Goal: Task Accomplishment & Management: Use online tool/utility

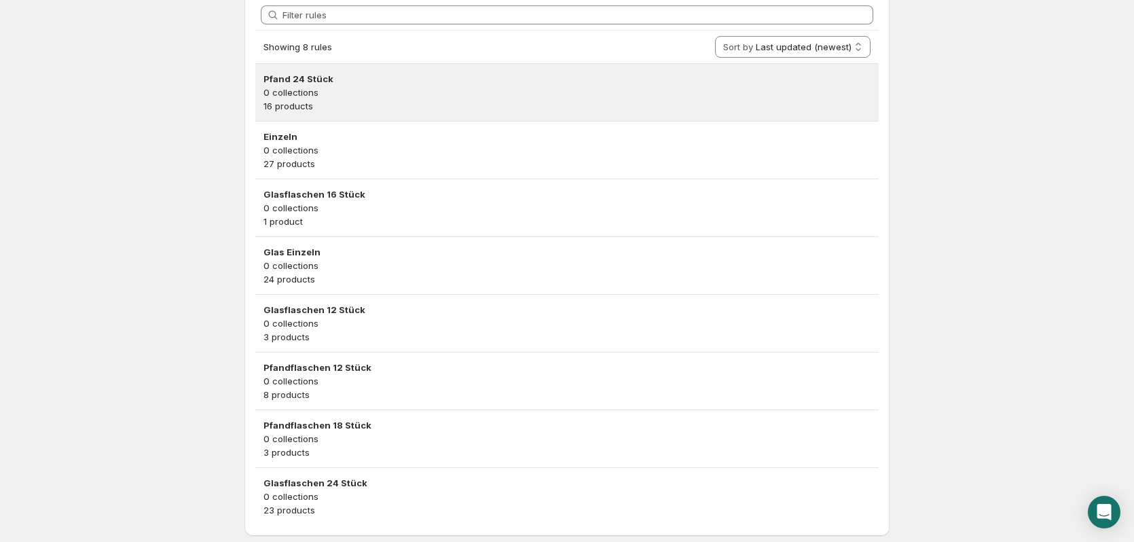
scroll to position [335, 0]
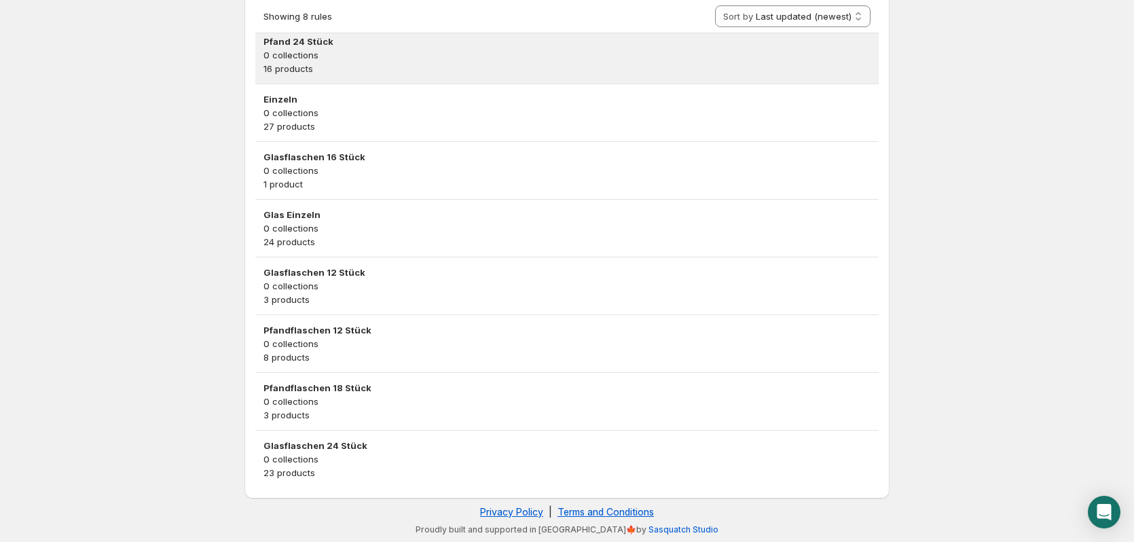
click at [350, 67] on p "16 products" at bounding box center [567, 69] width 607 height 14
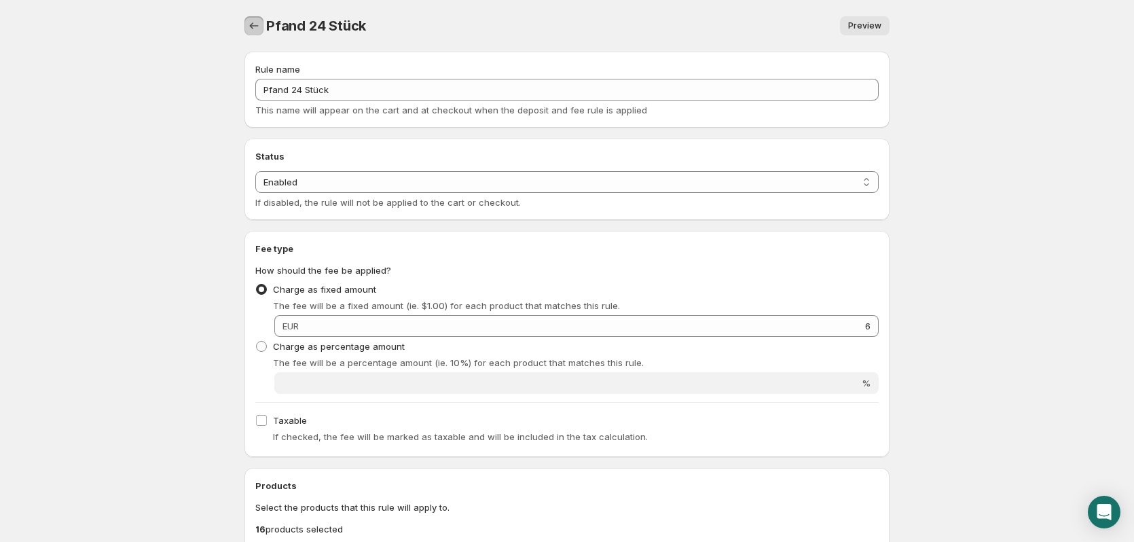
click at [259, 20] on icon "Settings" at bounding box center [254, 26] width 14 height 14
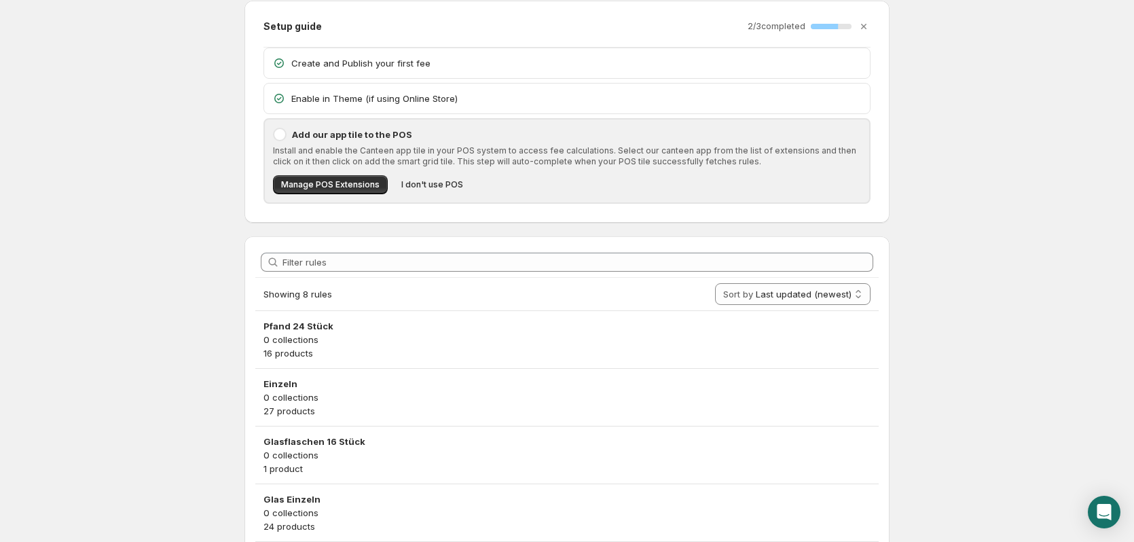
scroll to position [136, 0]
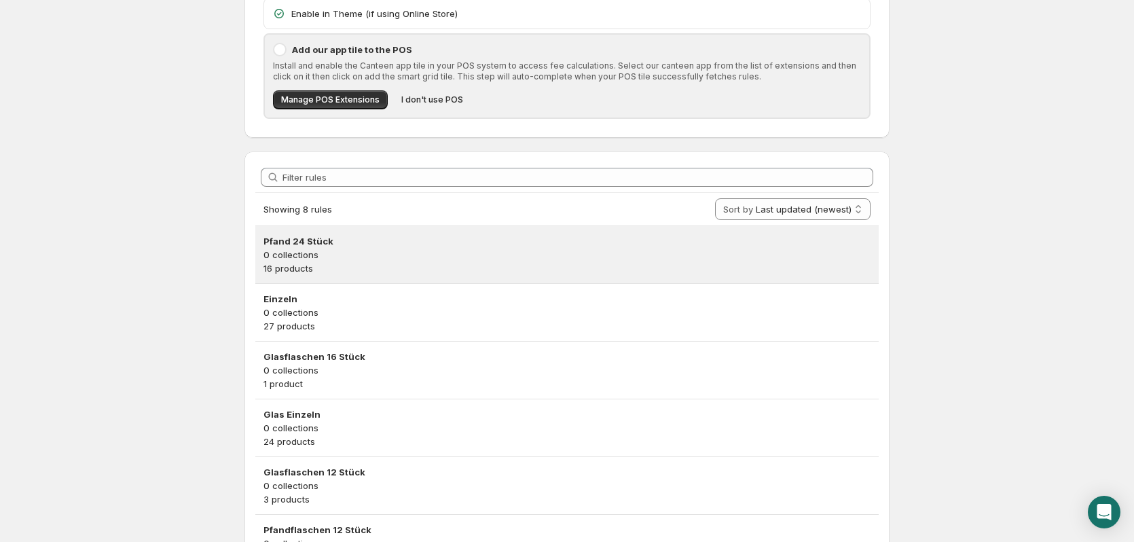
click at [325, 278] on div "Pfand 24 Stück 0 collections 16 products" at bounding box center [566, 254] width 623 height 57
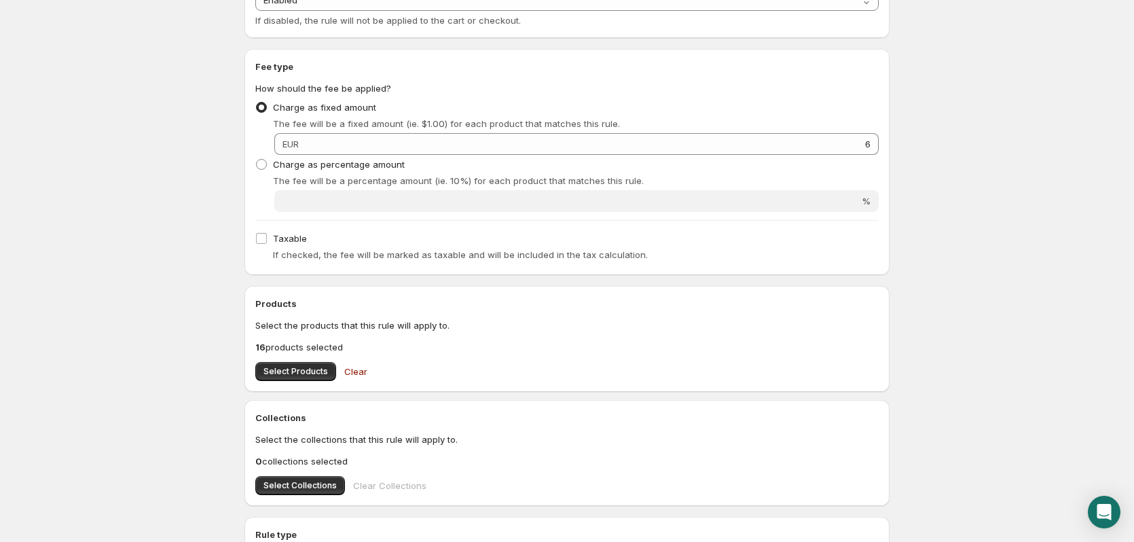
scroll to position [204, 0]
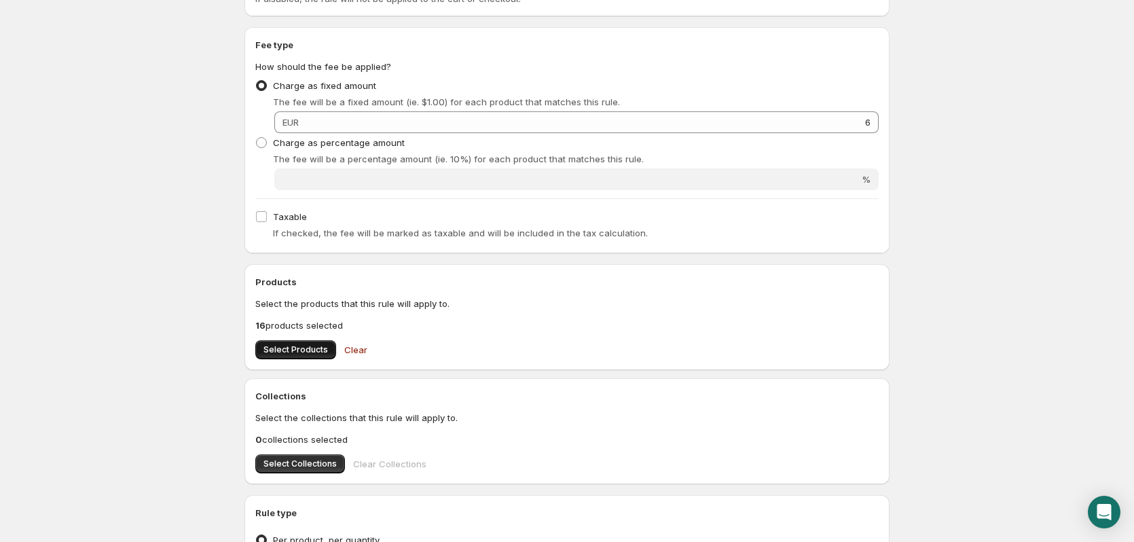
click at [299, 344] on button "Select Products" at bounding box center [295, 349] width 81 height 19
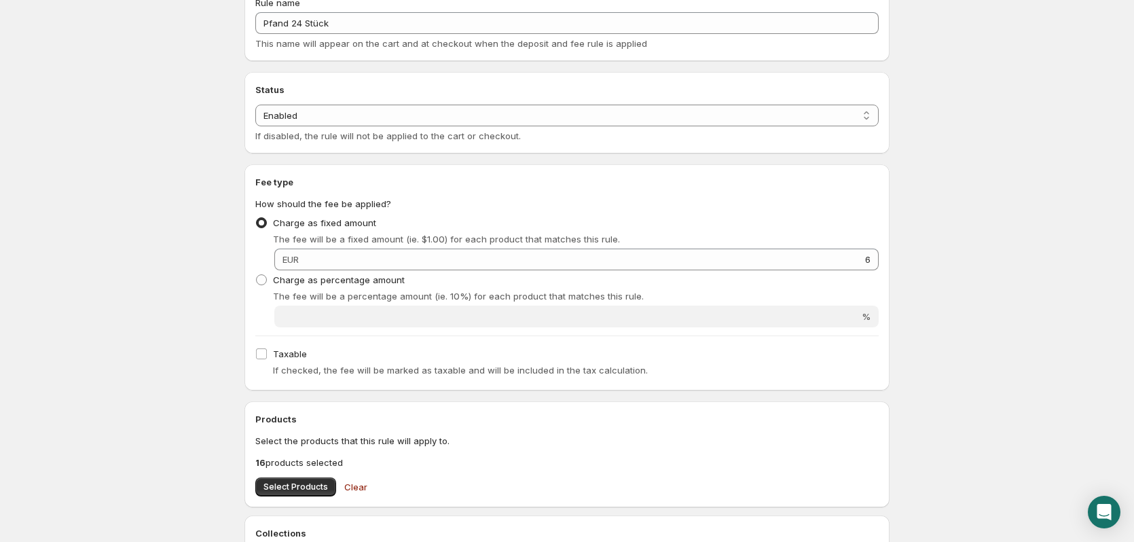
scroll to position [0, 0]
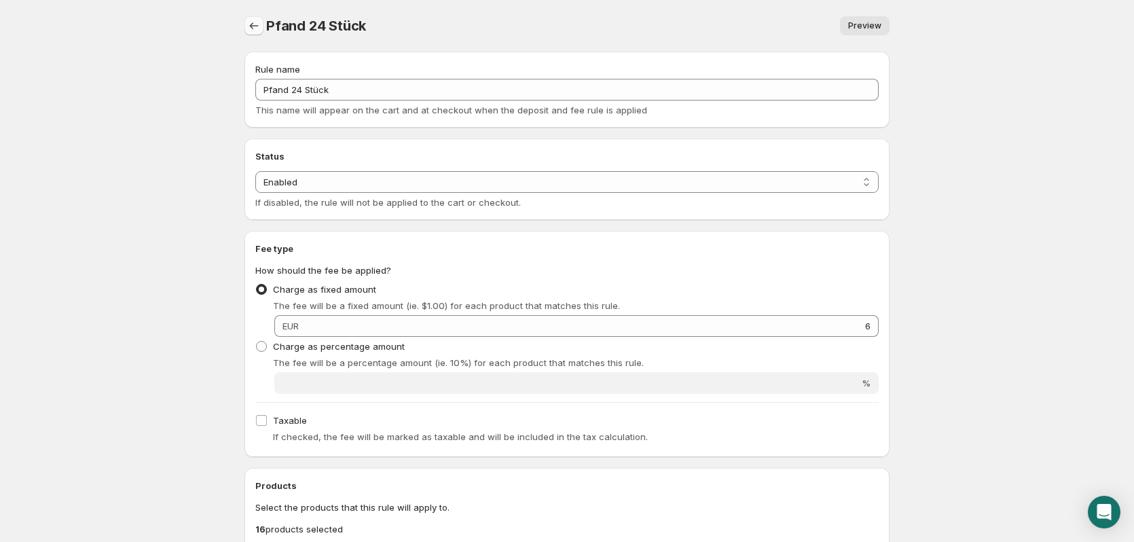
click at [260, 32] on icon "Settings" at bounding box center [254, 26] width 14 height 14
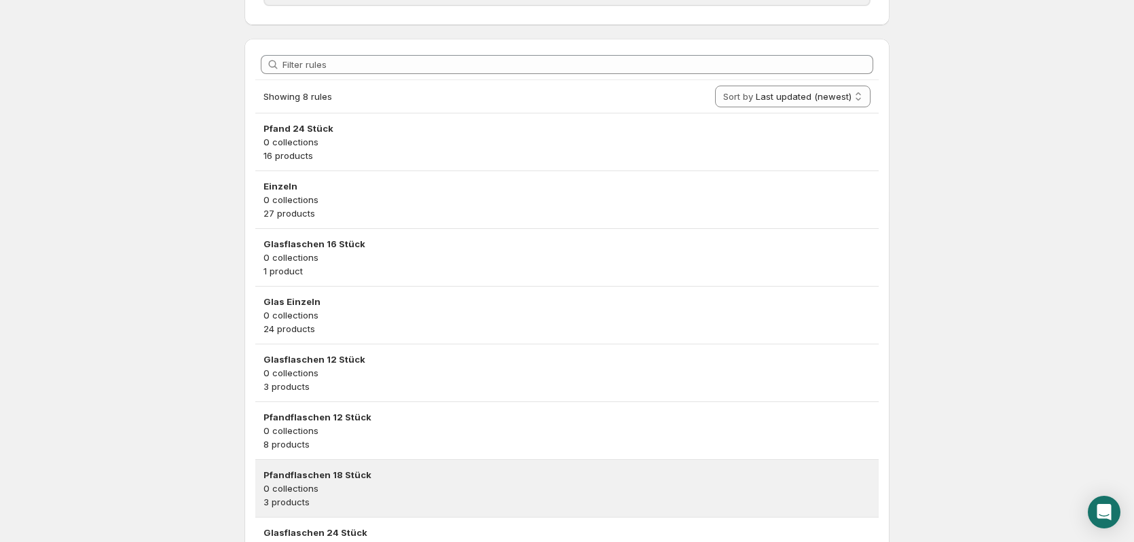
scroll to position [272, 0]
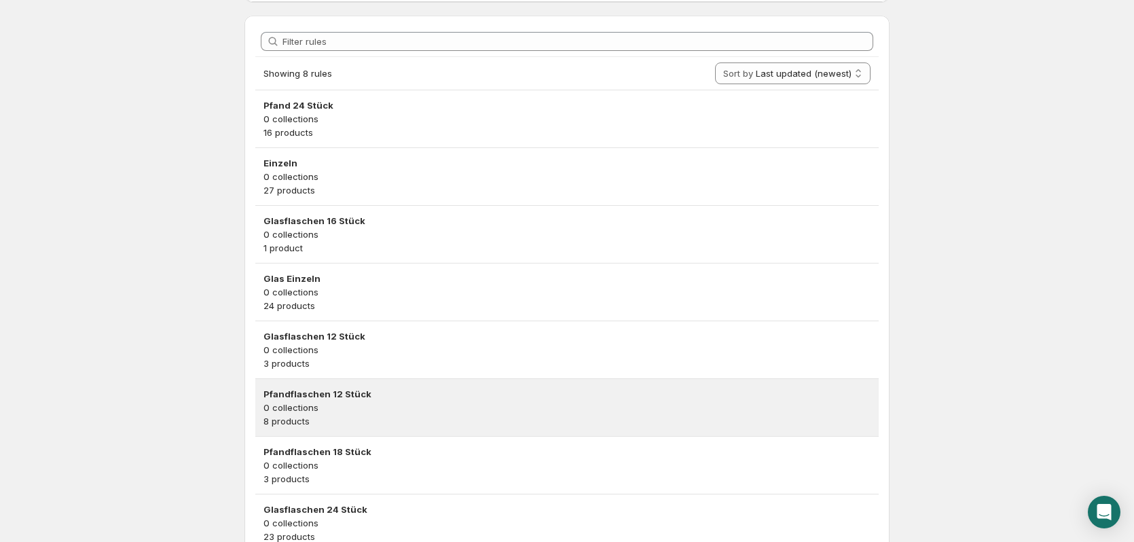
click at [358, 406] on p "0 collections" at bounding box center [567, 408] width 607 height 14
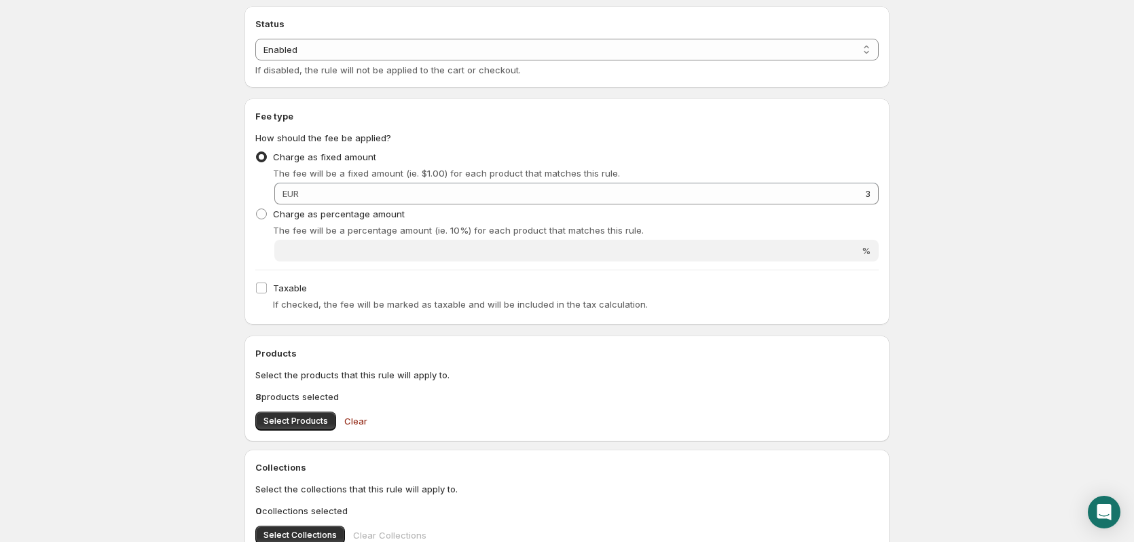
scroll to position [136, 0]
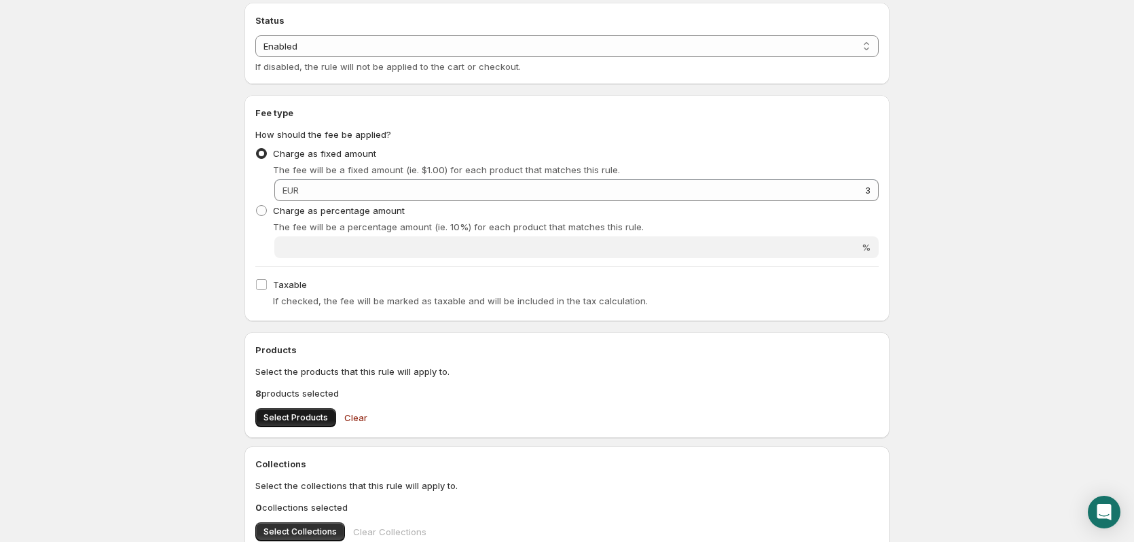
click at [287, 422] on span "Select Products" at bounding box center [296, 417] width 65 height 11
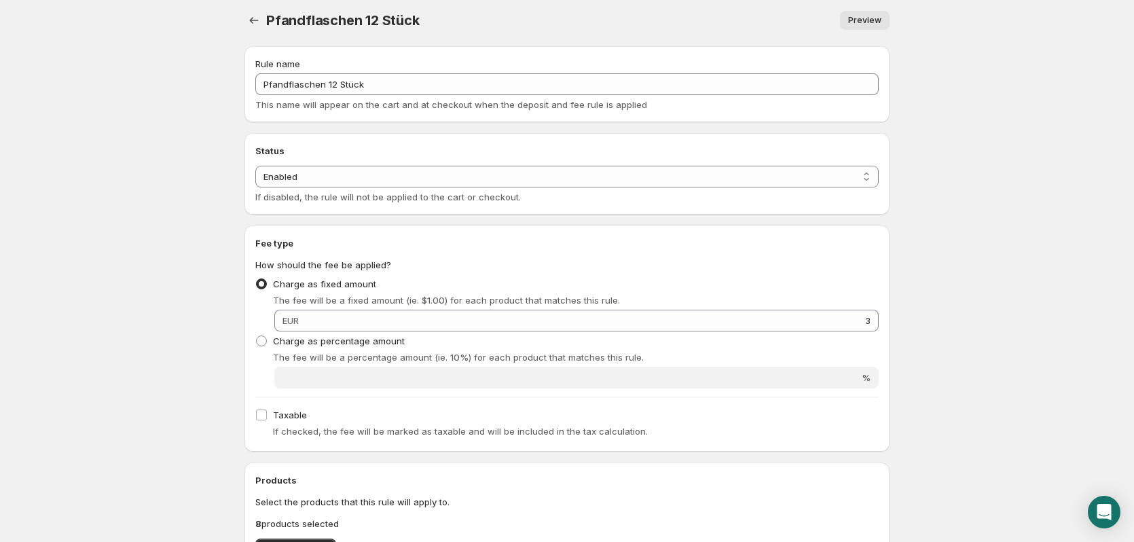
scroll to position [0, 0]
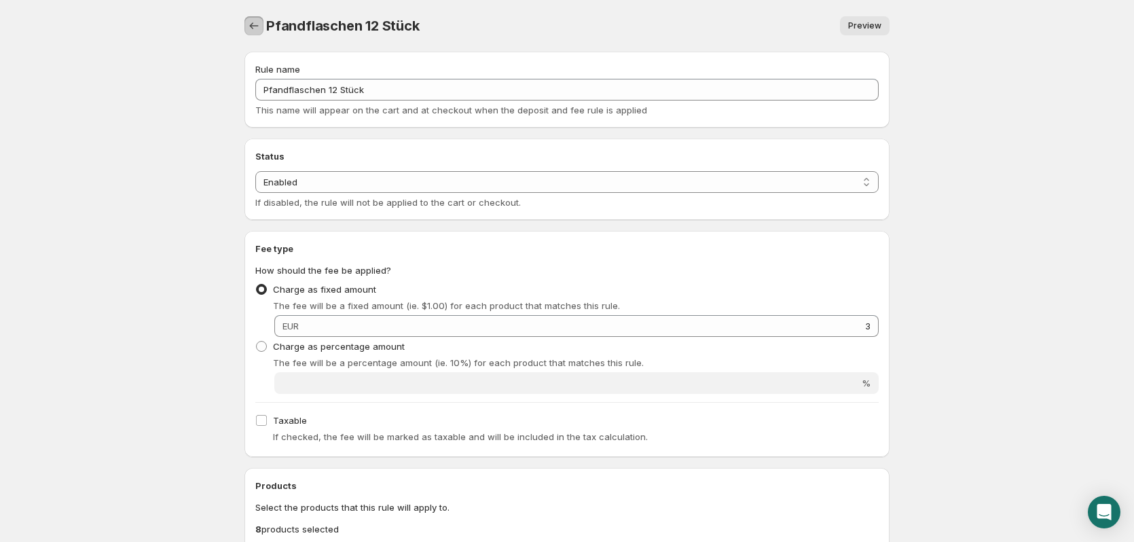
click at [263, 22] on button "Settings" at bounding box center [253, 25] width 19 height 19
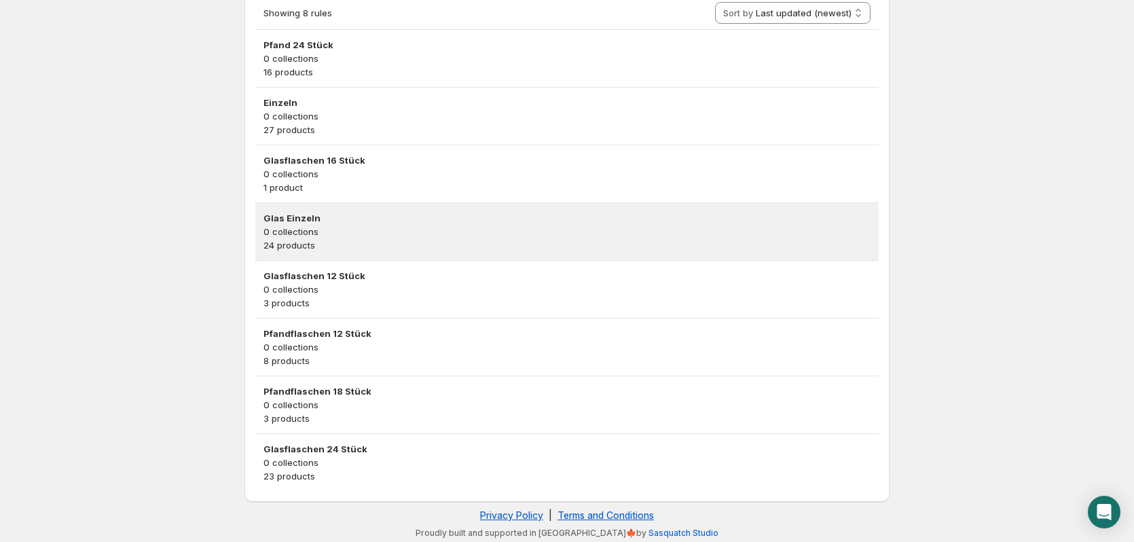
scroll to position [335, 0]
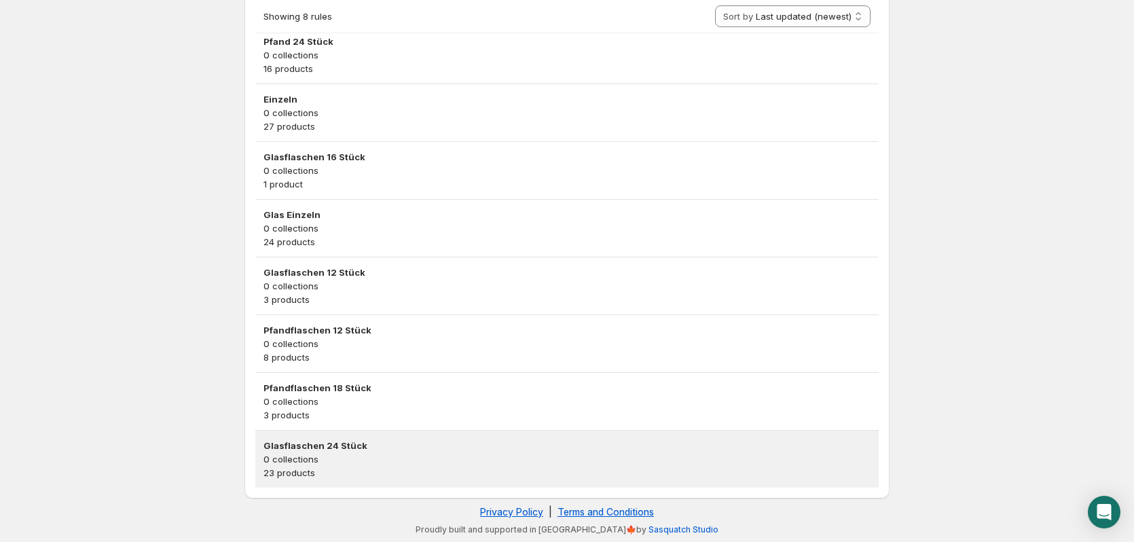
click at [340, 473] on p "23 products" at bounding box center [567, 473] width 607 height 14
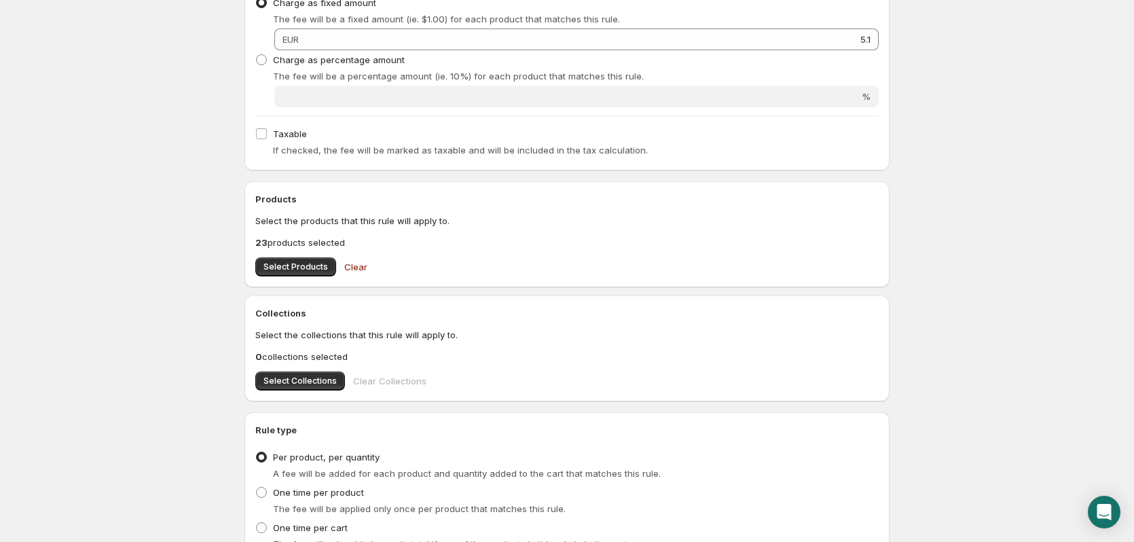
scroll to position [404, 0]
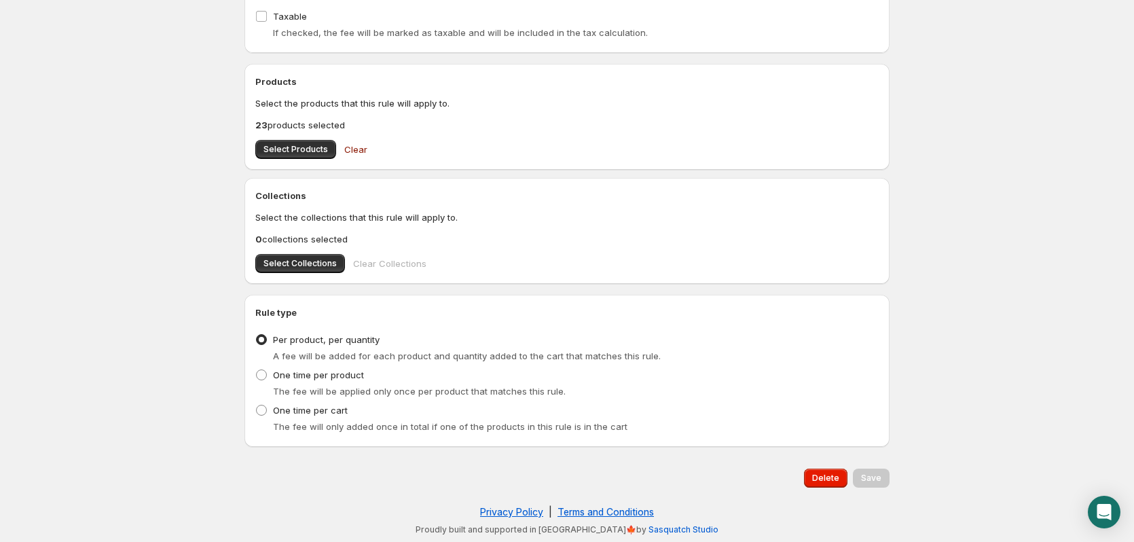
drag, startPoint x: 805, startPoint y: 472, endPoint x: 799, endPoint y: 467, distance: 7.7
click at [799, 467] on div "Delete Save" at bounding box center [564, 475] width 651 height 24
click at [802, 469] on div "Delete" at bounding box center [823, 475] width 49 height 24
click at [819, 480] on span "Delete" at bounding box center [825, 478] width 27 height 11
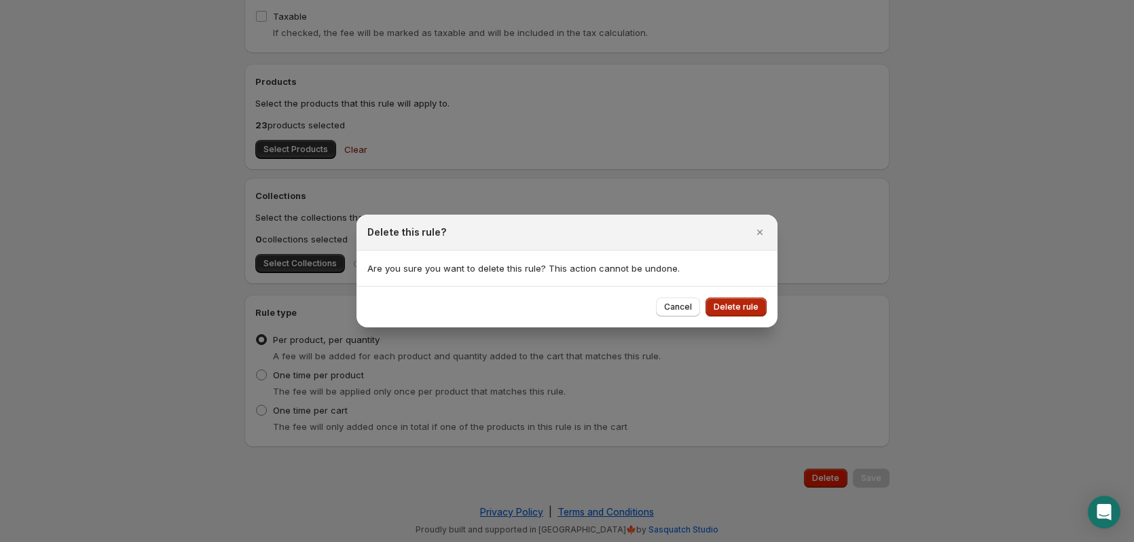
click at [746, 305] on span "Delete rule" at bounding box center [736, 307] width 45 height 11
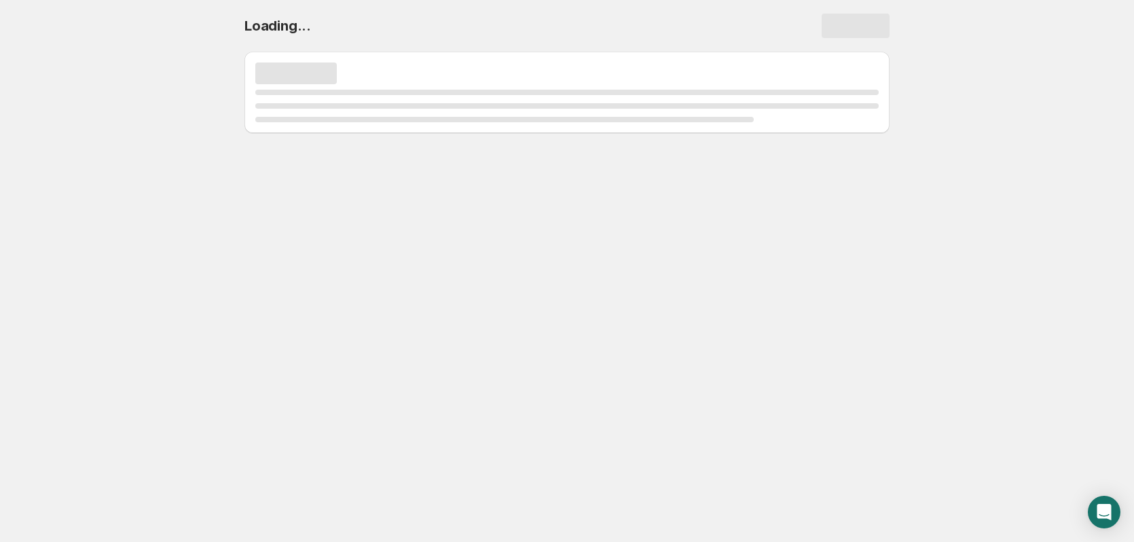
scroll to position [0, 0]
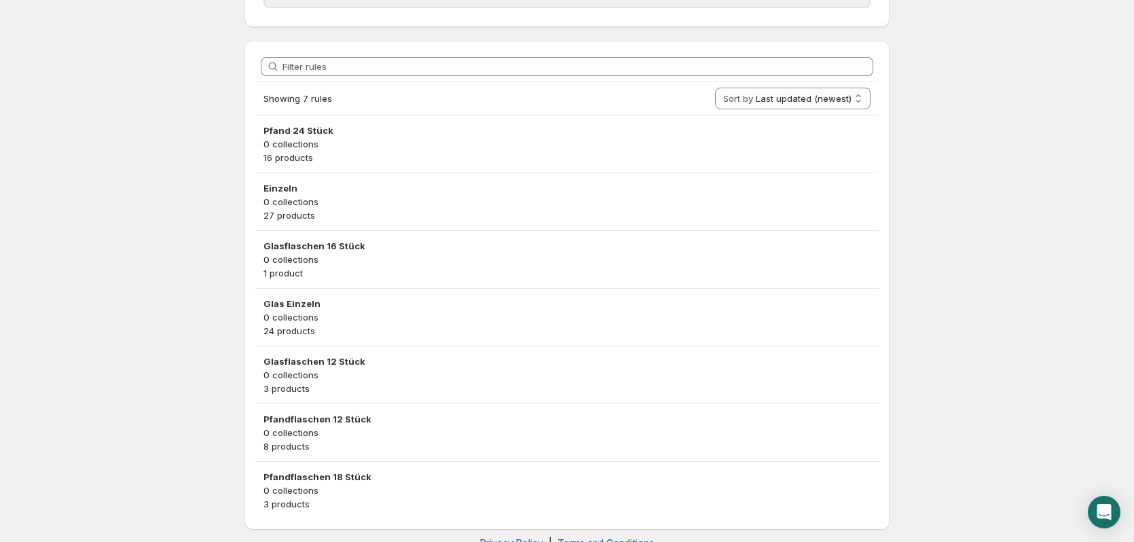
scroll to position [278, 0]
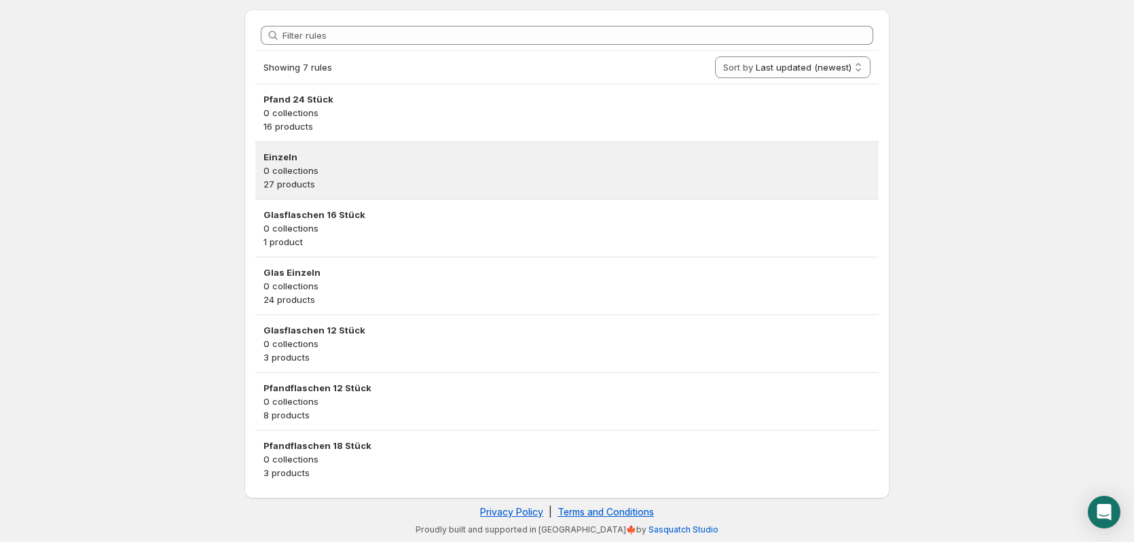
click at [410, 169] on p "0 collections" at bounding box center [567, 171] width 607 height 14
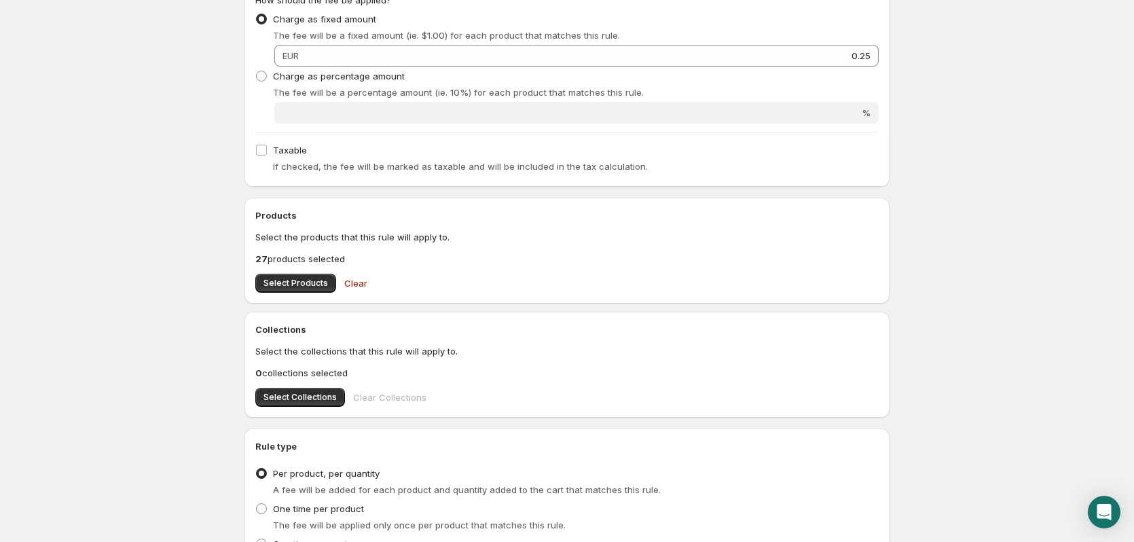
scroll to position [272, 0]
click at [295, 289] on button "Select Products" at bounding box center [295, 281] width 81 height 19
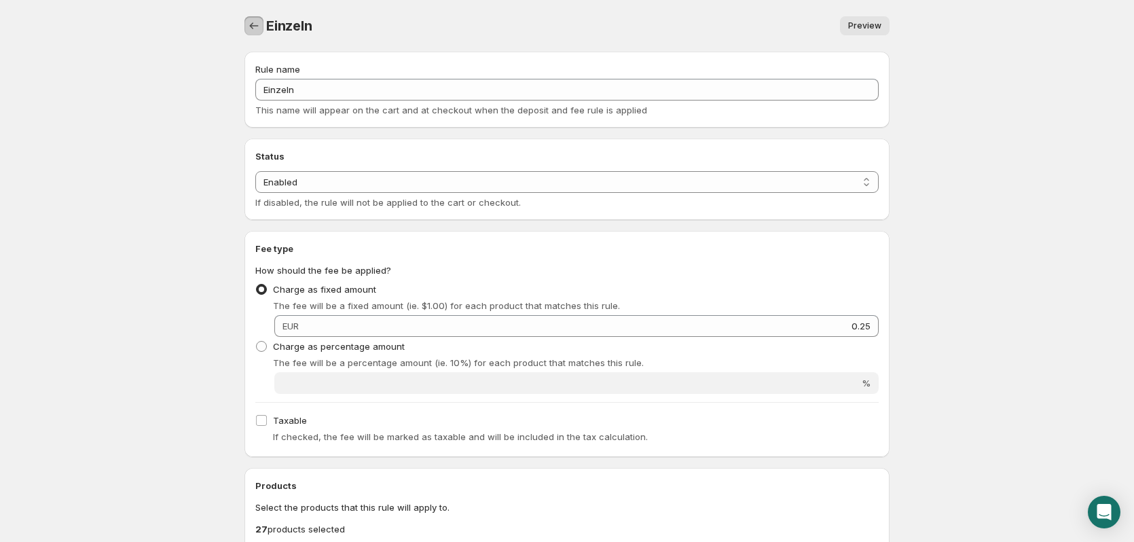
click at [251, 24] on icon "Settings" at bounding box center [254, 26] width 14 height 14
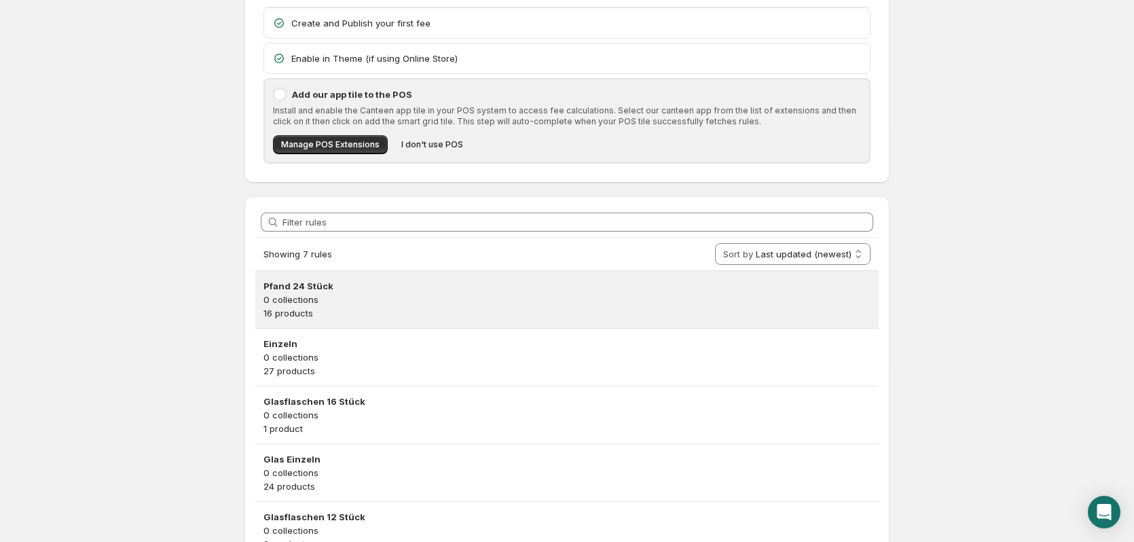
scroll to position [136, 0]
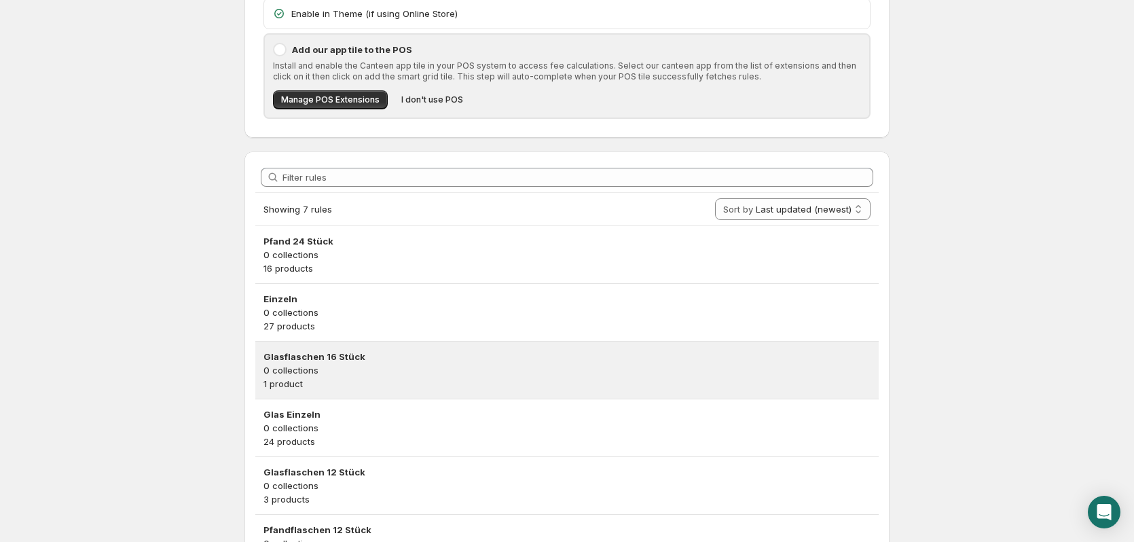
click at [337, 354] on h3 "Glasflaschen 16 Stück" at bounding box center [567, 357] width 607 height 14
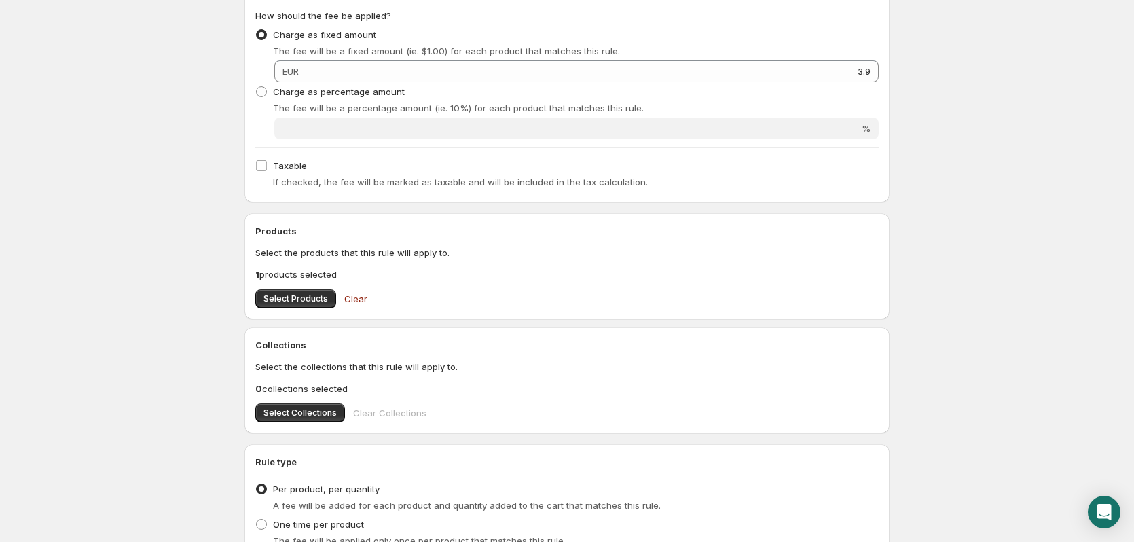
scroll to position [404, 0]
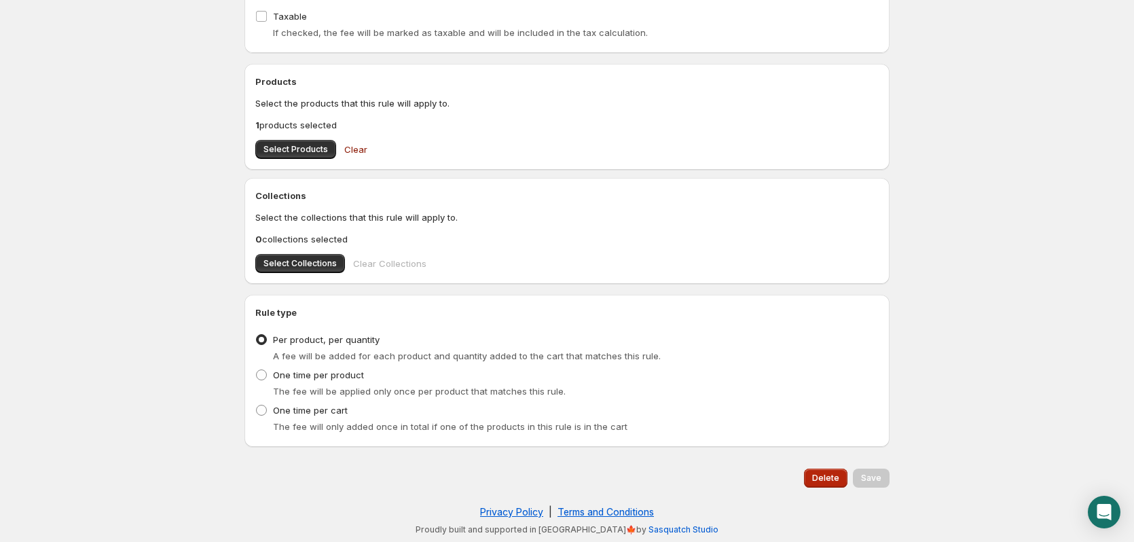
click at [834, 486] on button "Delete" at bounding box center [825, 478] width 43 height 19
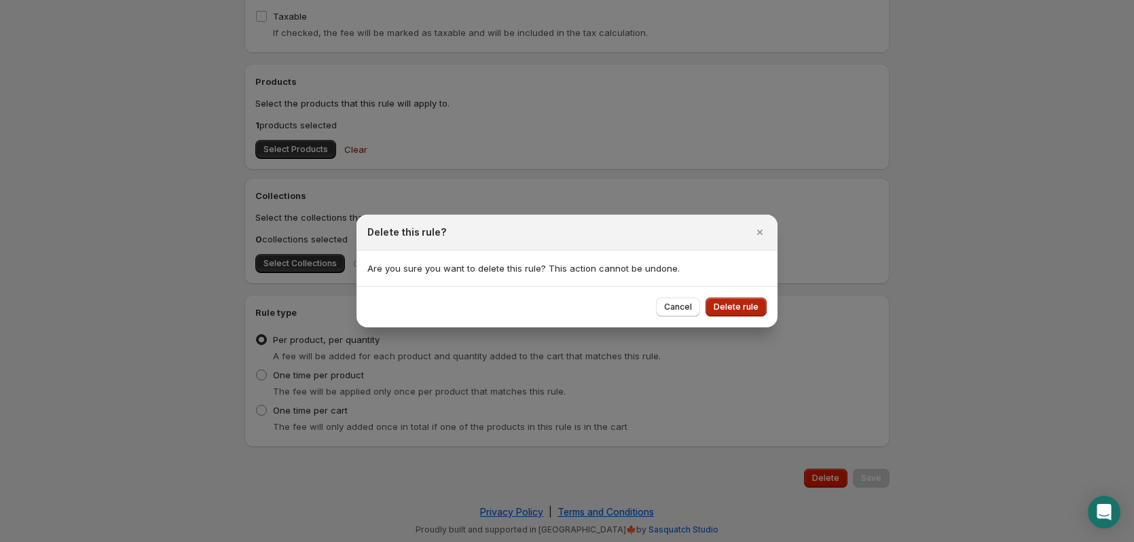
click at [749, 314] on button "Delete rule" at bounding box center [736, 306] width 61 height 19
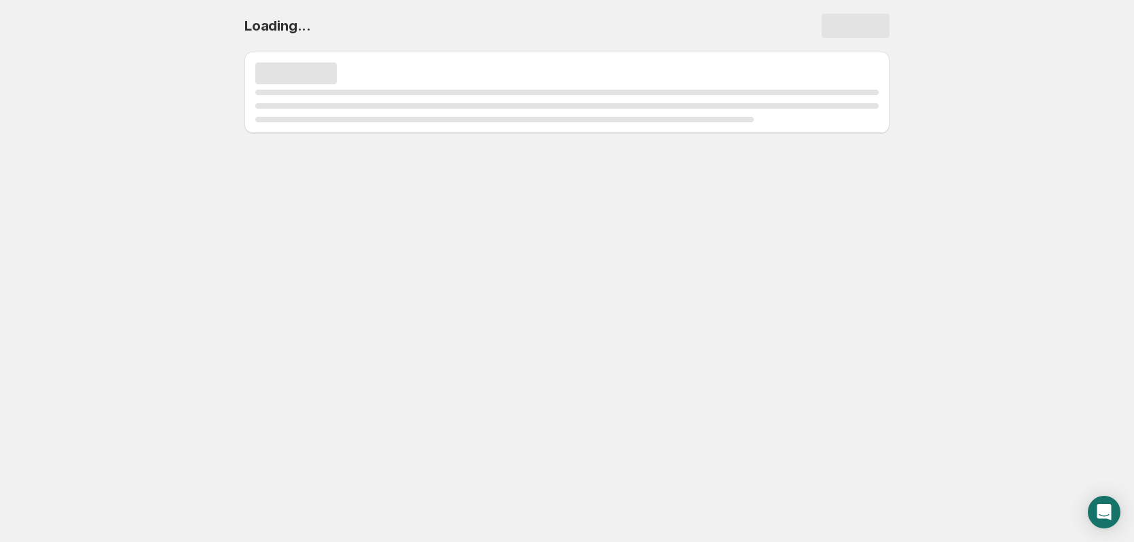
scroll to position [0, 0]
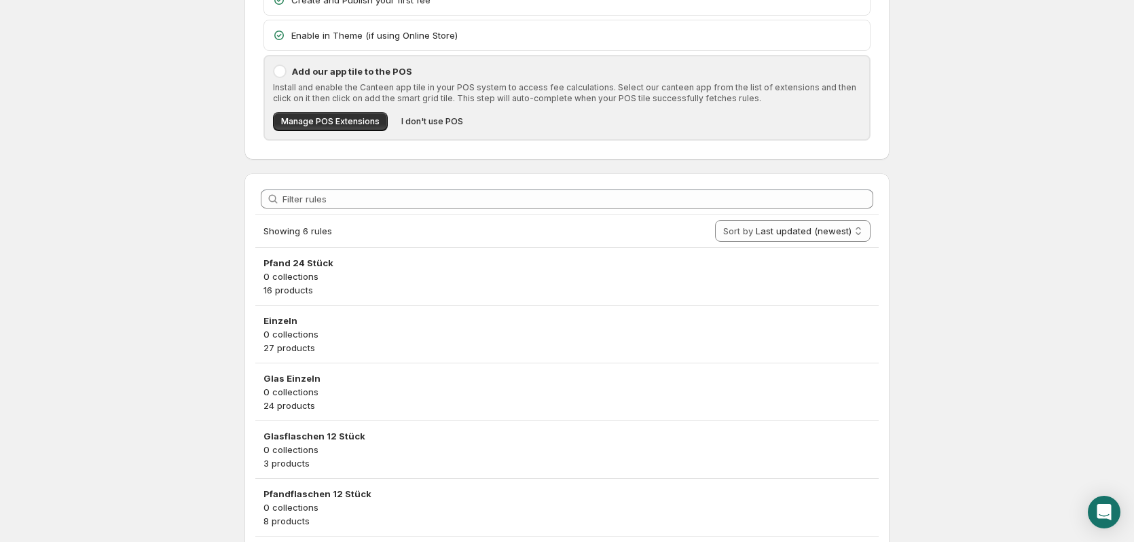
scroll to position [204, 0]
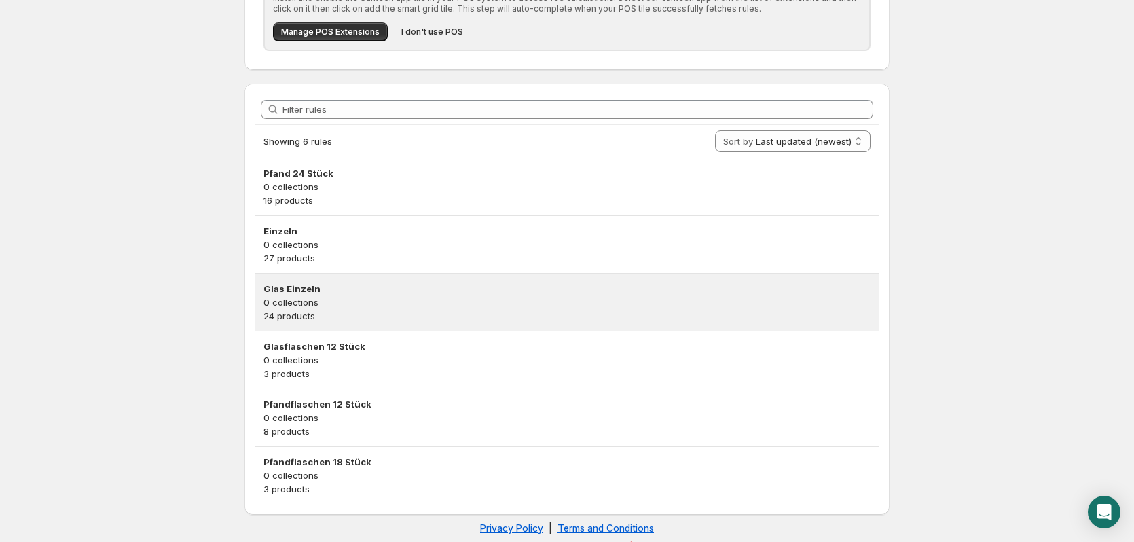
click at [406, 305] on p "0 collections" at bounding box center [567, 302] width 607 height 14
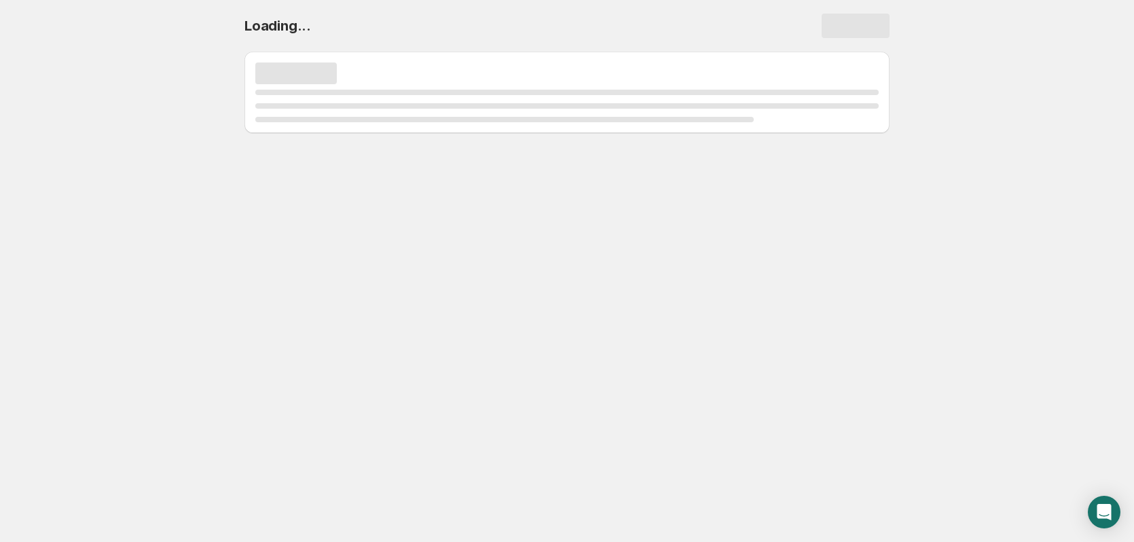
scroll to position [0, 0]
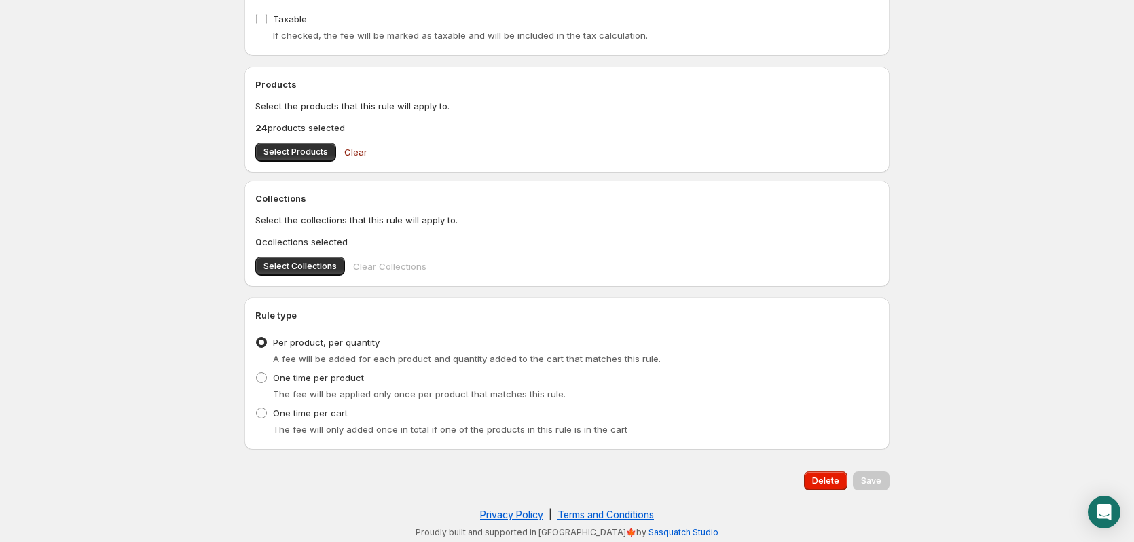
scroll to position [404, 0]
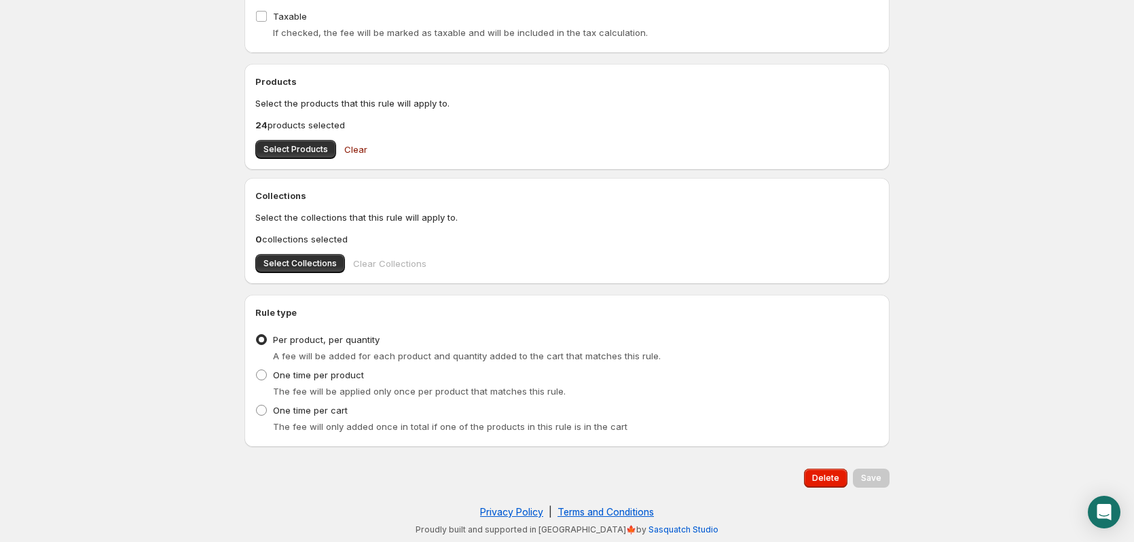
click at [829, 493] on div "Delete Save" at bounding box center [566, 478] width 645 height 41
click at [826, 480] on span "Delete" at bounding box center [825, 478] width 27 height 11
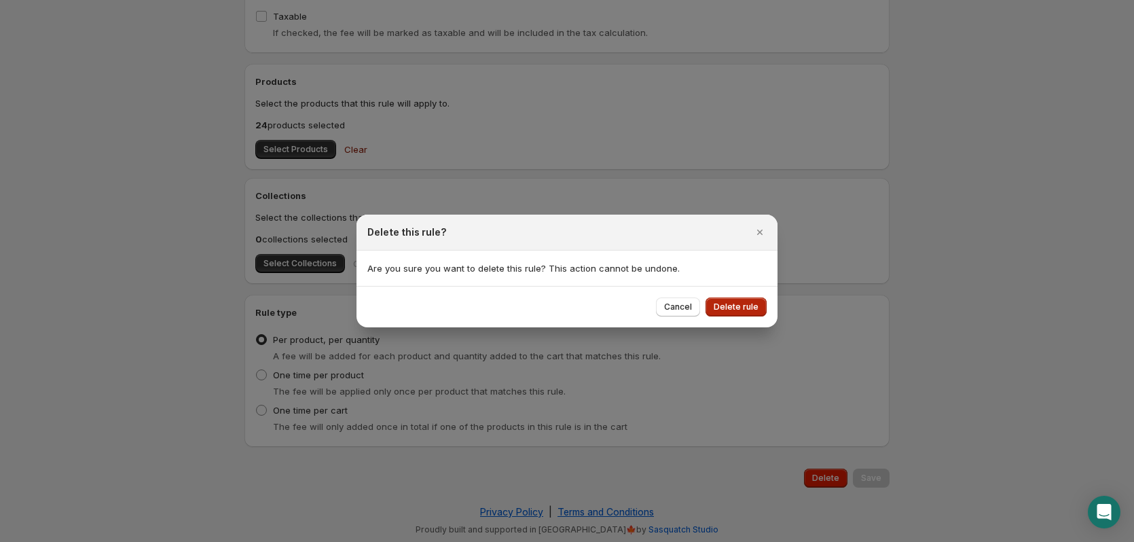
click at [738, 305] on span "Delete rule" at bounding box center [736, 307] width 45 height 11
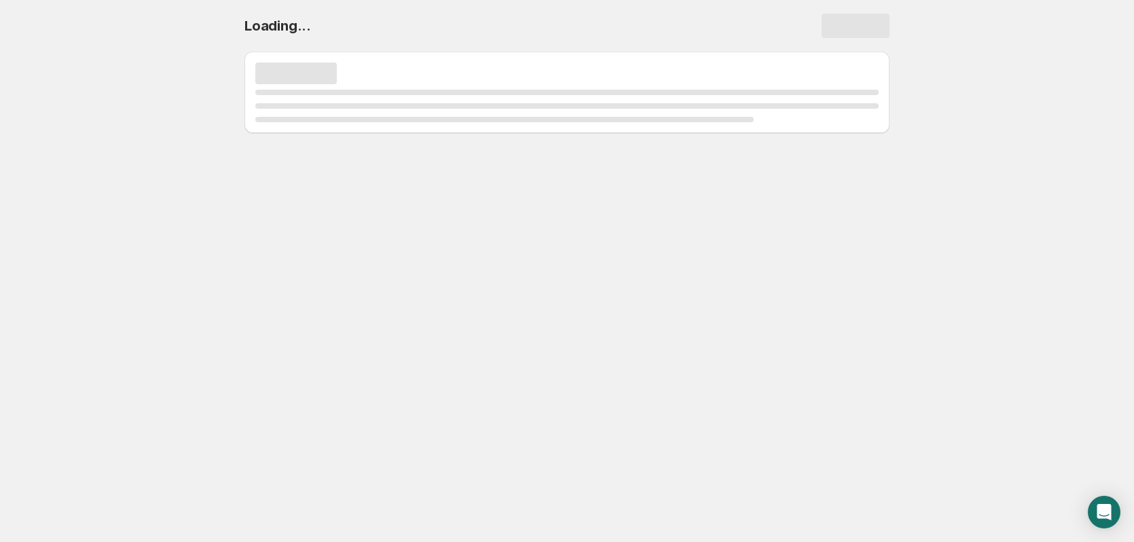
scroll to position [0, 0]
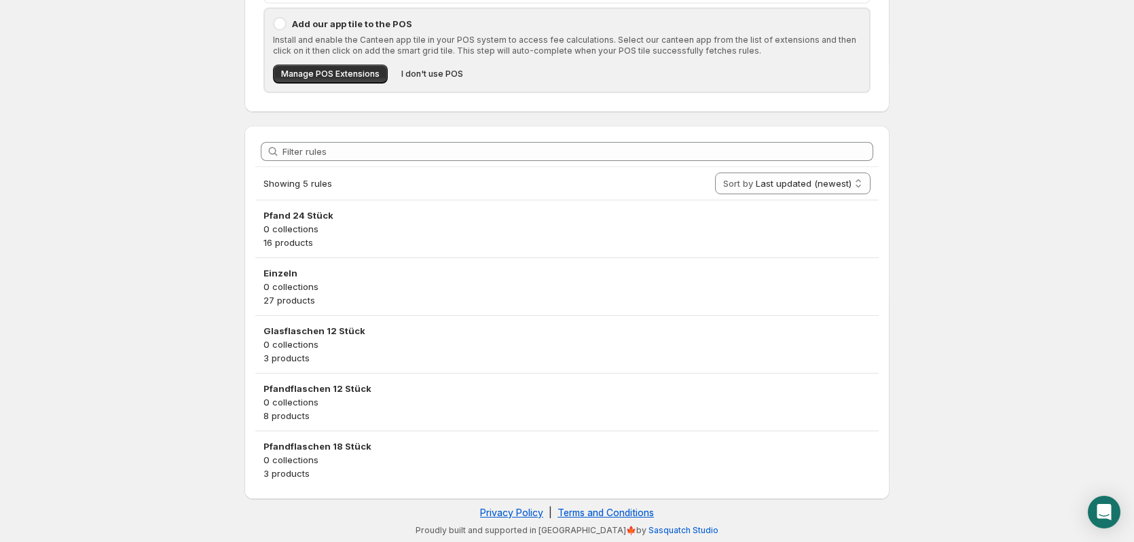
scroll to position [162, 0]
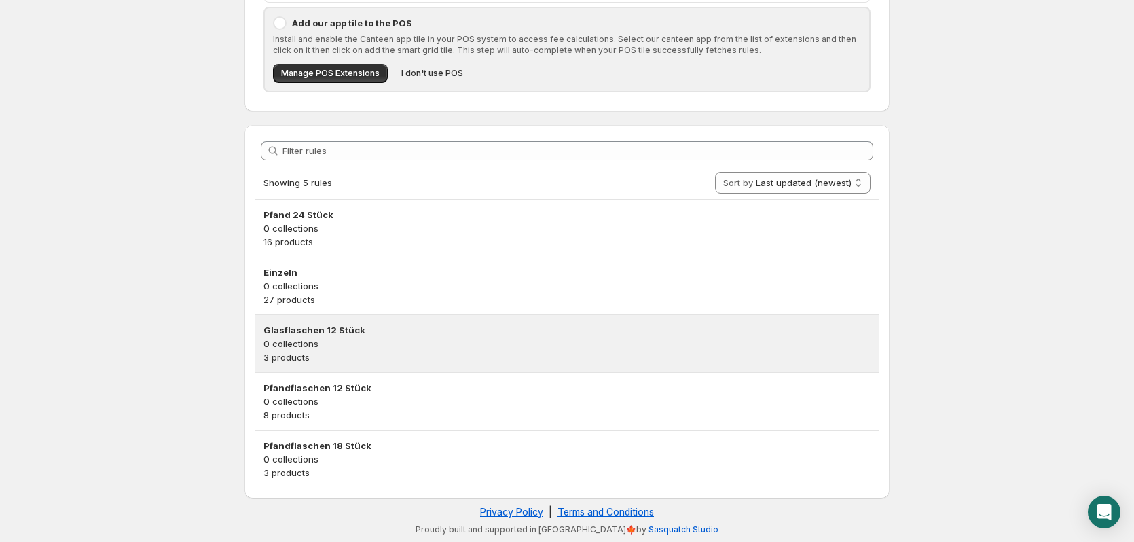
click at [443, 348] on p "0 collections" at bounding box center [567, 344] width 607 height 14
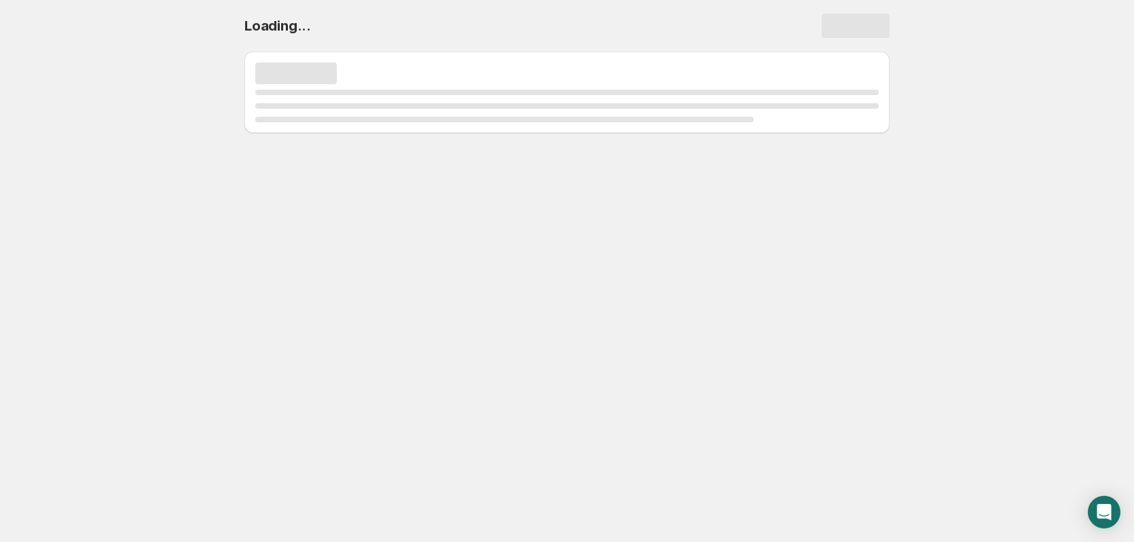
scroll to position [0, 0]
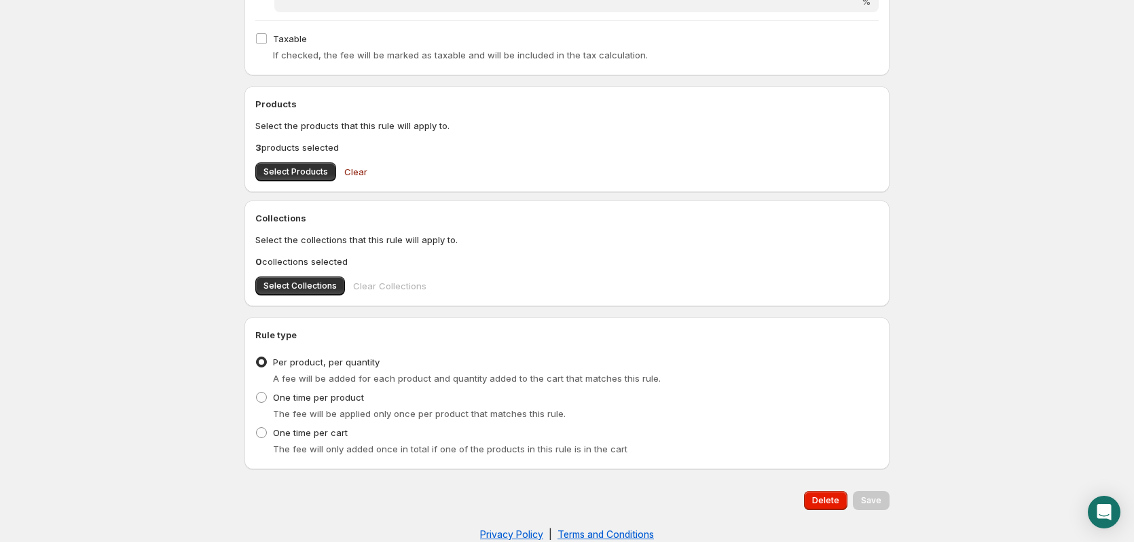
scroll to position [404, 0]
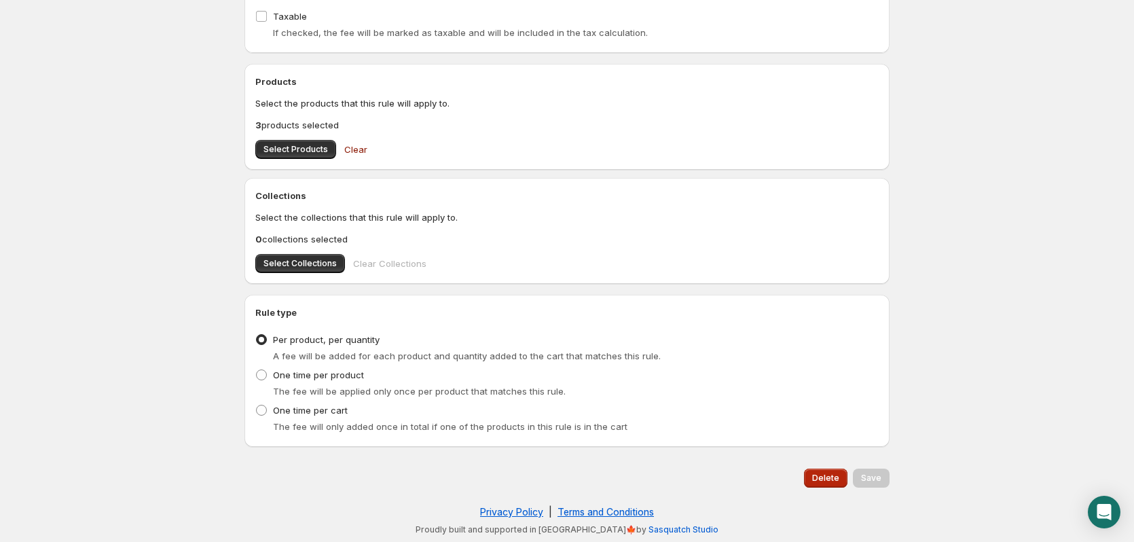
click at [820, 471] on button "Delete" at bounding box center [825, 478] width 43 height 19
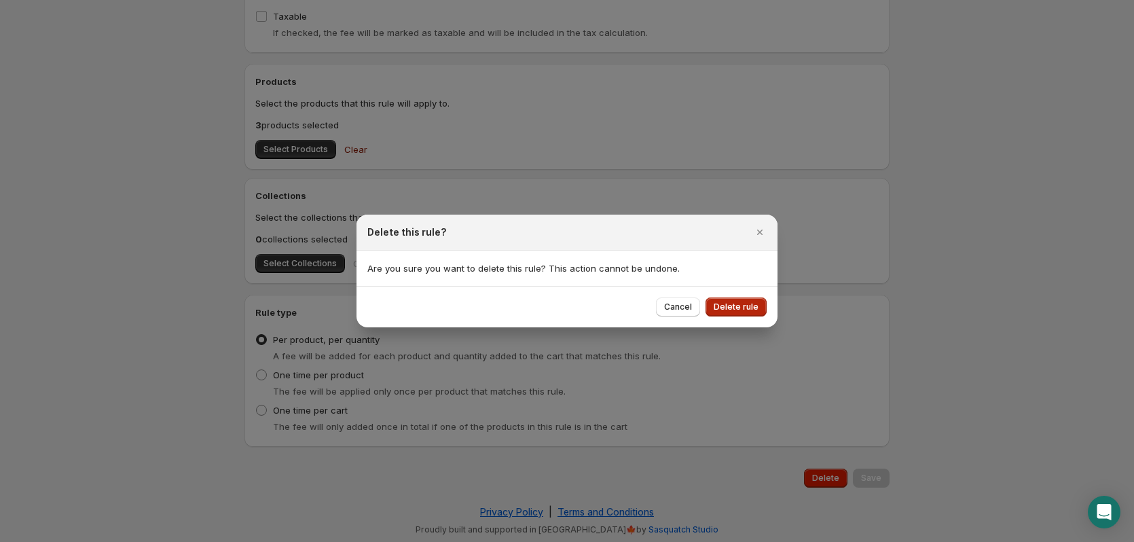
click at [751, 314] on button "Delete rule" at bounding box center [736, 306] width 61 height 19
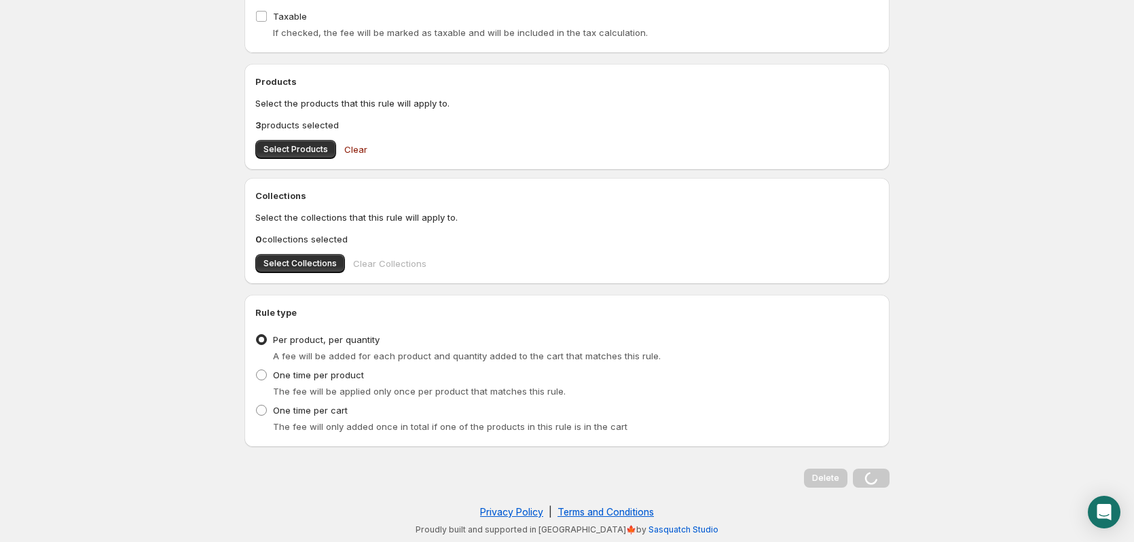
scroll to position [0, 0]
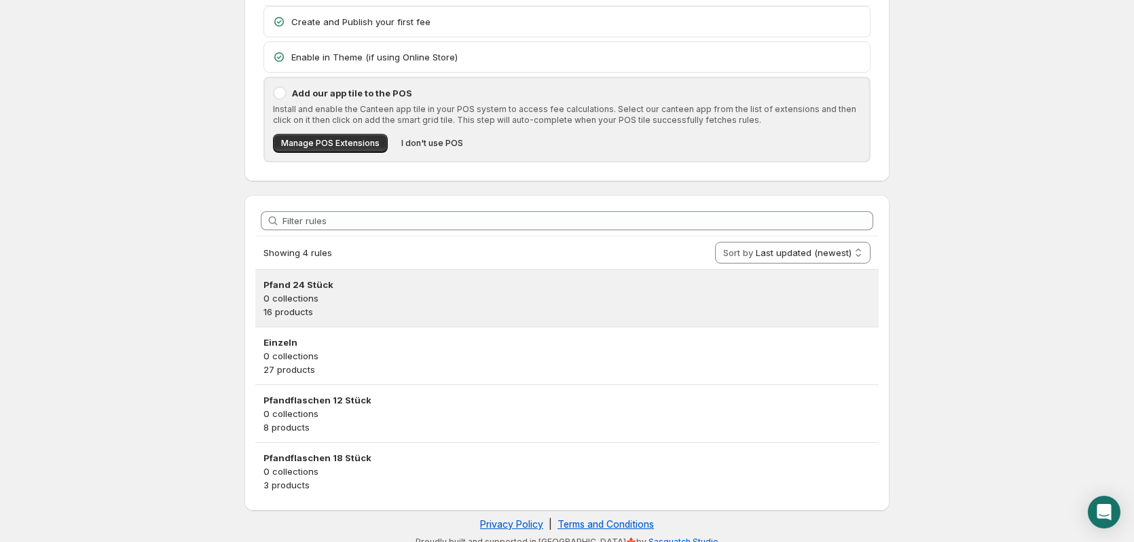
scroll to position [105, 0]
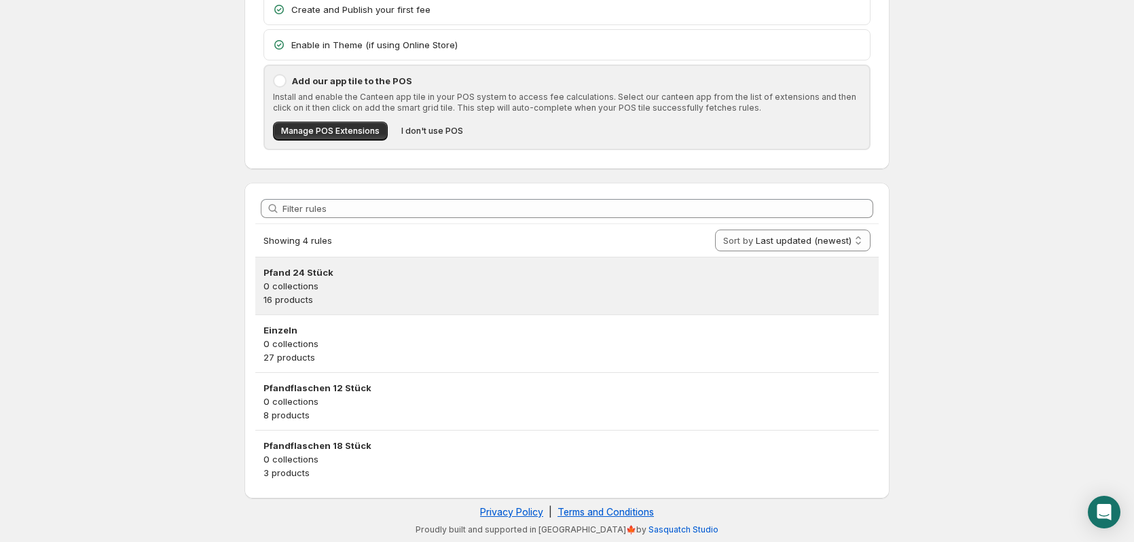
click at [358, 287] on p "0 collections" at bounding box center [567, 286] width 607 height 14
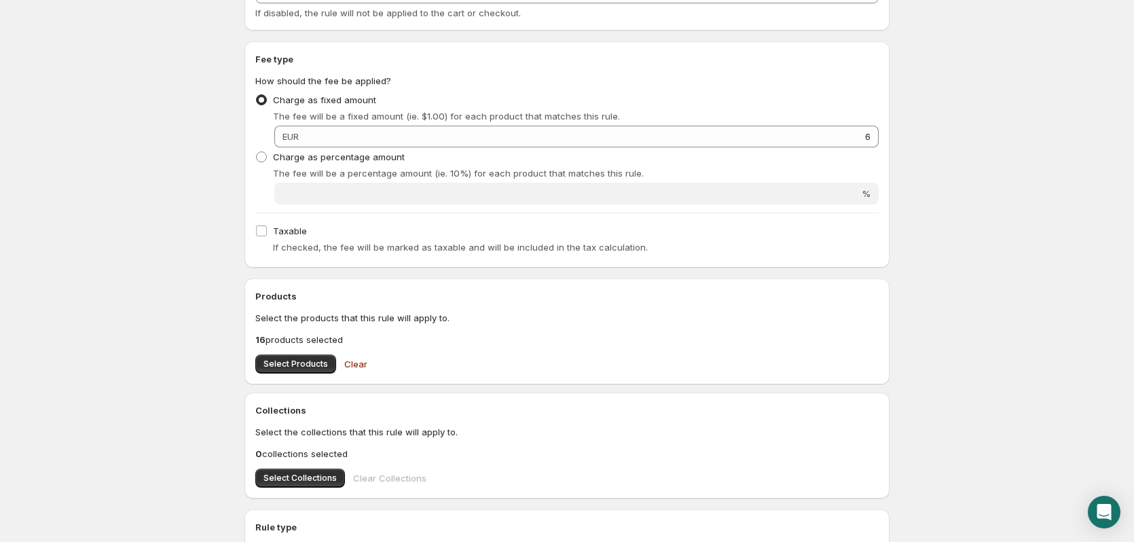
scroll to position [272, 0]
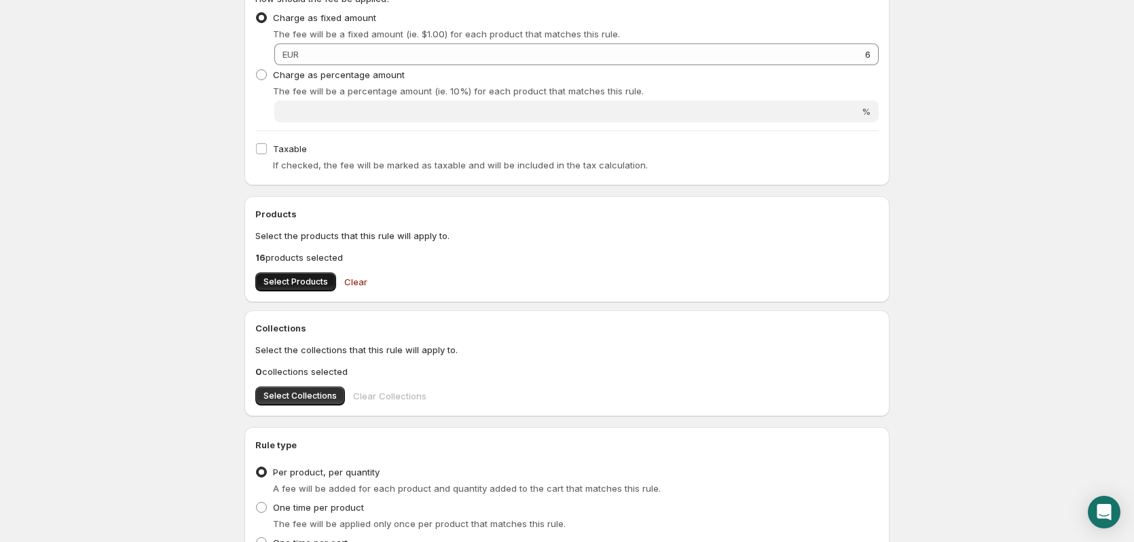
click at [267, 278] on span "Select Products" at bounding box center [296, 281] width 65 height 11
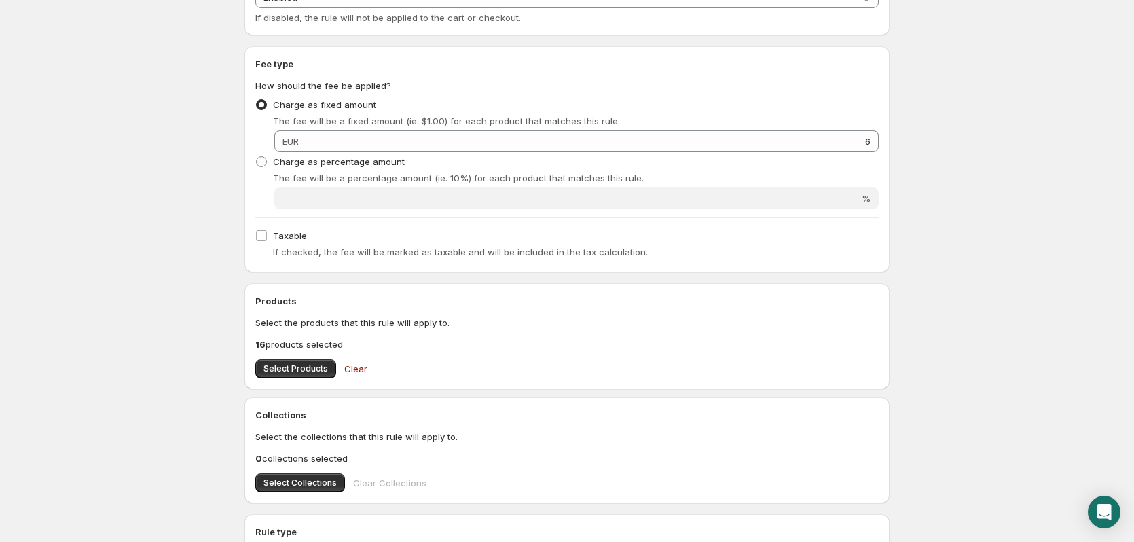
scroll to position [0, 0]
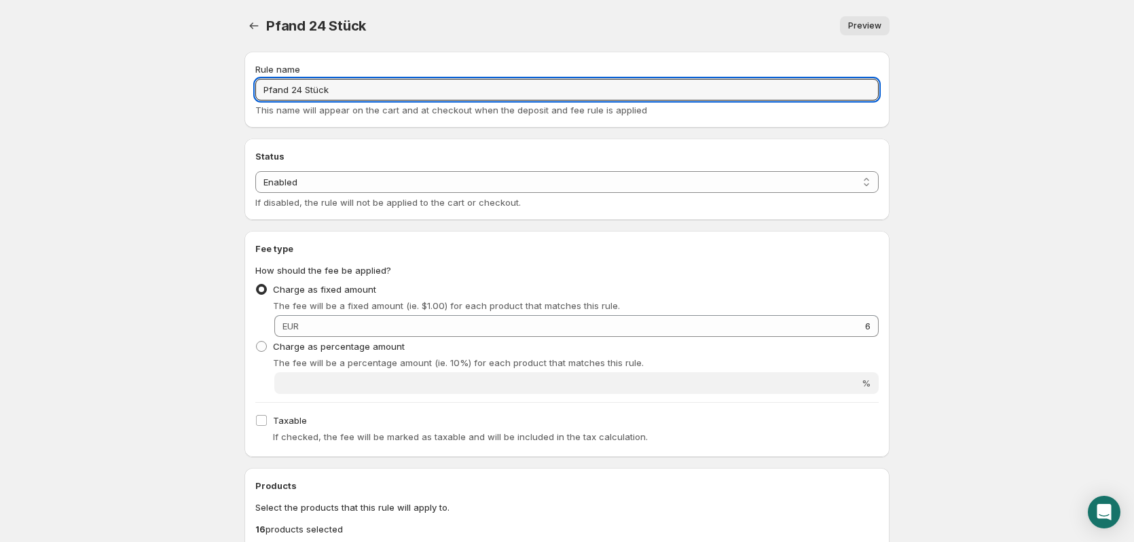
drag, startPoint x: 343, startPoint y: 83, endPoint x: 225, endPoint y: 60, distance: 119.7
click at [225, 60] on body "Home Help Pfand 24 Stück. This page is ready Pfand 24 Stück Preview More action…" at bounding box center [567, 271] width 1134 height 542
type input "24x0,25€"
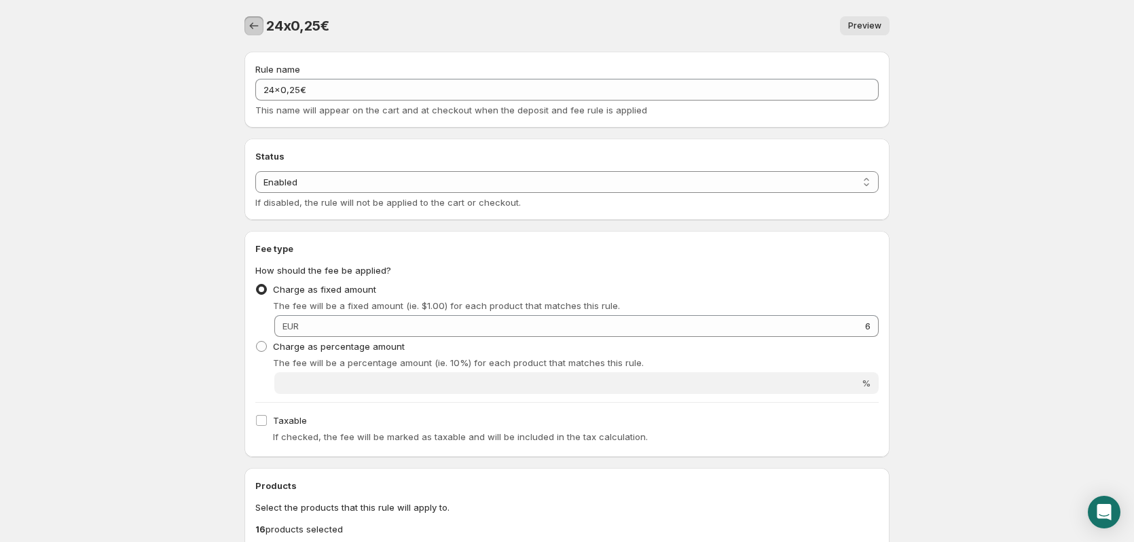
click at [249, 29] on icon "Settings" at bounding box center [254, 26] width 14 height 14
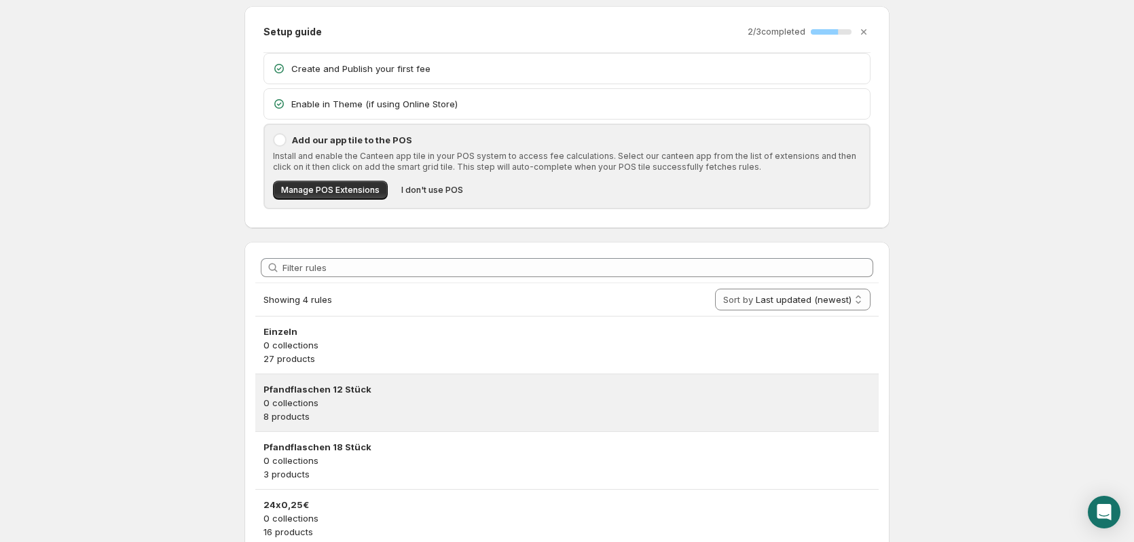
scroll to position [68, 0]
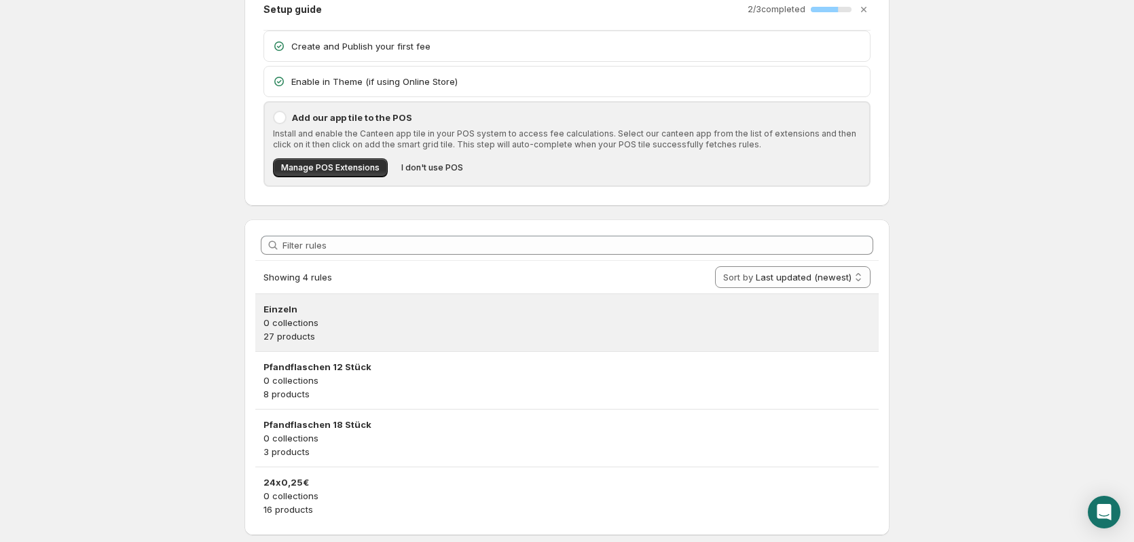
click at [363, 297] on div "Einzeln 0 collections 27 products" at bounding box center [566, 322] width 623 height 57
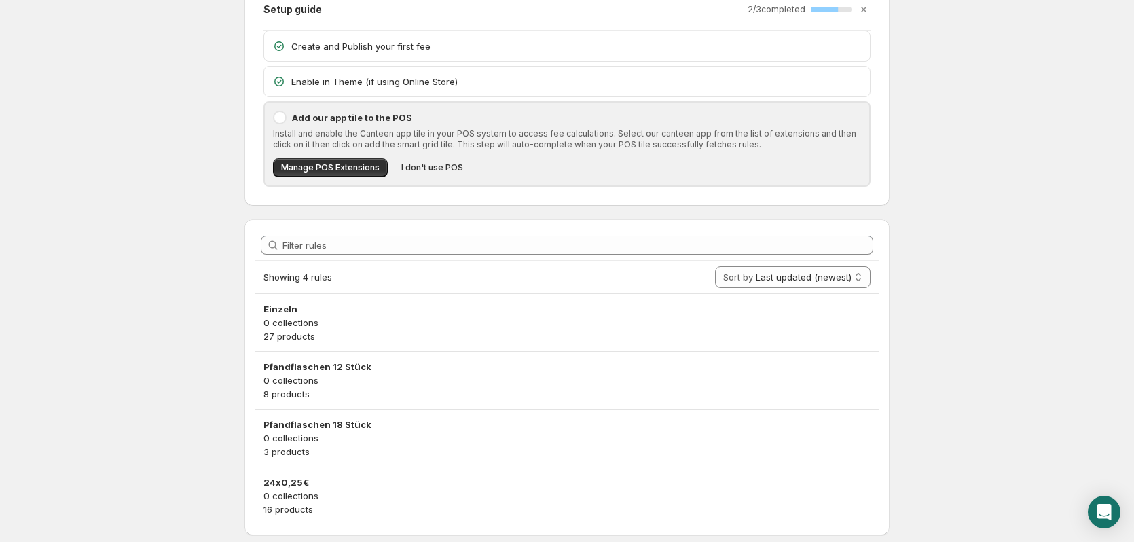
scroll to position [0, 0]
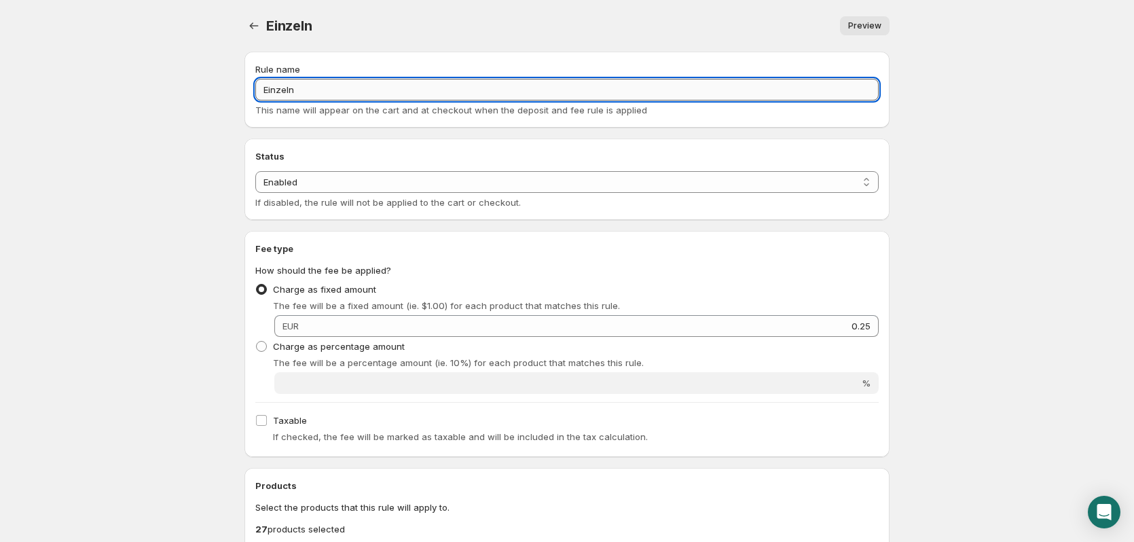
click at [275, 96] on input "Einzeln" at bounding box center [566, 90] width 623 height 22
type input "1x0,25€"
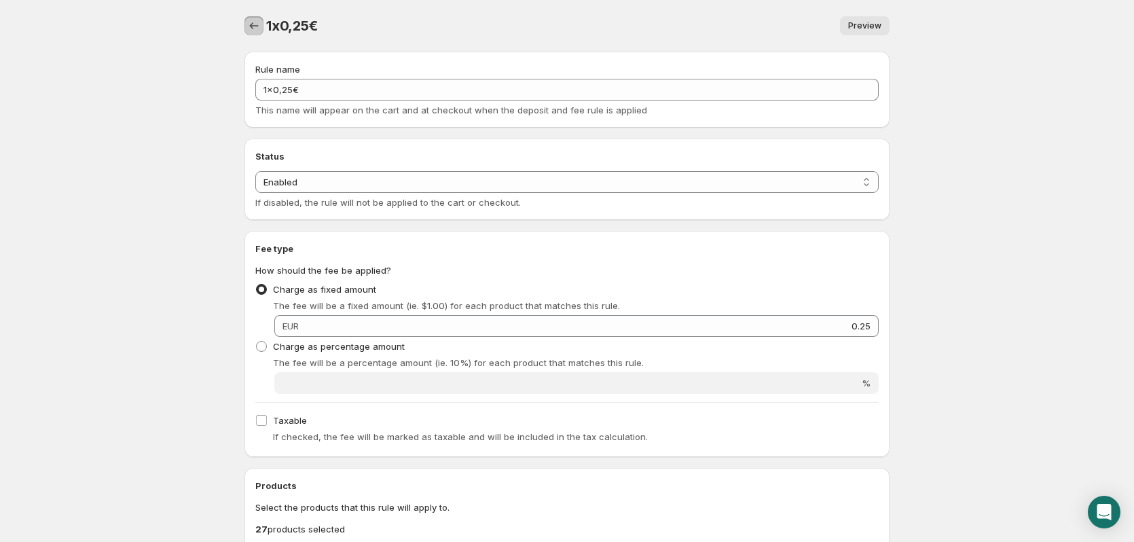
click at [261, 19] on button "Settings" at bounding box center [253, 25] width 19 height 19
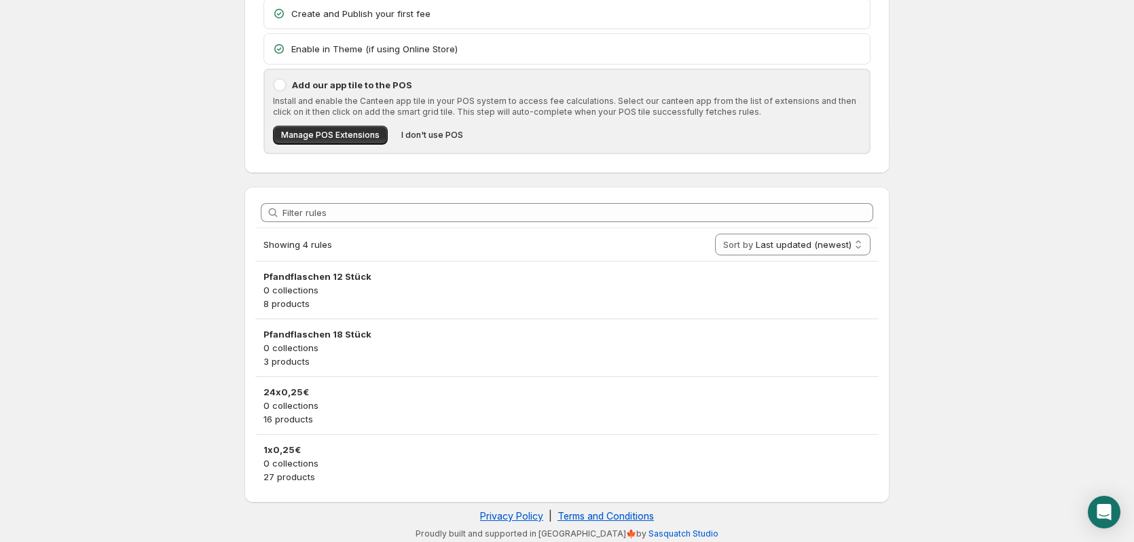
scroll to position [105, 0]
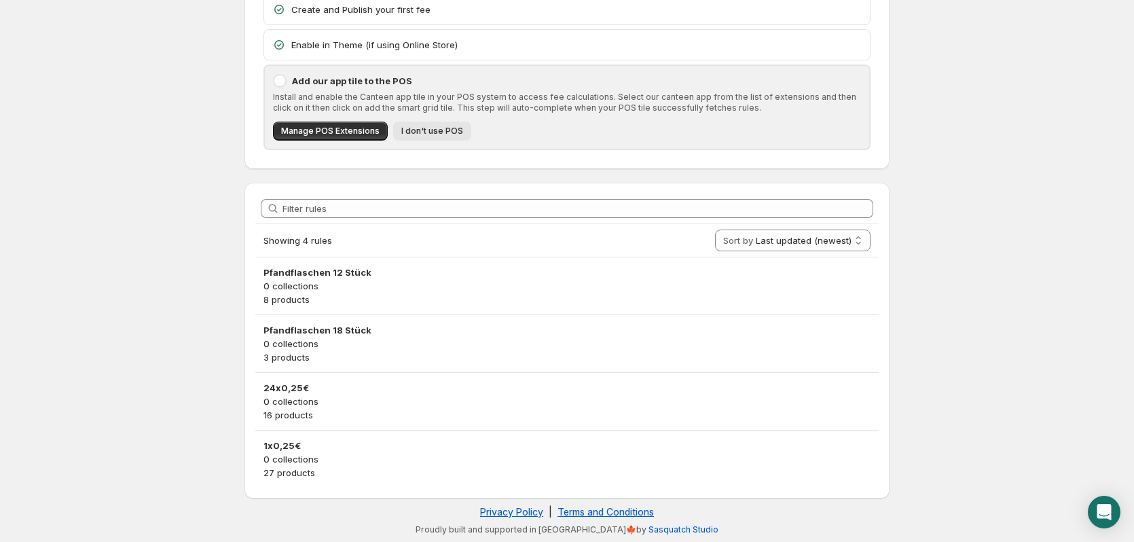
drag, startPoint x: 432, startPoint y: 128, endPoint x: 430, endPoint y: 134, distance: 7.1
click at [430, 134] on span "I don't use POS" at bounding box center [432, 131] width 62 height 11
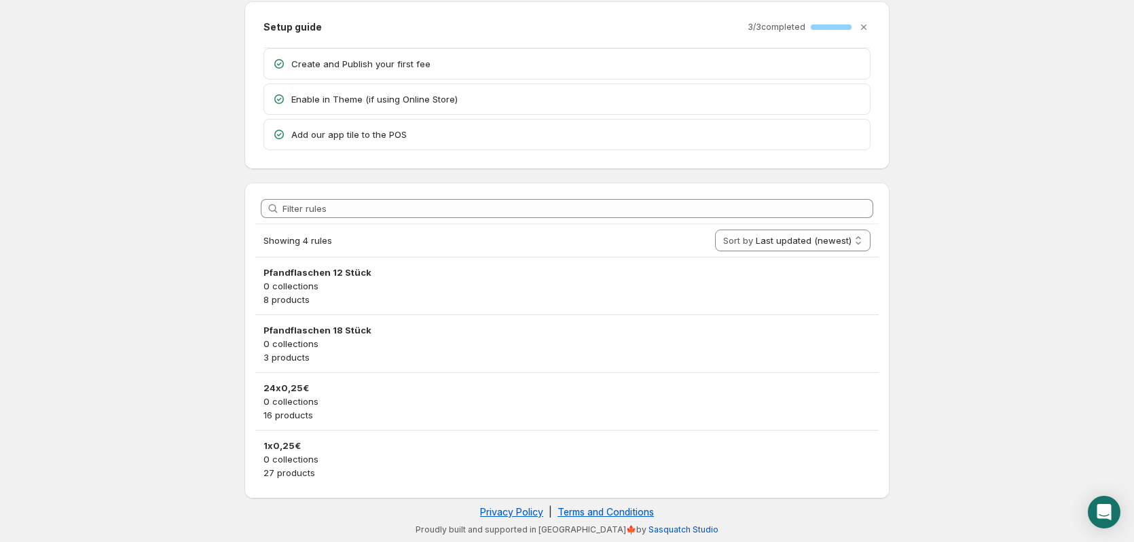
scroll to position [50, 0]
click at [861, 29] on icon "Dismiss setup guide" at bounding box center [864, 27] width 14 height 14
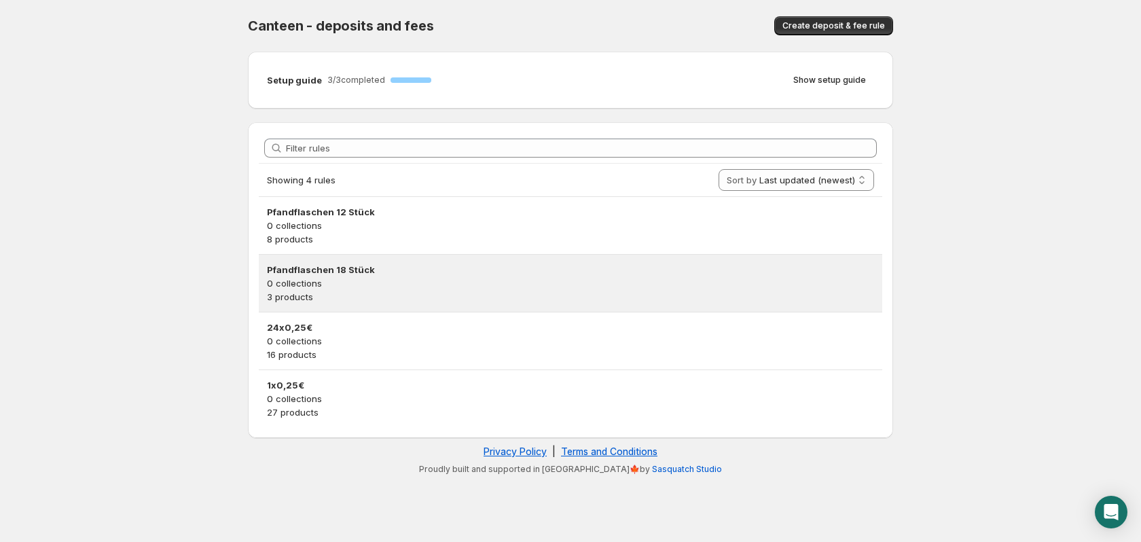
click at [397, 262] on div "Pfandflaschen 18 Stück 0 collections 3 products" at bounding box center [570, 283] width 623 height 57
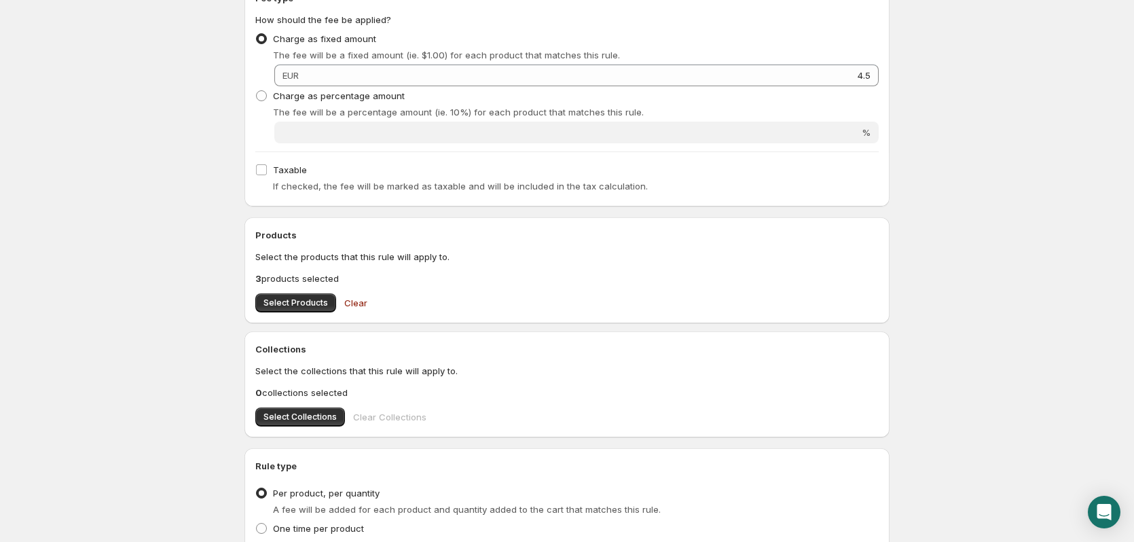
scroll to position [340, 0]
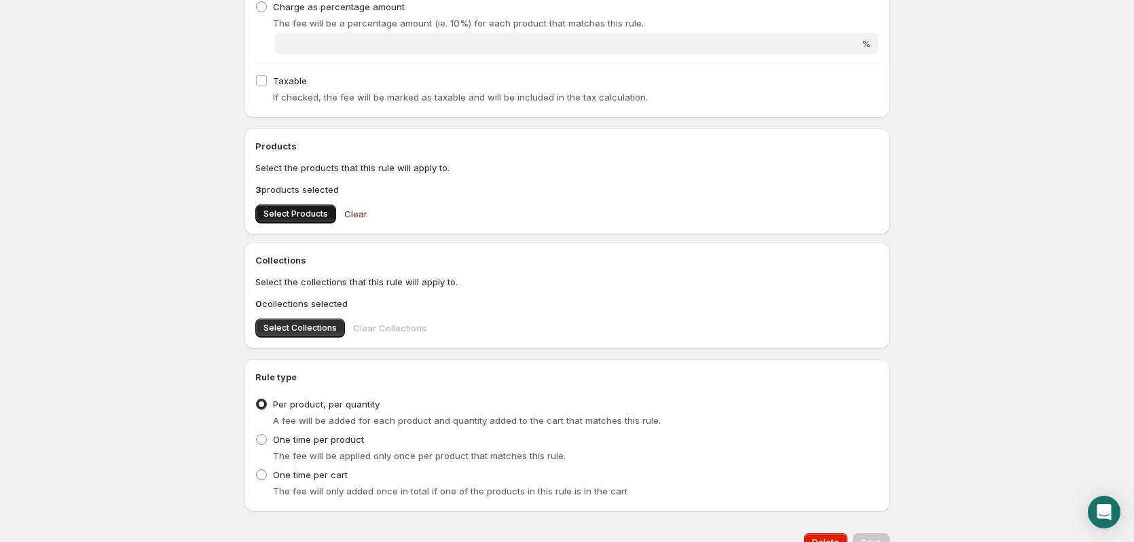
click at [296, 212] on span "Select Products" at bounding box center [296, 213] width 65 height 11
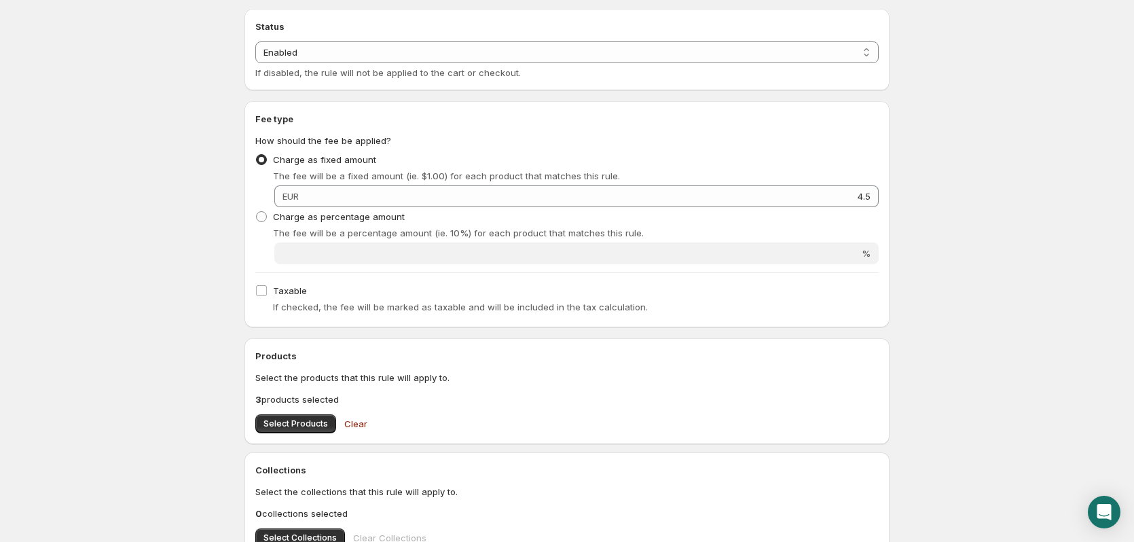
scroll to position [0, 0]
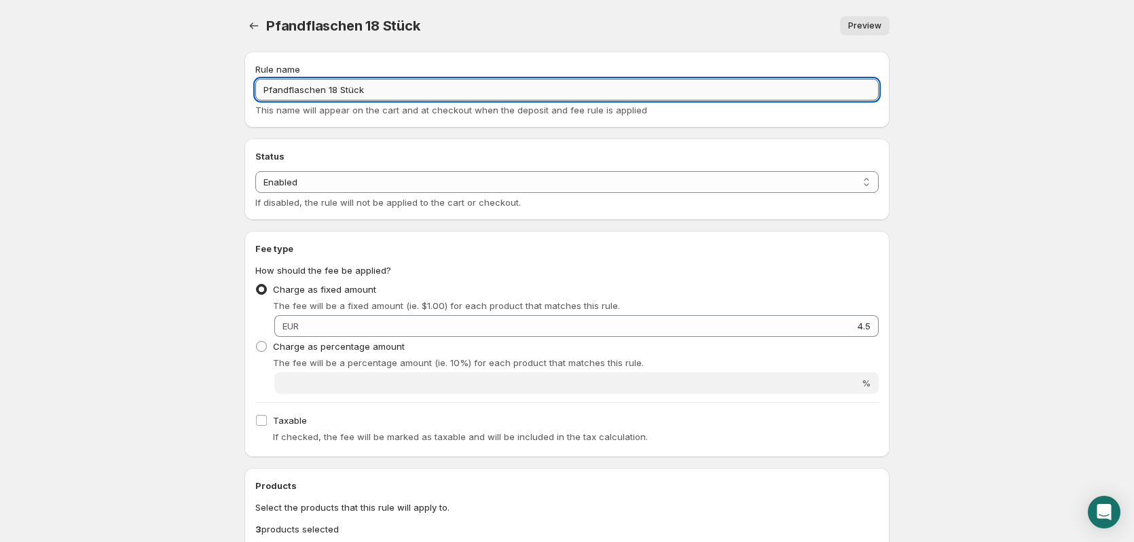
click at [386, 88] on input "Pfandflaschen 18 Stück" at bounding box center [566, 90] width 623 height 22
type input "18x0,25€"
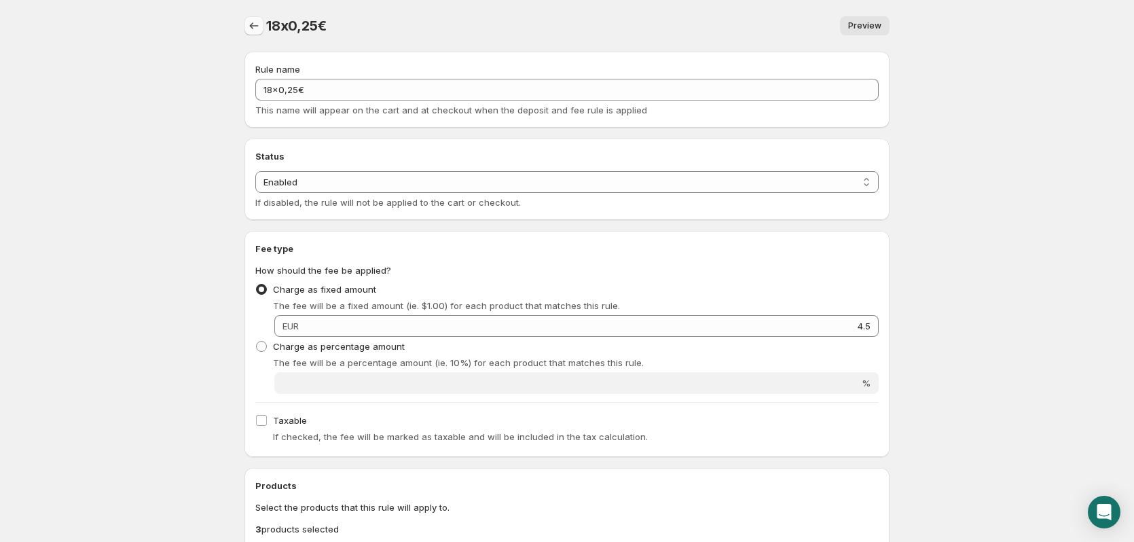
click at [257, 26] on icon "Settings" at bounding box center [254, 26] width 14 height 14
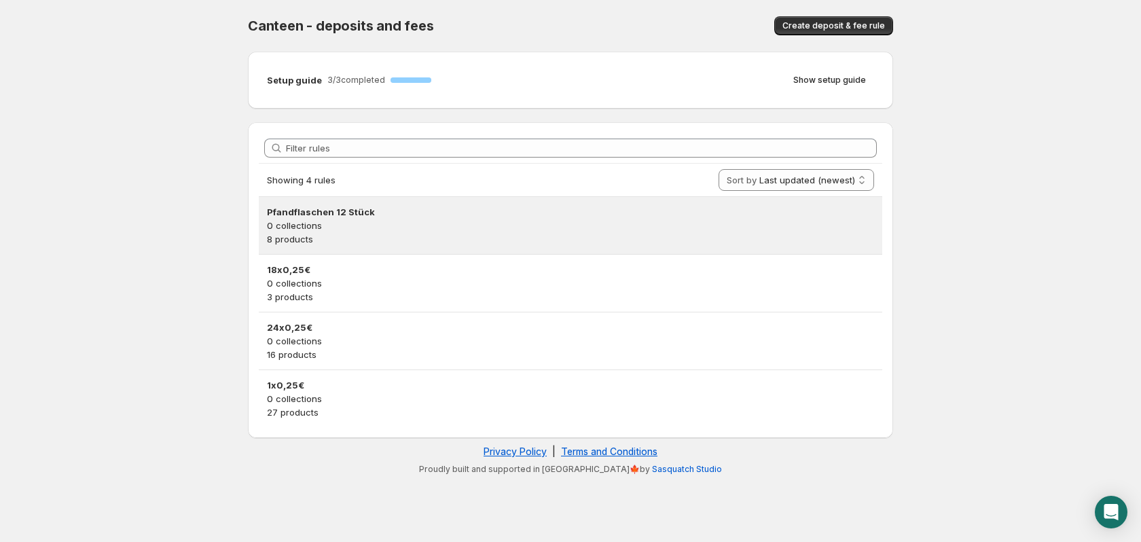
click at [376, 229] on p "0 collections" at bounding box center [570, 226] width 607 height 14
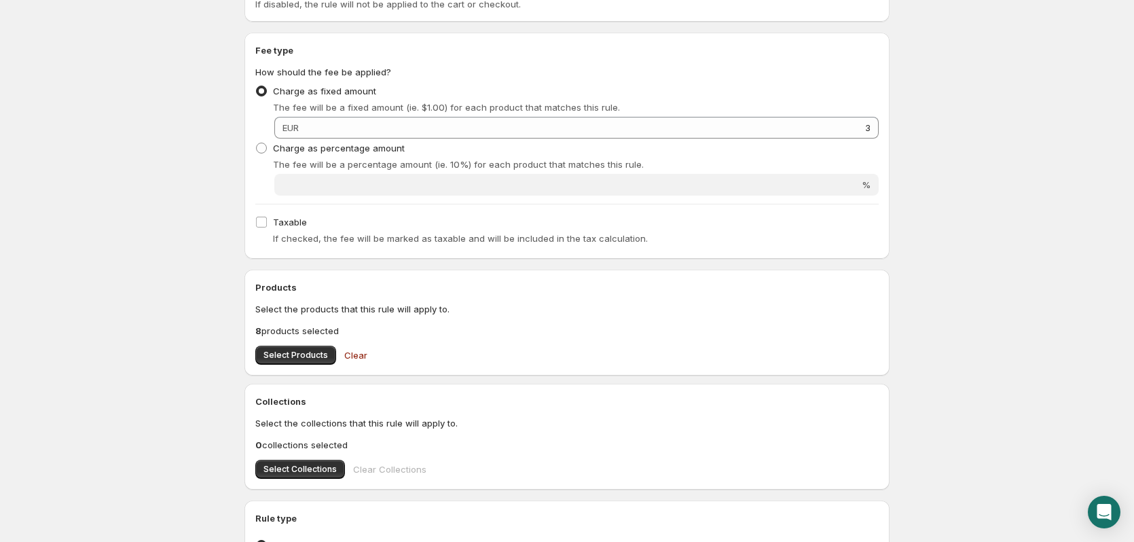
scroll to position [204, 0]
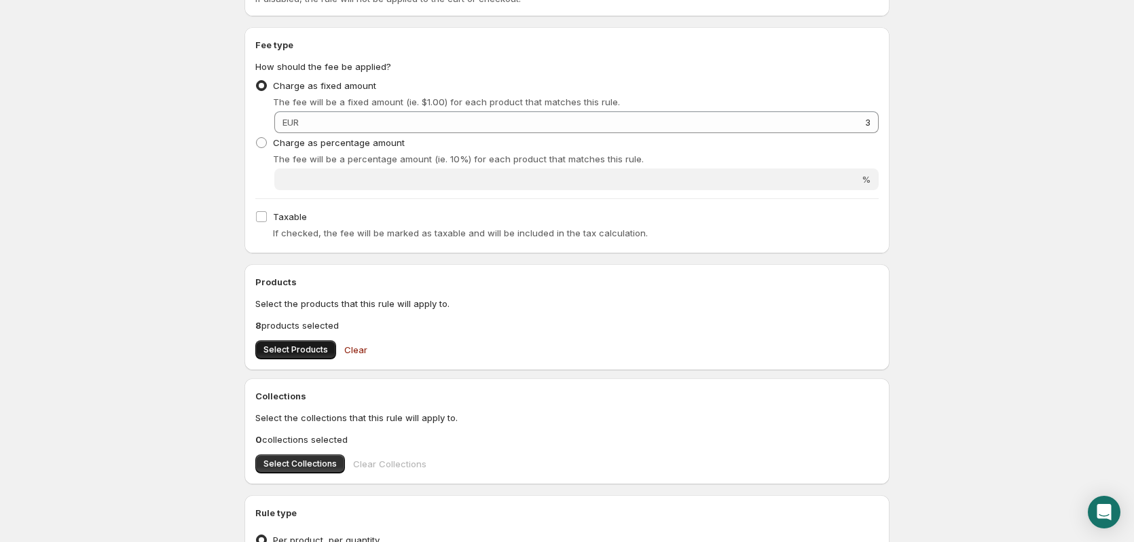
click at [318, 350] on span "Select Products" at bounding box center [296, 349] width 65 height 11
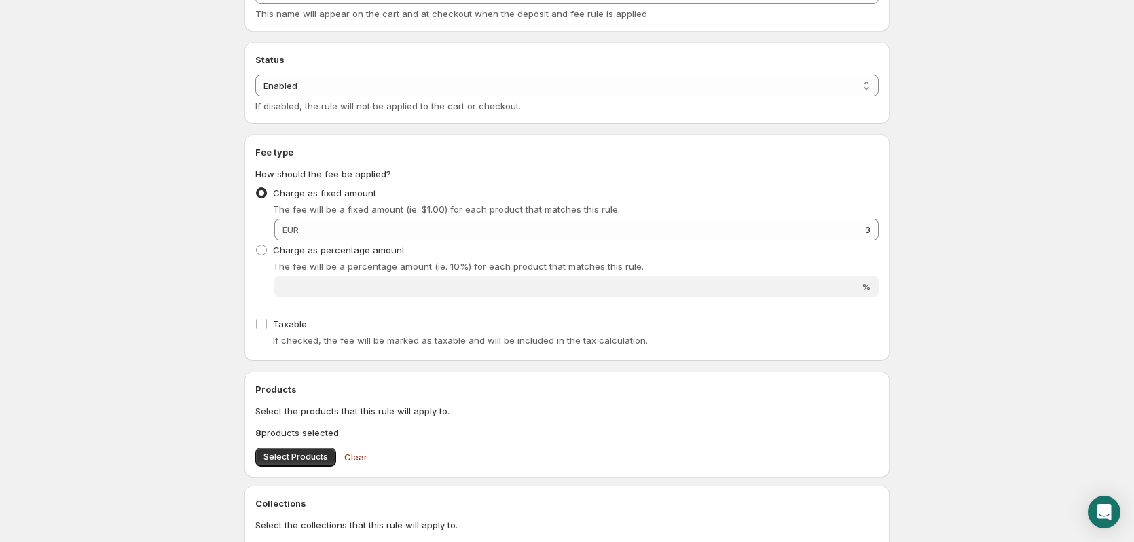
scroll to position [0, 0]
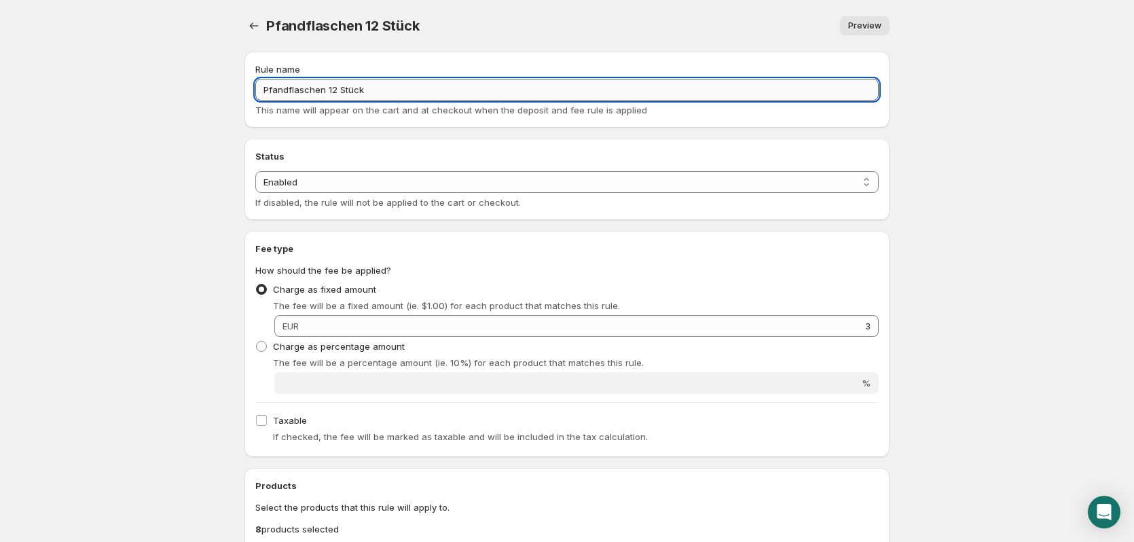
click at [351, 96] on input "Pfandflaschen 12 Stück" at bounding box center [566, 90] width 623 height 22
type input "12x0,25€"
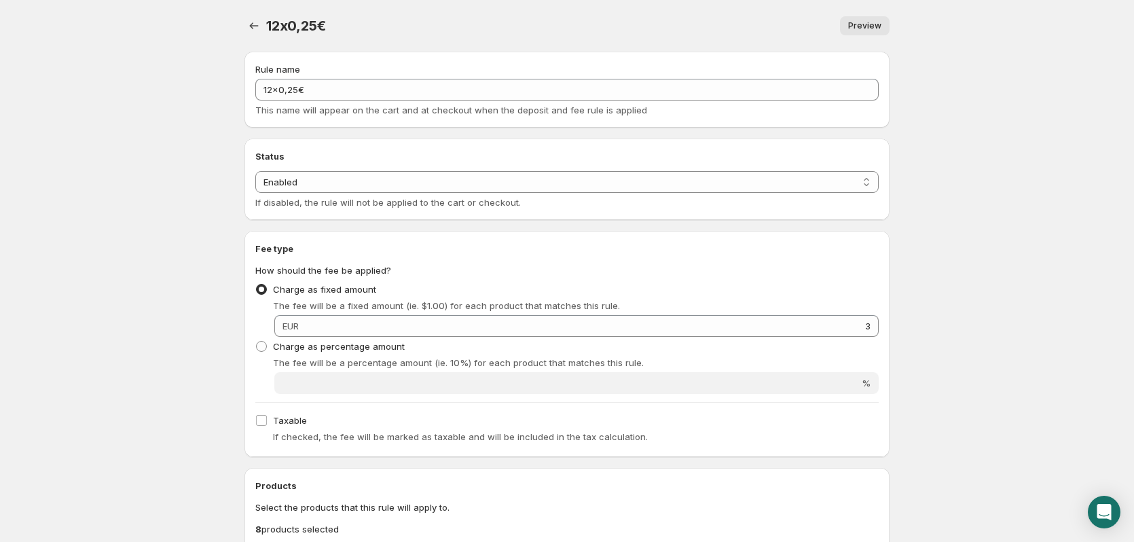
click at [264, 41] on div "12x0,25€. This page is ready 12x0,25€ Preview More actions Preview" at bounding box center [566, 26] width 645 height 52
click at [259, 27] on icon "Settings" at bounding box center [254, 26] width 14 height 14
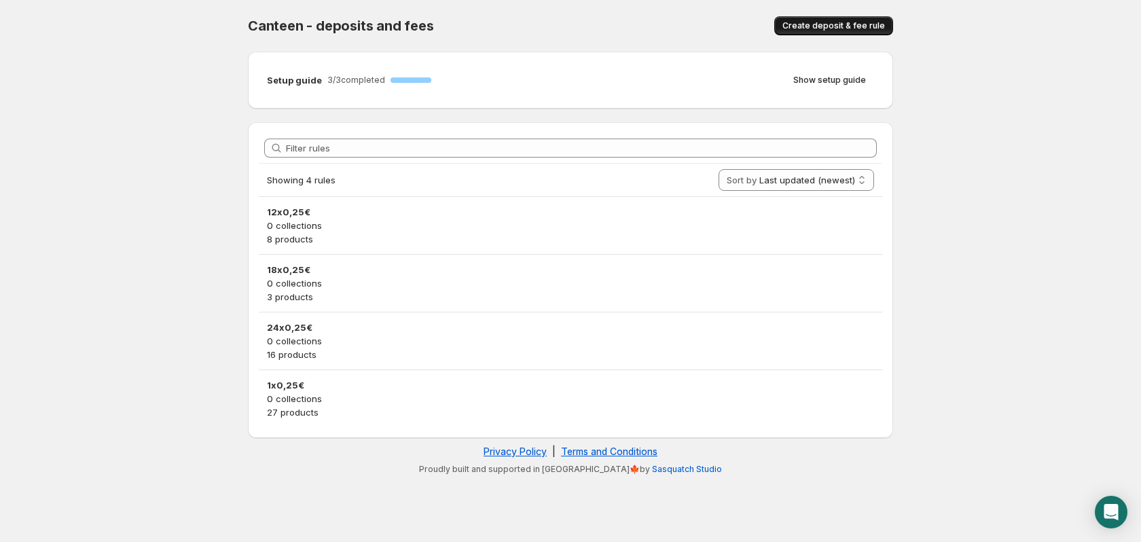
click at [826, 29] on span "Create deposit & fee rule" at bounding box center [833, 25] width 103 height 11
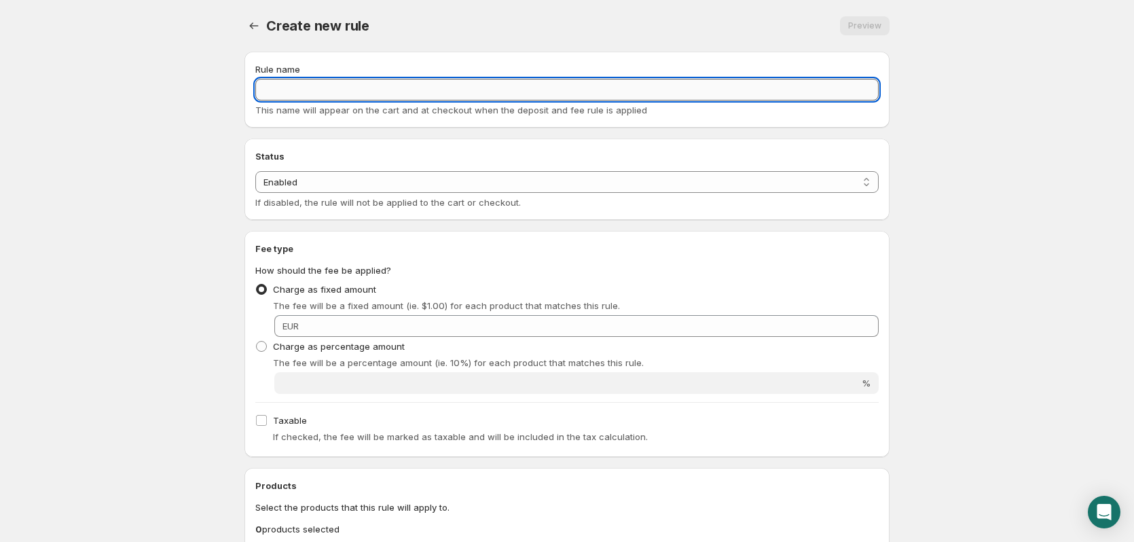
click at [350, 84] on input "Rule name" at bounding box center [566, 90] width 623 height 22
click at [317, 85] on input "Pfand Mehrweg 12x0,15+Rahmen" at bounding box center [566, 90] width 623 height 22
click at [312, 90] on input "Pfand Mehrweg 12x0,15+Rahmen" at bounding box center [566, 90] width 623 height 22
click at [337, 90] on input "Pfand Mehrweg 12x0,15+Rahmen" at bounding box center [566, 90] width 623 height 22
type input "Pfand [STREET_ADDRESS]+Rahmen"
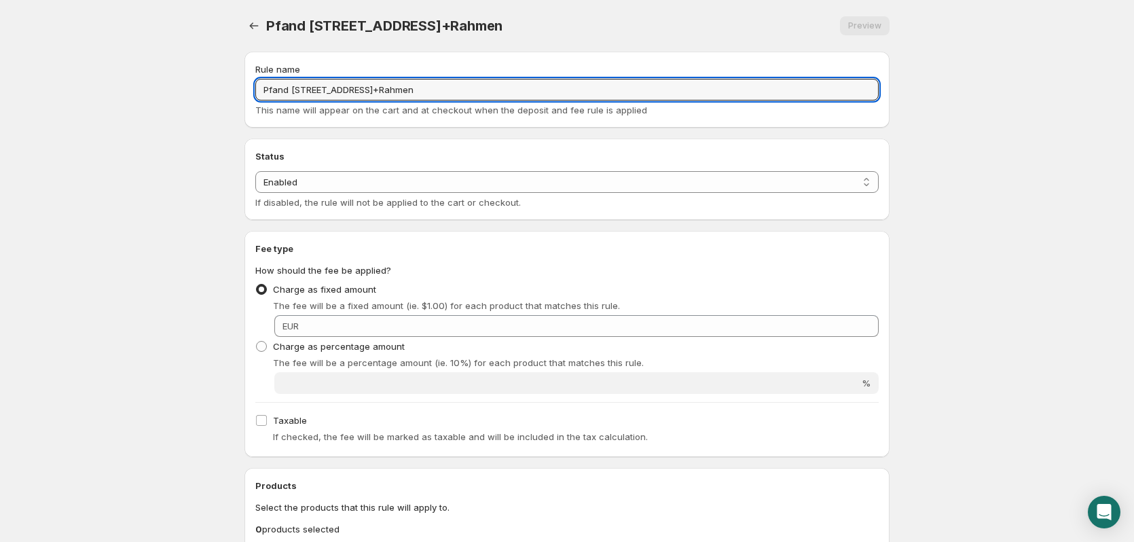
click at [205, 144] on body "Home Help Pfand [STREET_ADDRESS]+Rahmen. This page is ready Pfand Mehrweg 24x0,…" at bounding box center [567, 271] width 1134 height 542
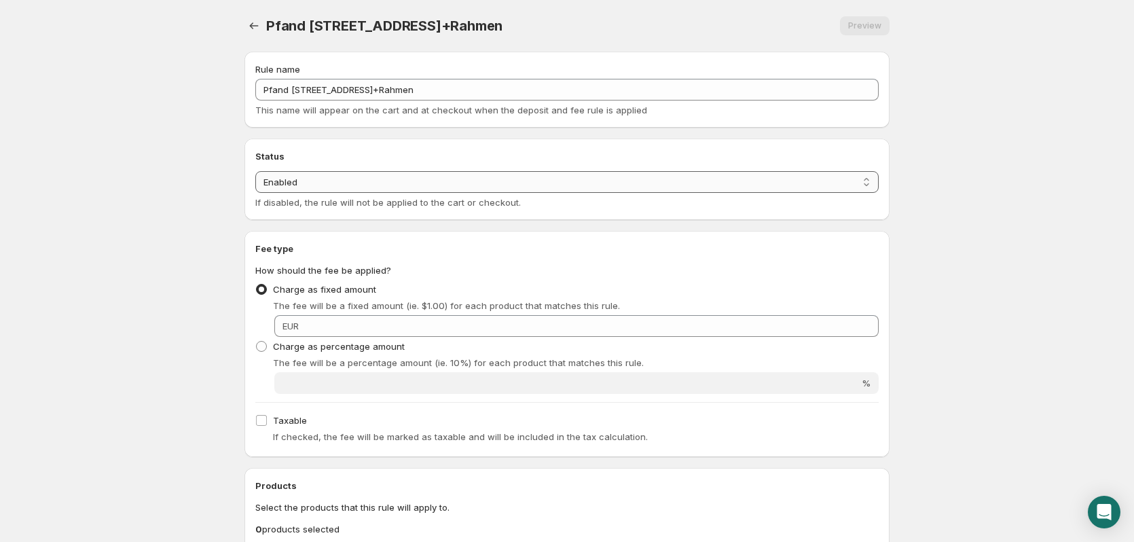
click at [551, 179] on select "Enabled Disabled" at bounding box center [566, 182] width 623 height 22
click at [540, 181] on select "Enabled Disabled" at bounding box center [566, 182] width 623 height 22
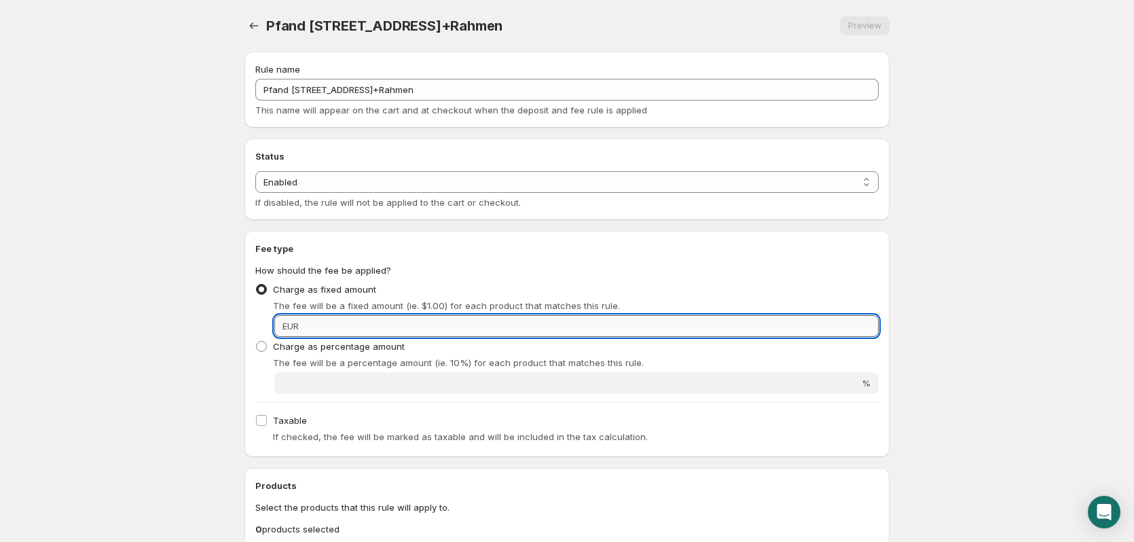
click at [802, 323] on input "Fixed amount" at bounding box center [591, 326] width 576 height 22
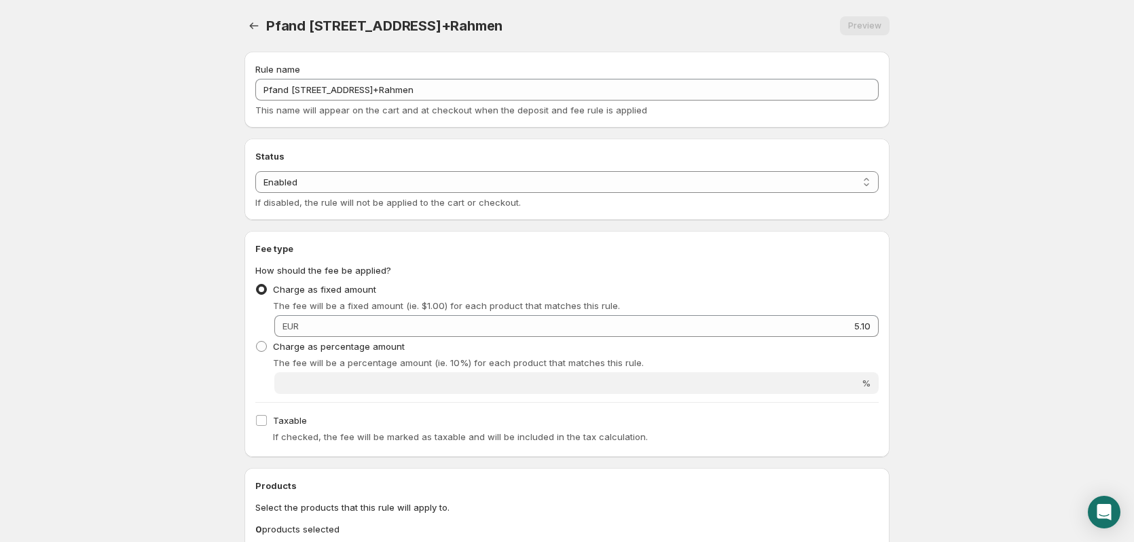
click at [860, 280] on div "Charge as fixed amount The fee will be a fixed amount (ie. $1.00) for each prod…" at bounding box center [566, 296] width 623 height 33
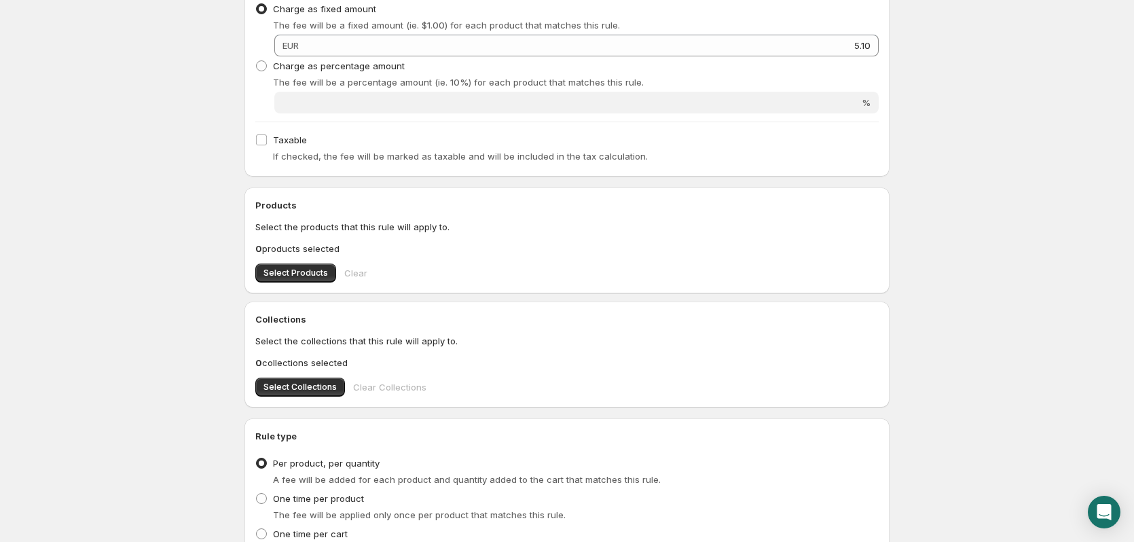
scroll to position [340, 0]
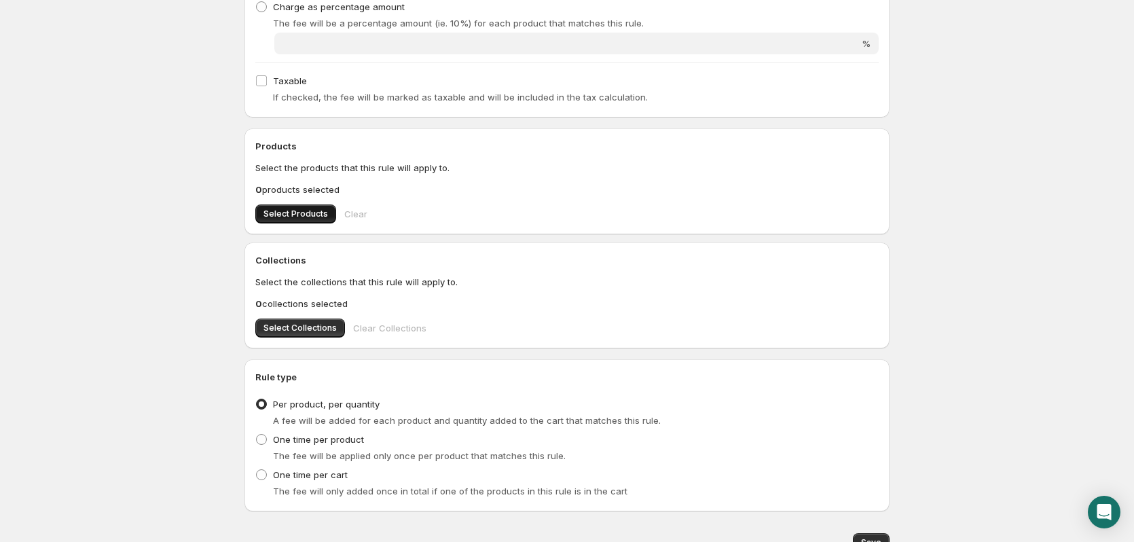
click at [299, 219] on button "Select Products" at bounding box center [295, 213] width 81 height 19
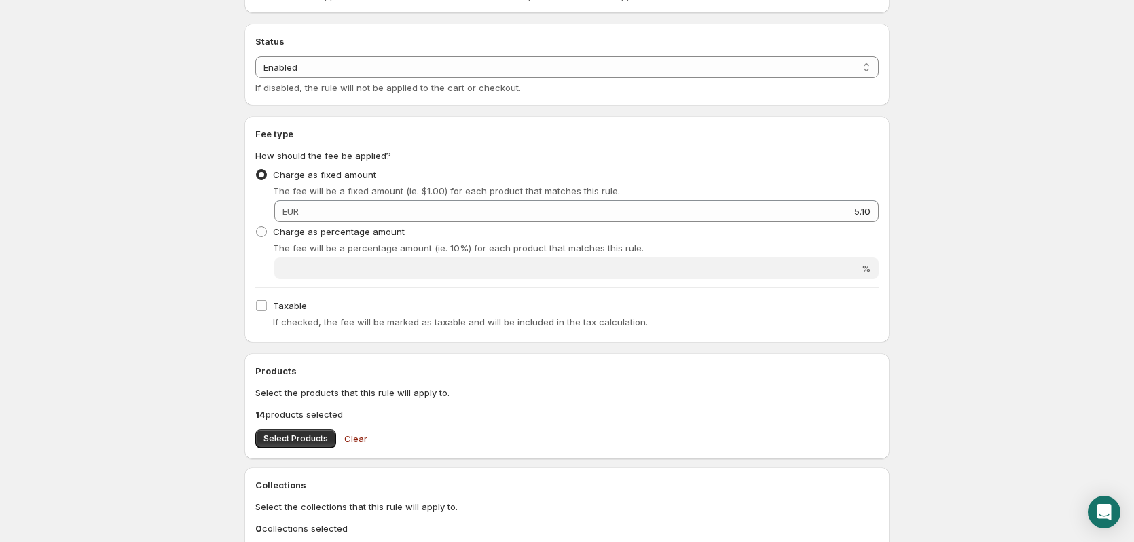
scroll to position [68, 0]
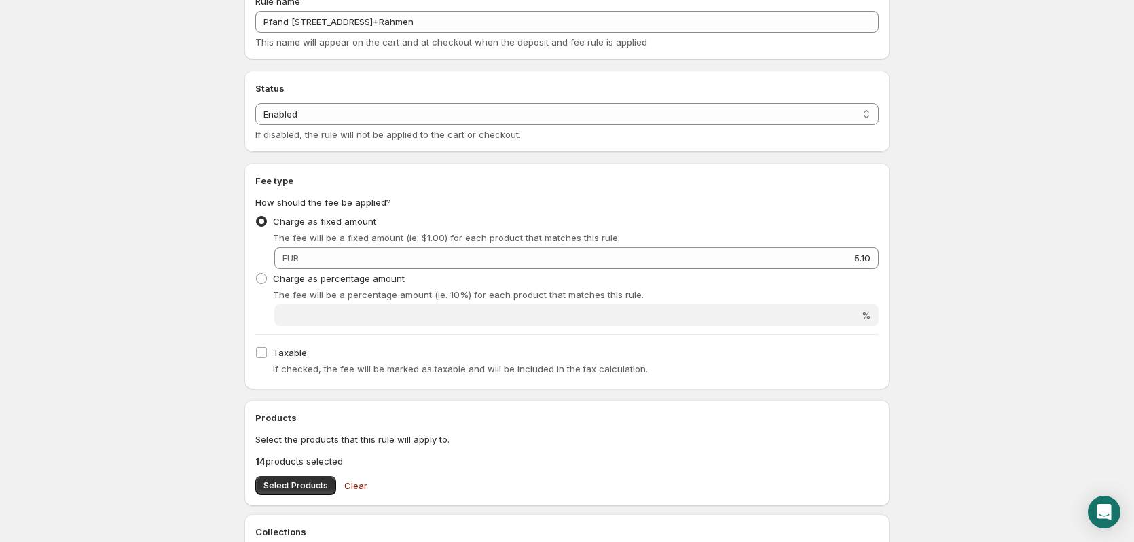
click at [279, 475] on div "Products Select the products that this rule will apply to. 14 products selected…" at bounding box center [566, 453] width 623 height 84
click at [277, 481] on span "Select Products" at bounding box center [296, 485] width 65 height 11
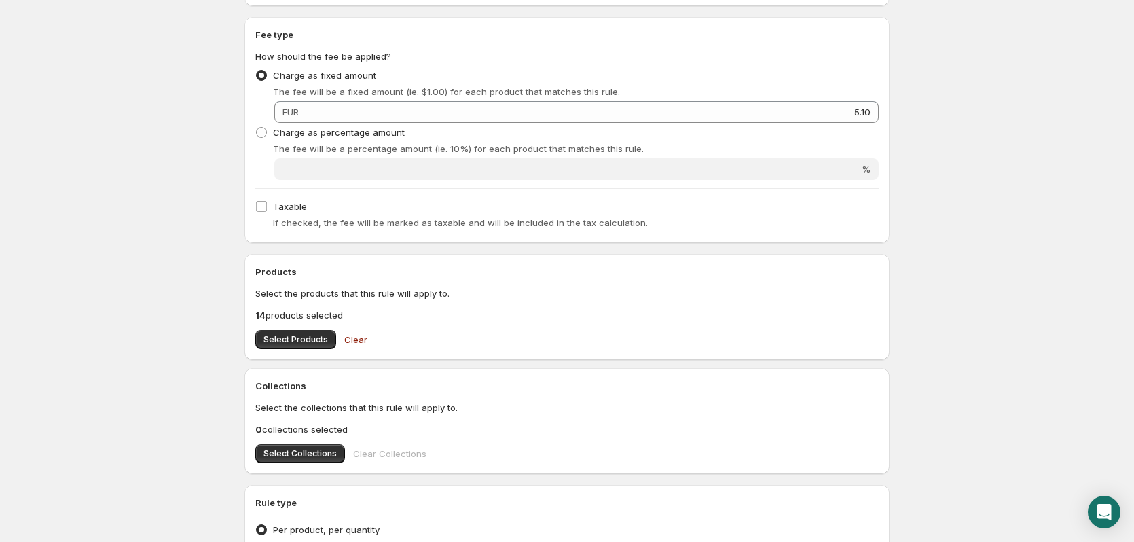
scroll to position [0, 0]
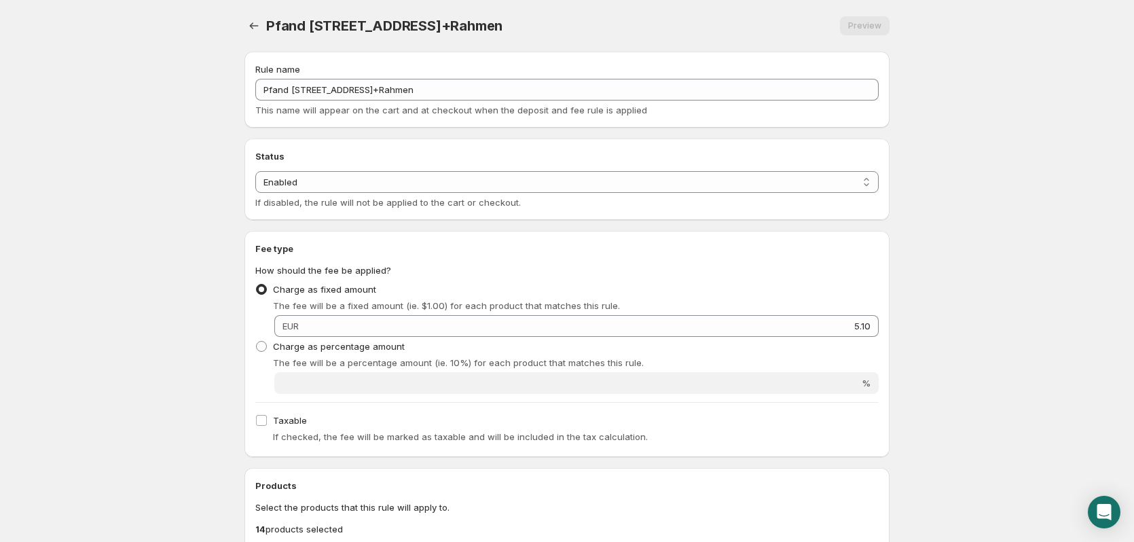
type input "5.1"
click at [251, 20] on icon "Settings" at bounding box center [254, 26] width 14 height 14
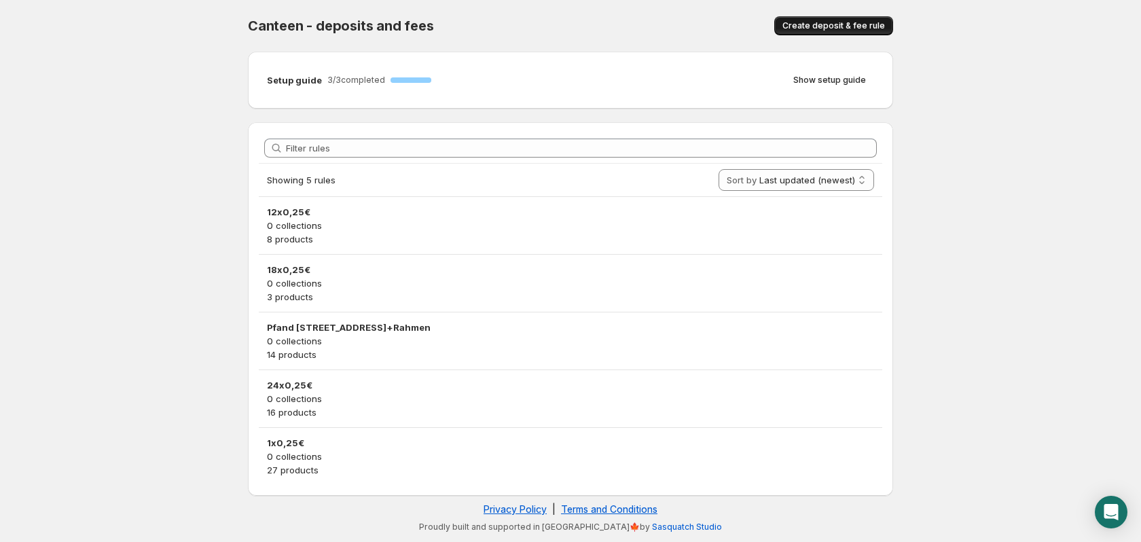
click at [847, 25] on span "Create deposit & fee rule" at bounding box center [833, 25] width 103 height 11
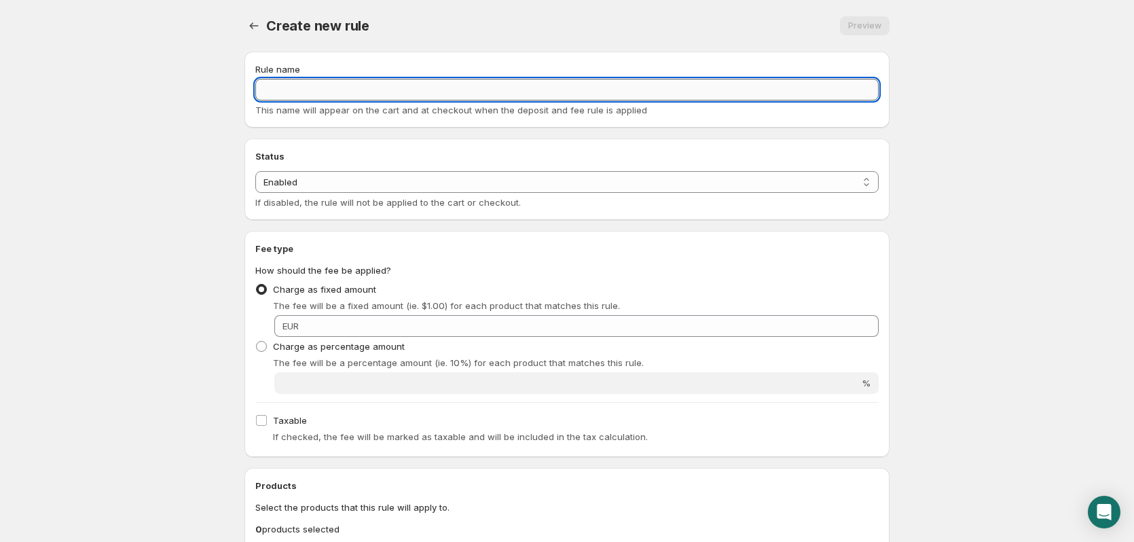
click at [316, 96] on input "Rule name" at bounding box center [566, 90] width 623 height 22
type input "Pfand Mehrweg 24x0,08€+Rahmen"
click at [212, 139] on body "Home Help Pfand Mehrweg 24x0,08€+Rahmen. This page is ready Pfand Mehrweg 24x0,…" at bounding box center [567, 271] width 1134 height 542
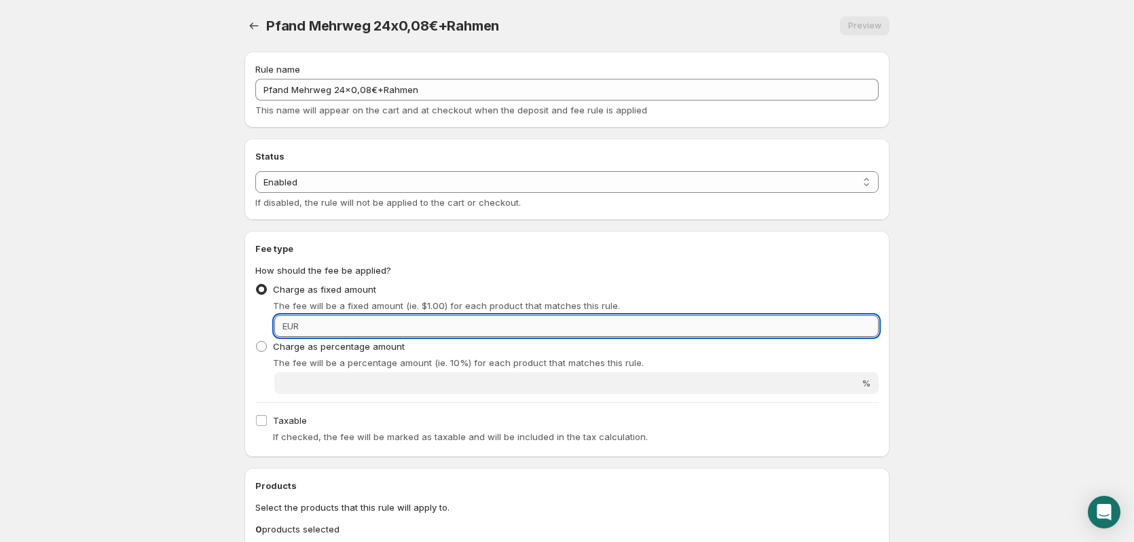
click at [350, 327] on input "Fixed amount" at bounding box center [591, 326] width 576 height 22
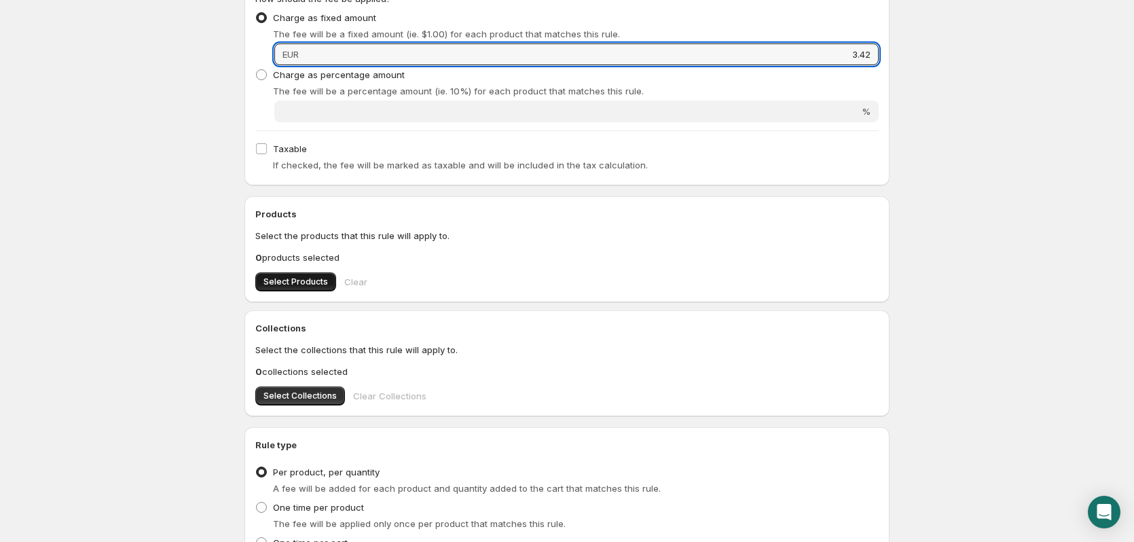
type input "3.42"
click at [294, 277] on span "Select Products" at bounding box center [296, 281] width 65 height 11
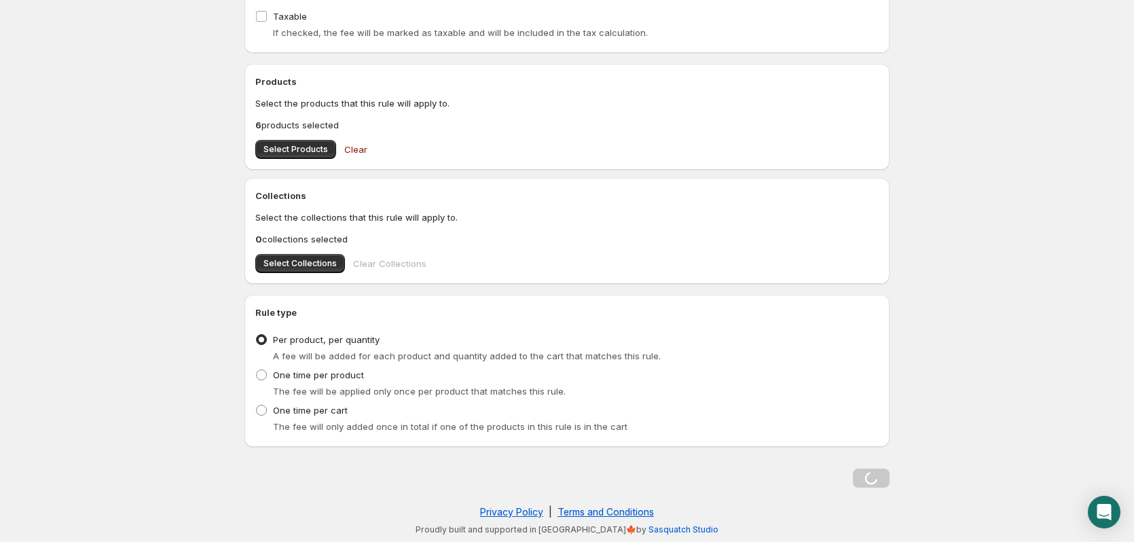
scroll to position [0, 0]
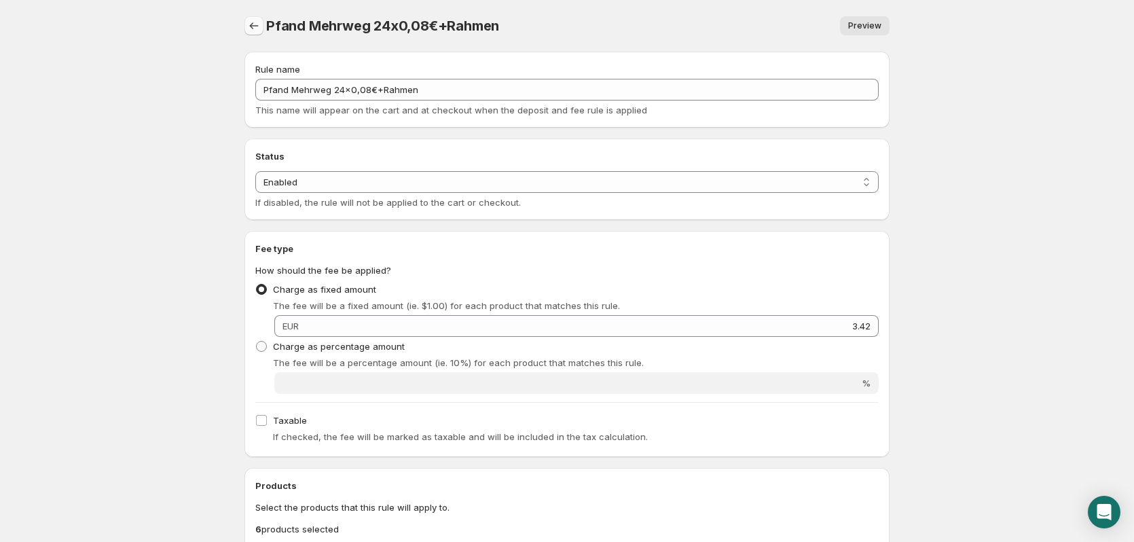
click at [262, 21] on button "Settings" at bounding box center [253, 25] width 19 height 19
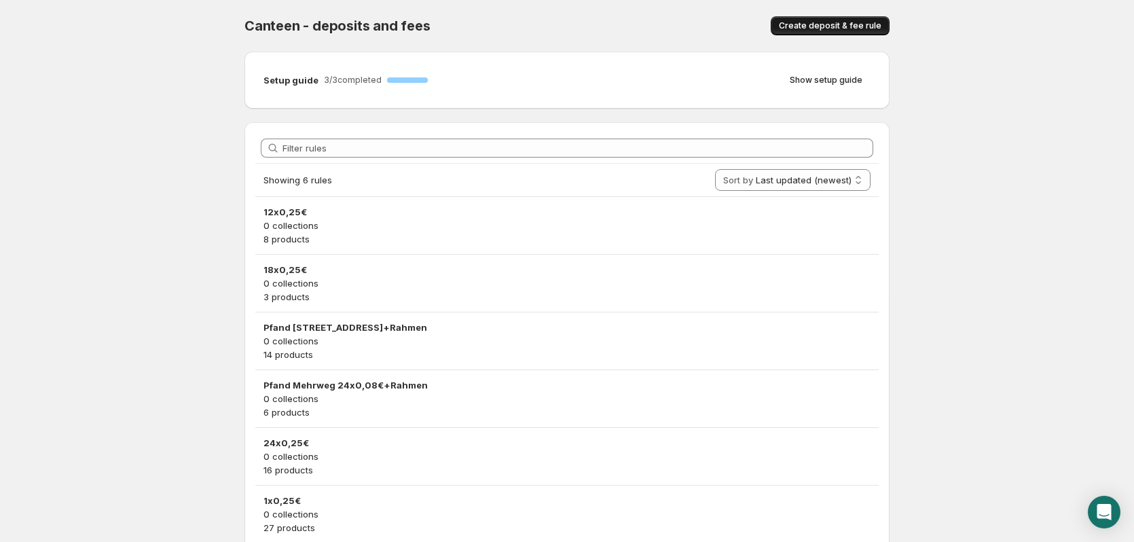
click at [795, 18] on button "Create deposit & fee rule" at bounding box center [830, 25] width 119 height 19
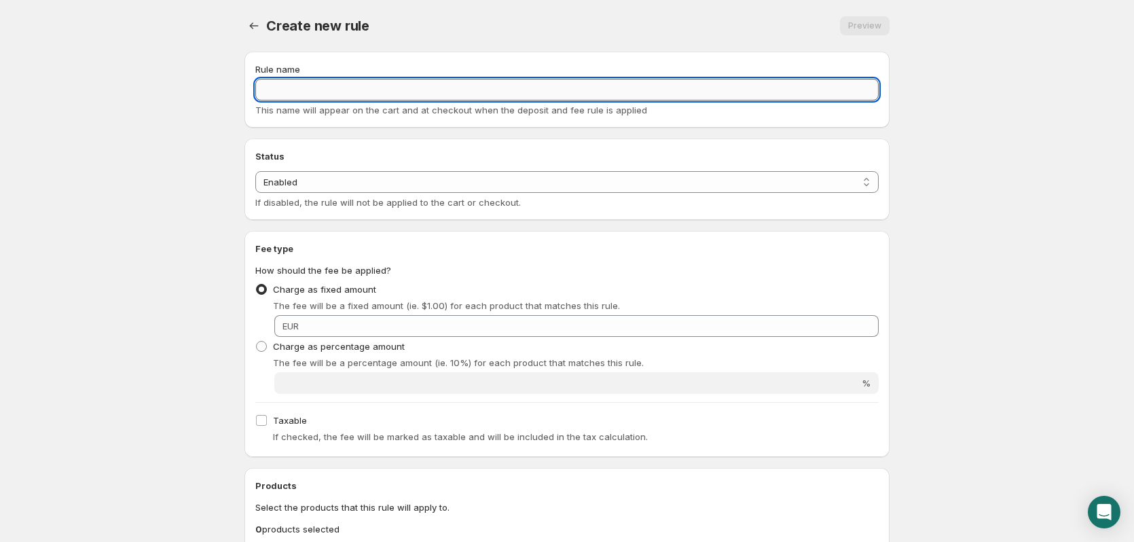
click at [614, 86] on input "Rule name" at bounding box center [566, 90] width 623 height 22
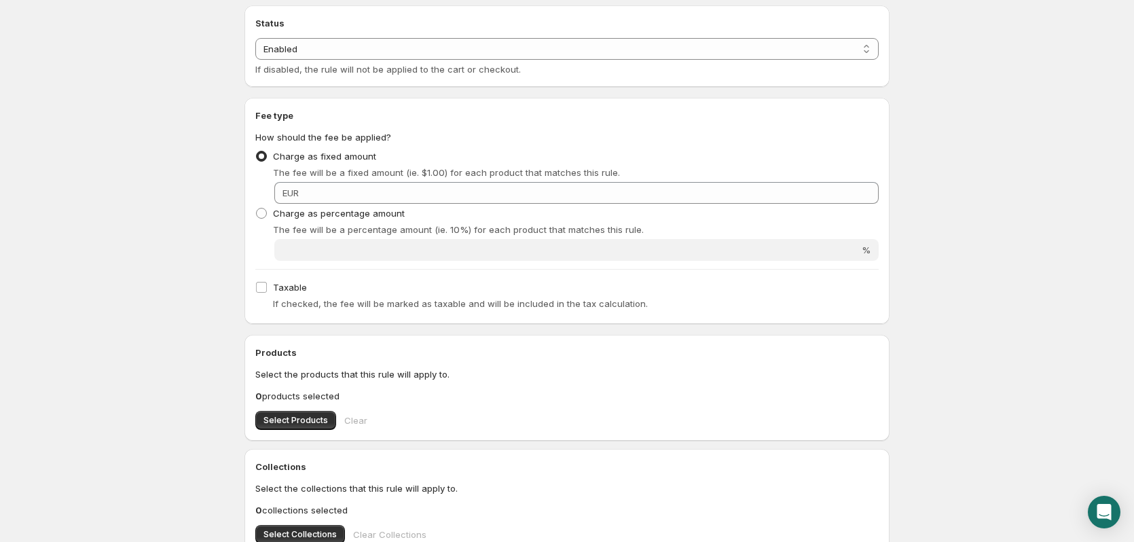
scroll to position [136, 0]
type input "Pfand Mehrweg 12x0,15€+Rahmen"
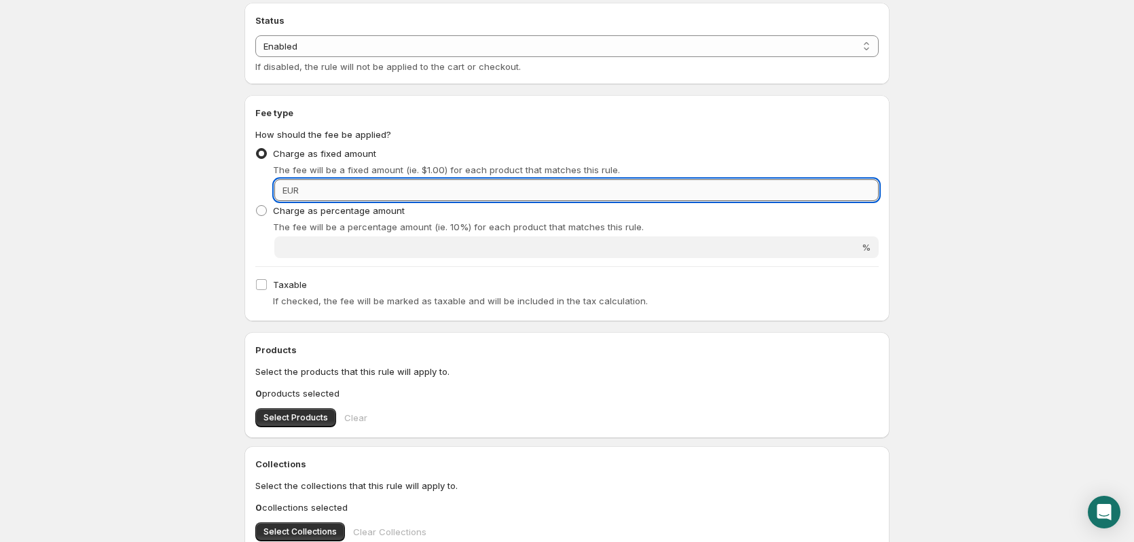
click at [623, 194] on input "Fixed amount" at bounding box center [591, 190] width 576 height 22
type input "3.3"
click at [299, 426] on button "Select Products" at bounding box center [295, 417] width 81 height 19
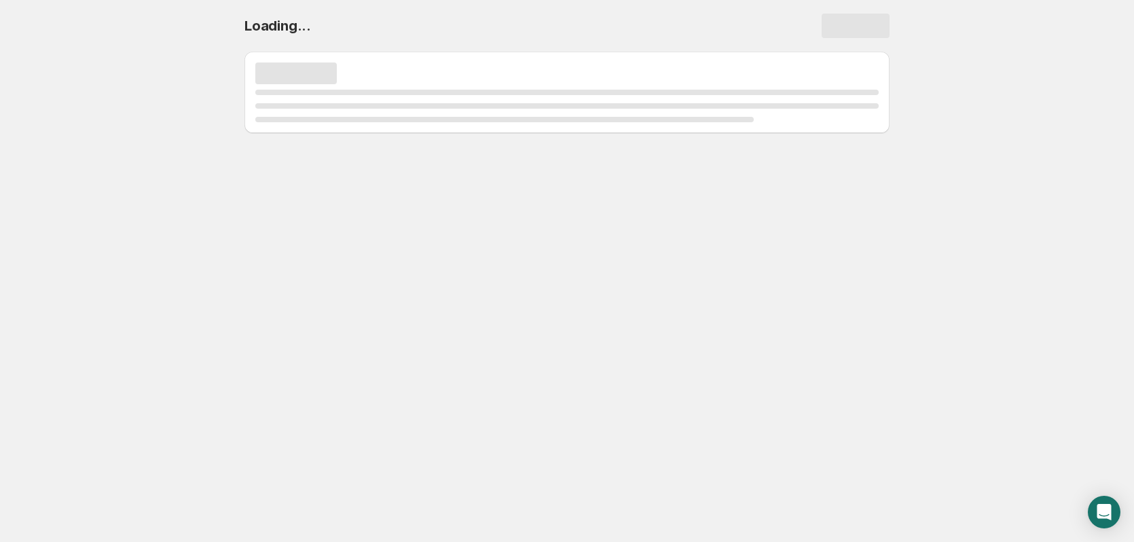
scroll to position [0, 0]
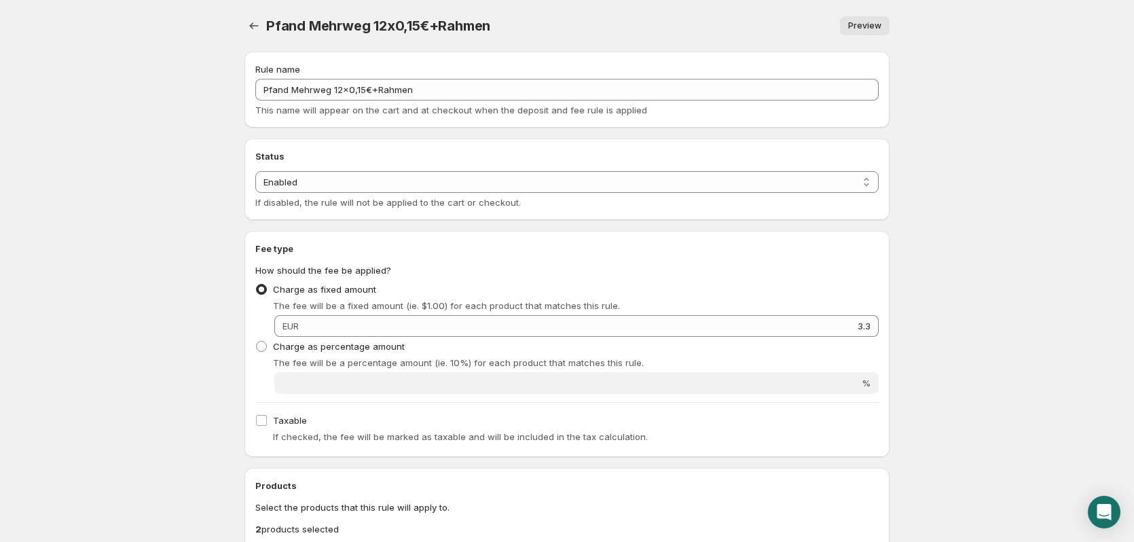
click at [260, 36] on div "Pfand Mehrweg 12x0,15€+Rahmen. This page is ready Pfand Mehrweg 12x0,15€+Rahmen…" at bounding box center [566, 26] width 645 height 52
click at [259, 28] on icon "Settings" at bounding box center [254, 26] width 14 height 14
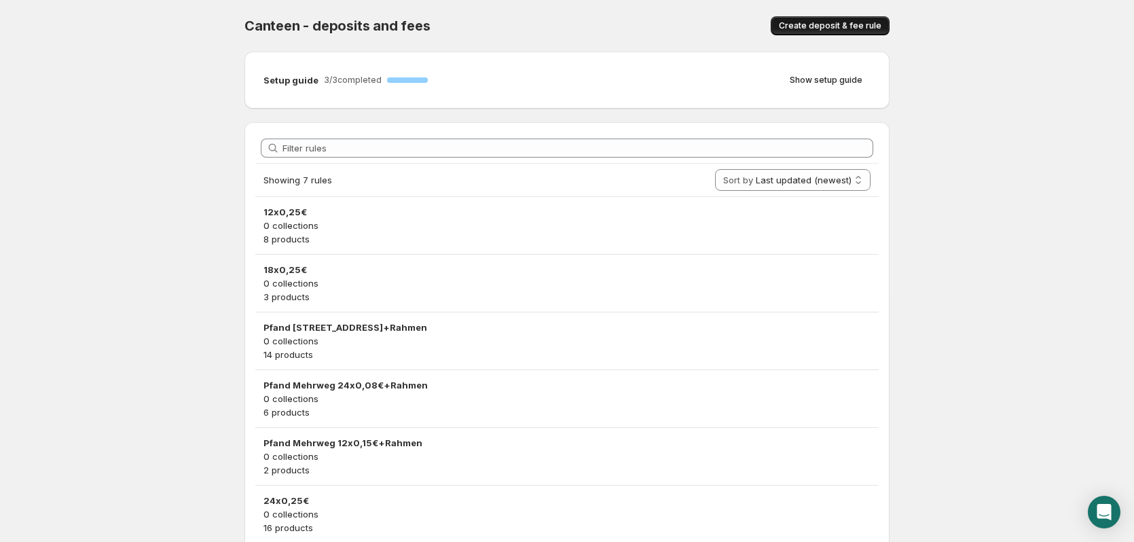
click at [784, 28] on button "Create deposit & fee rule" at bounding box center [830, 25] width 119 height 19
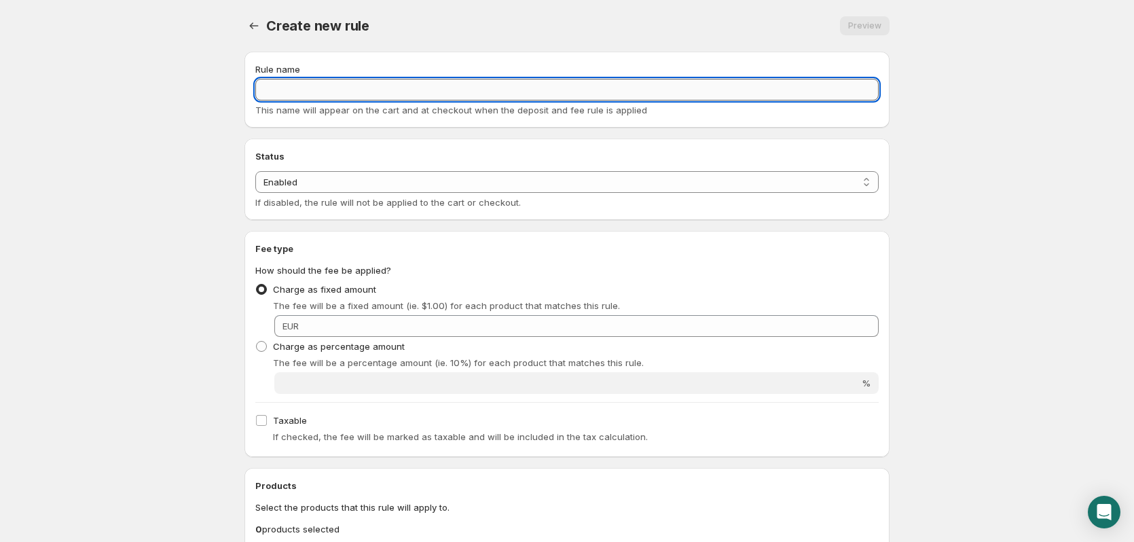
click at [378, 93] on input "Rule name" at bounding box center [566, 90] width 623 height 22
type input "Pfand [STREET_ADDRESS]+Rahmen"
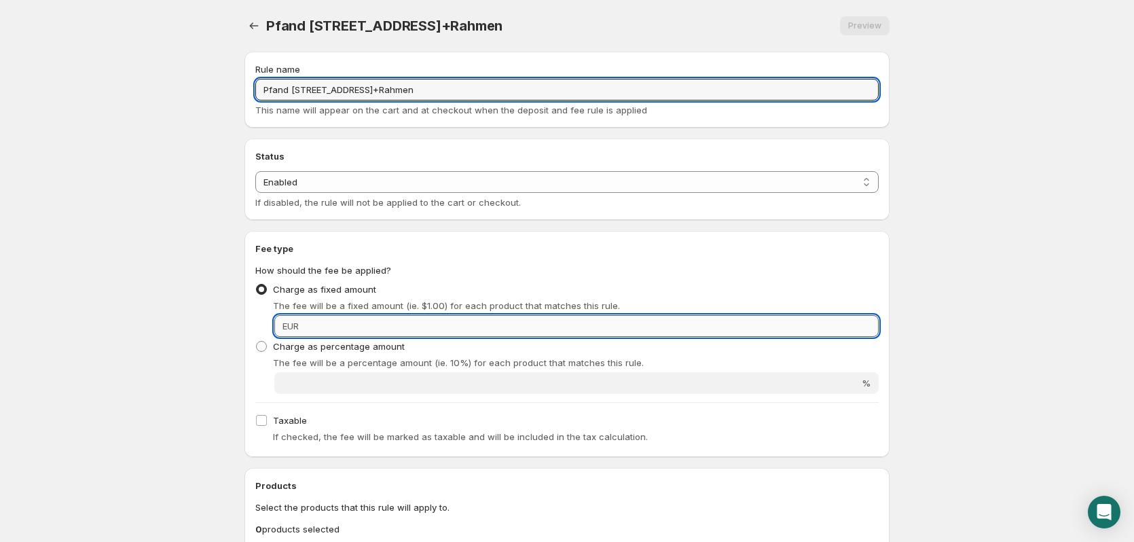
click at [384, 329] on input "Fixed amount" at bounding box center [591, 326] width 576 height 22
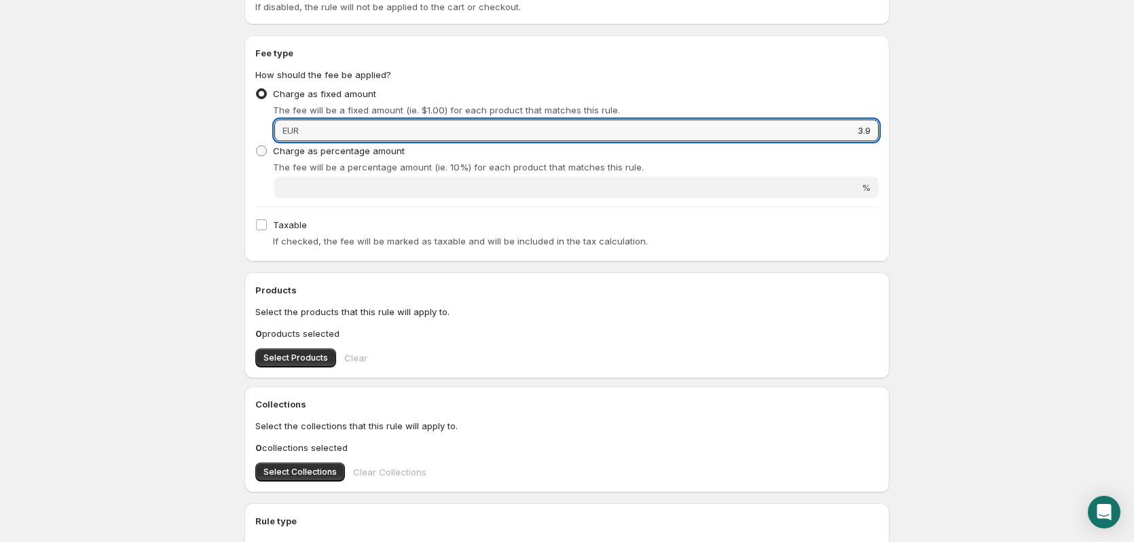
scroll to position [204, 0]
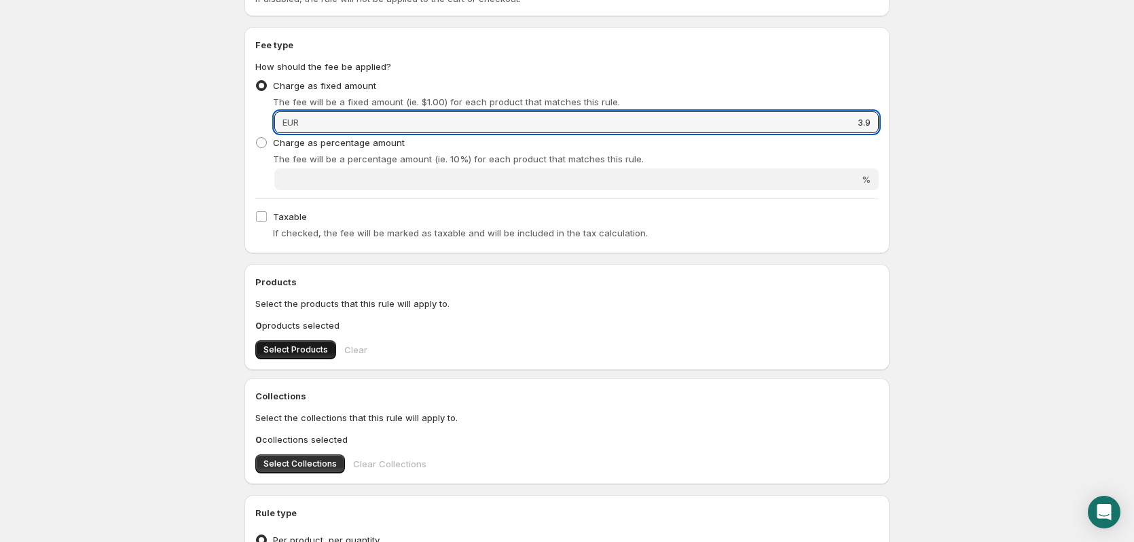
type input "3.9"
click at [308, 342] on button "Select Products" at bounding box center [295, 349] width 81 height 19
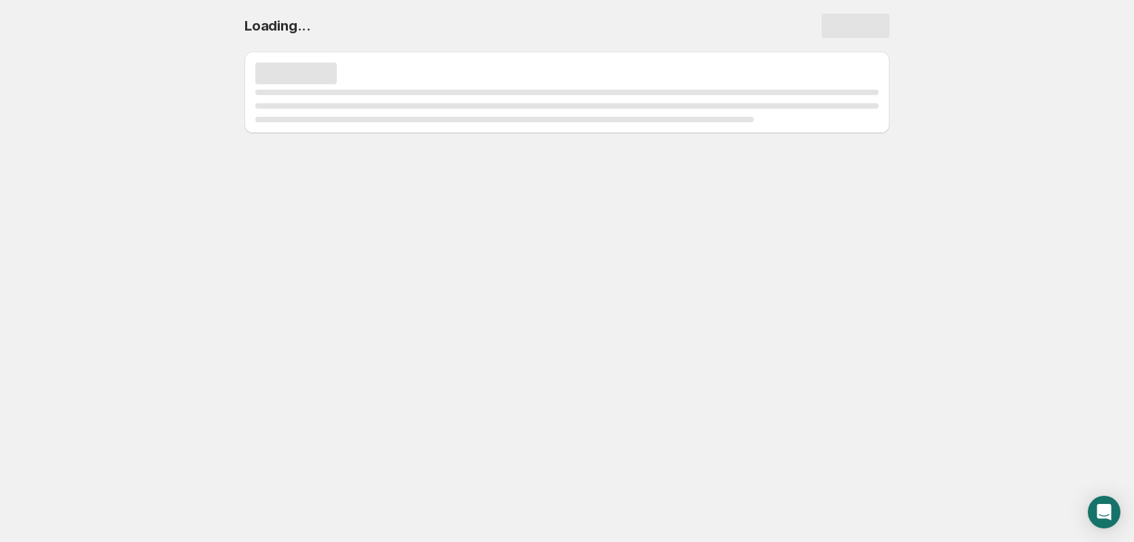
scroll to position [0, 0]
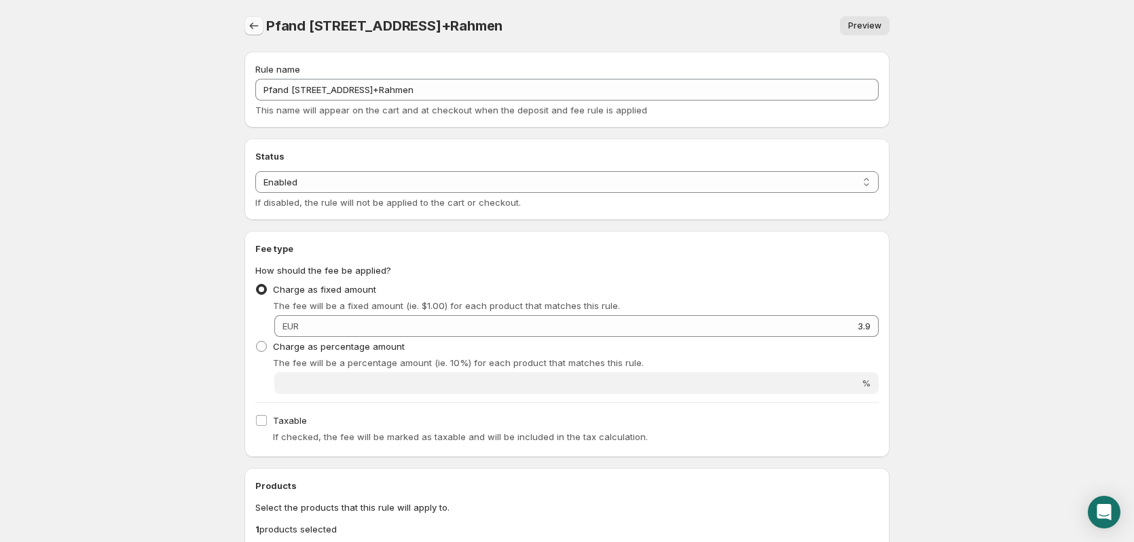
click at [258, 34] on button "Settings" at bounding box center [253, 25] width 19 height 19
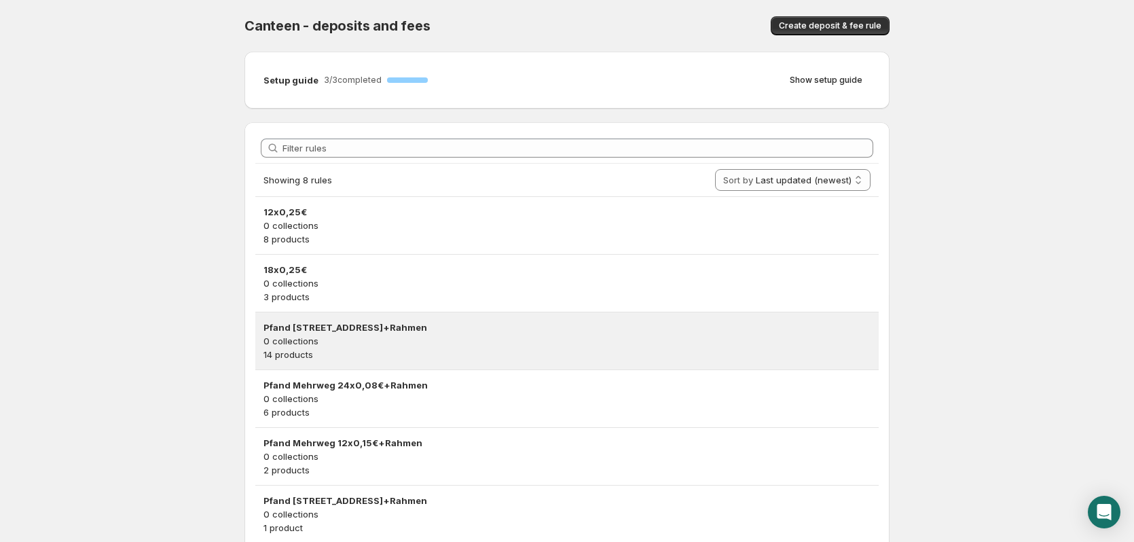
click at [452, 330] on h3 "Pfand [STREET_ADDRESS]+Rahmen" at bounding box center [567, 328] width 607 height 14
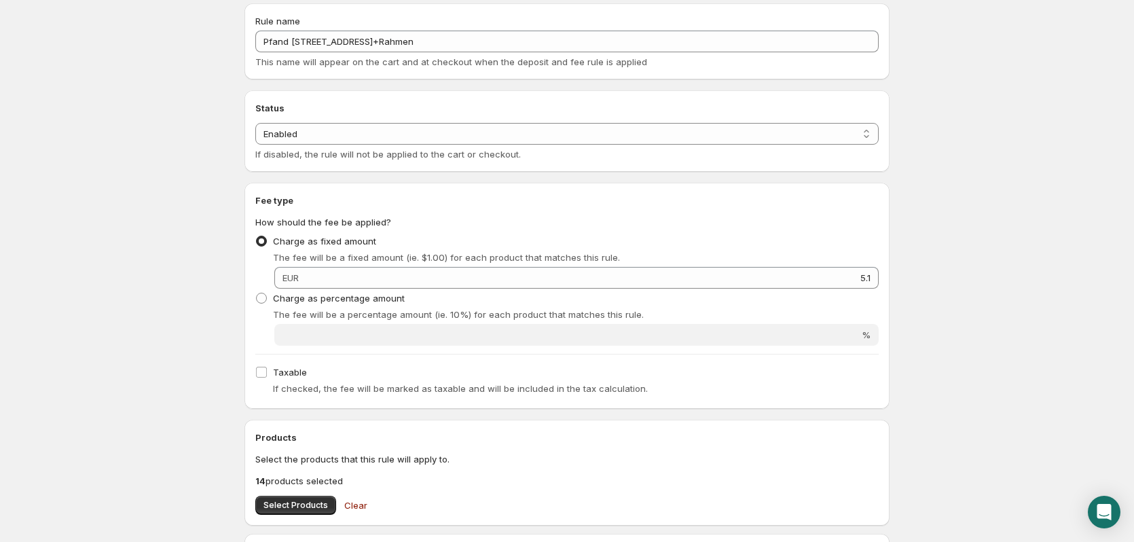
scroll to position [68, 0]
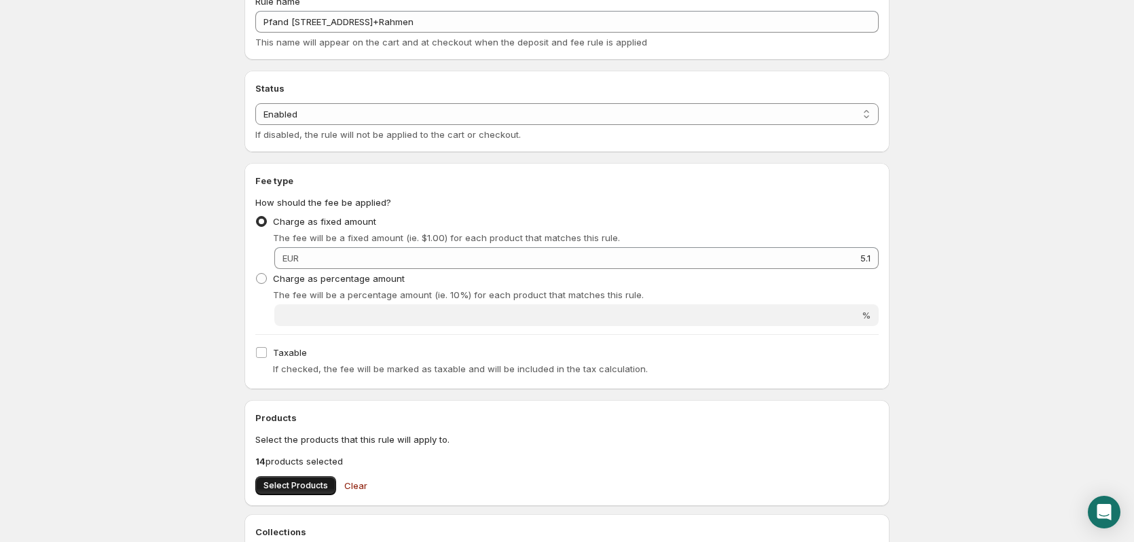
click at [303, 489] on span "Select Products" at bounding box center [296, 485] width 65 height 11
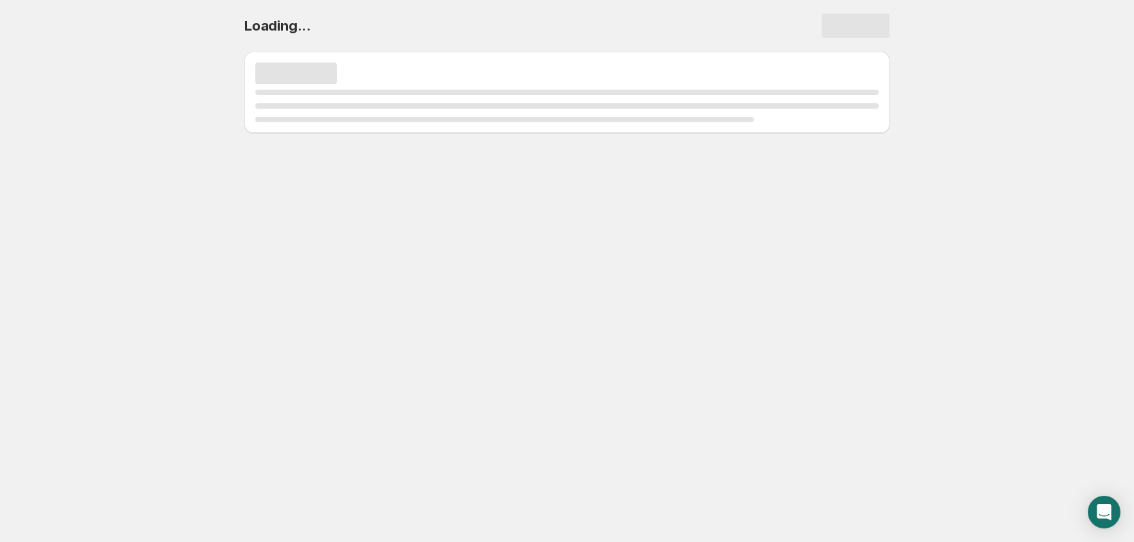
scroll to position [0, 0]
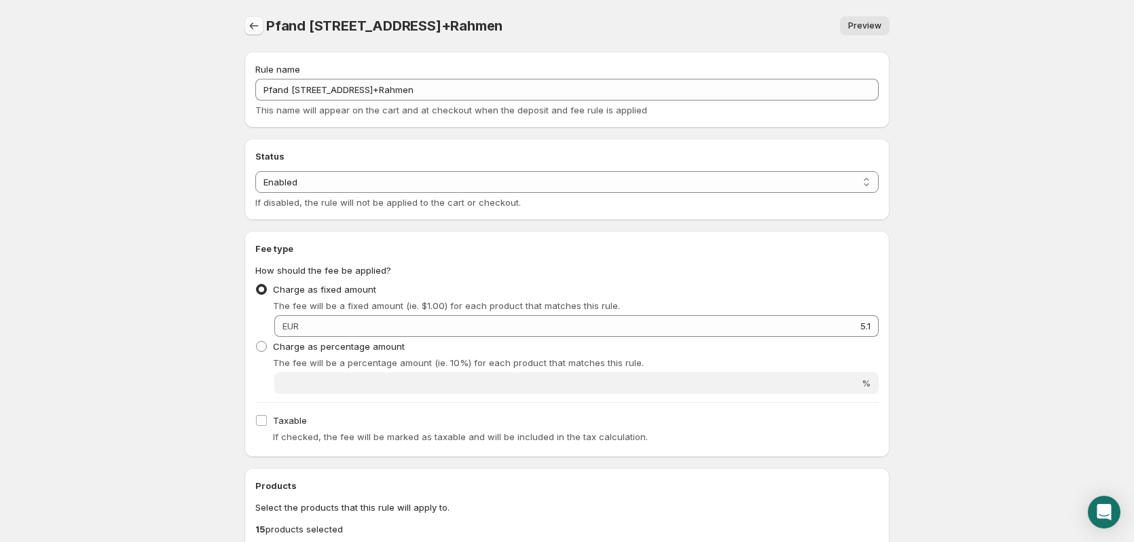
click at [255, 29] on icon "Settings" at bounding box center [254, 26] width 14 height 14
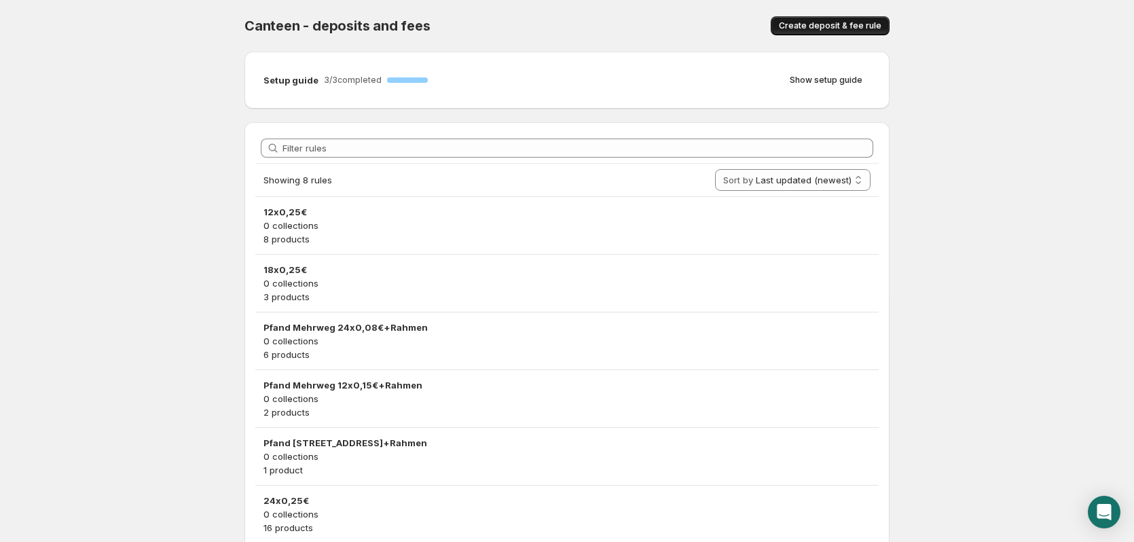
click at [807, 27] on span "Create deposit & fee rule" at bounding box center [830, 25] width 103 height 11
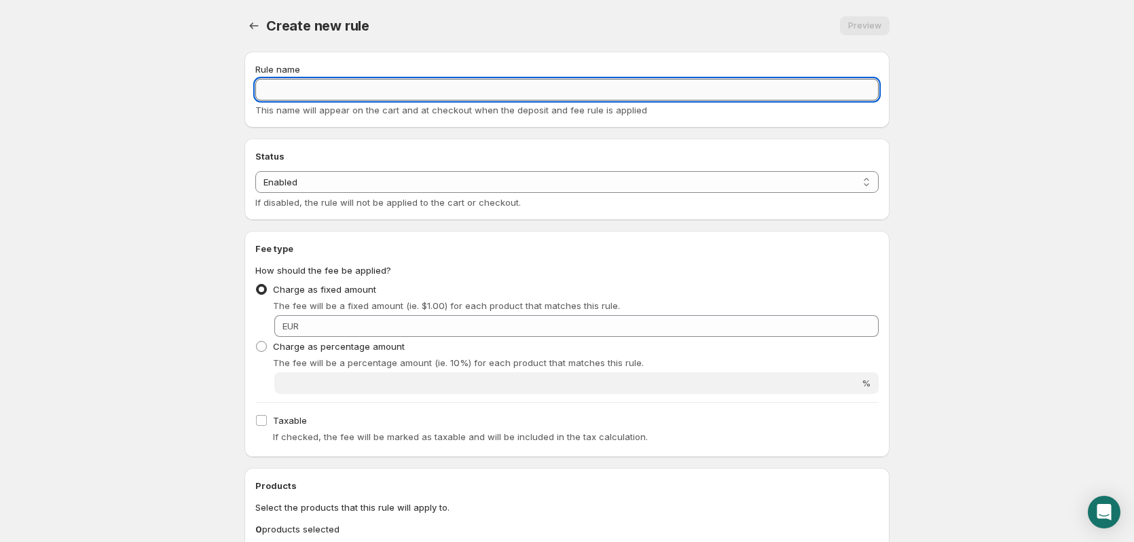
click at [466, 99] on input "Rule name" at bounding box center [566, 90] width 623 height 22
type input "1x0,15€"
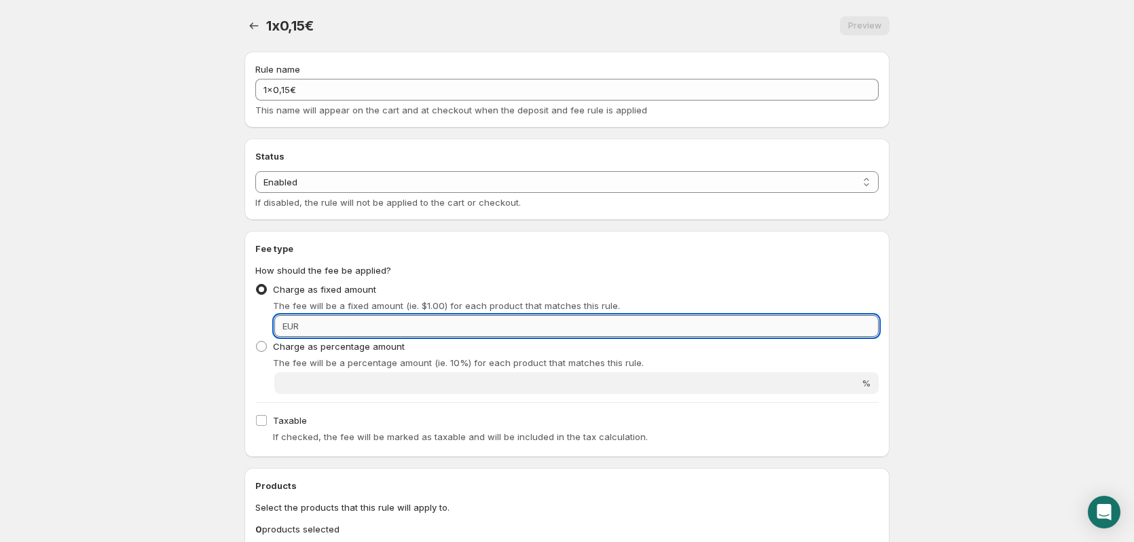
click at [736, 325] on input "Fixed amount" at bounding box center [591, 326] width 576 height 22
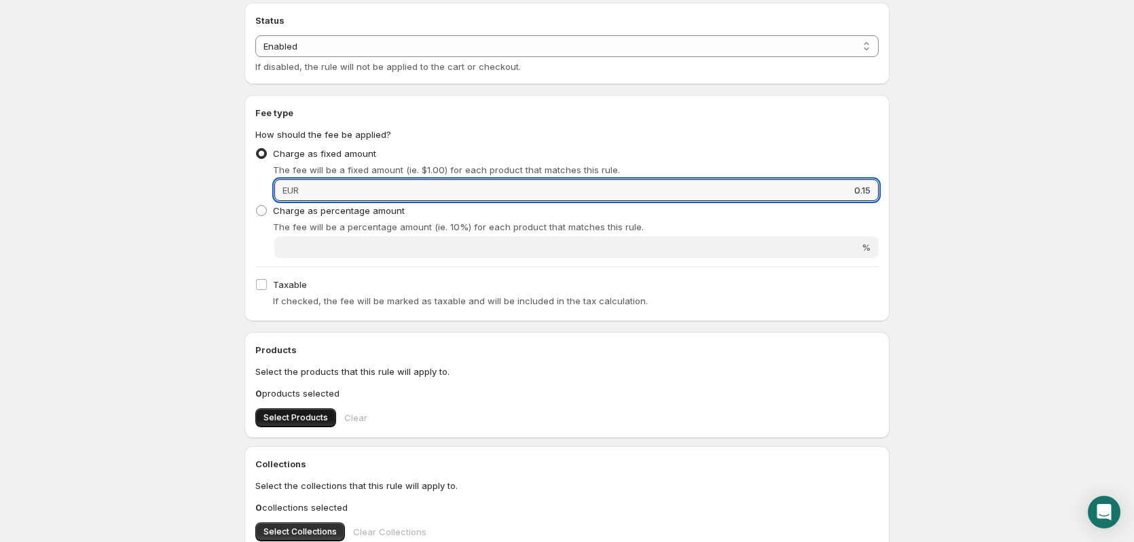
type input "0.15"
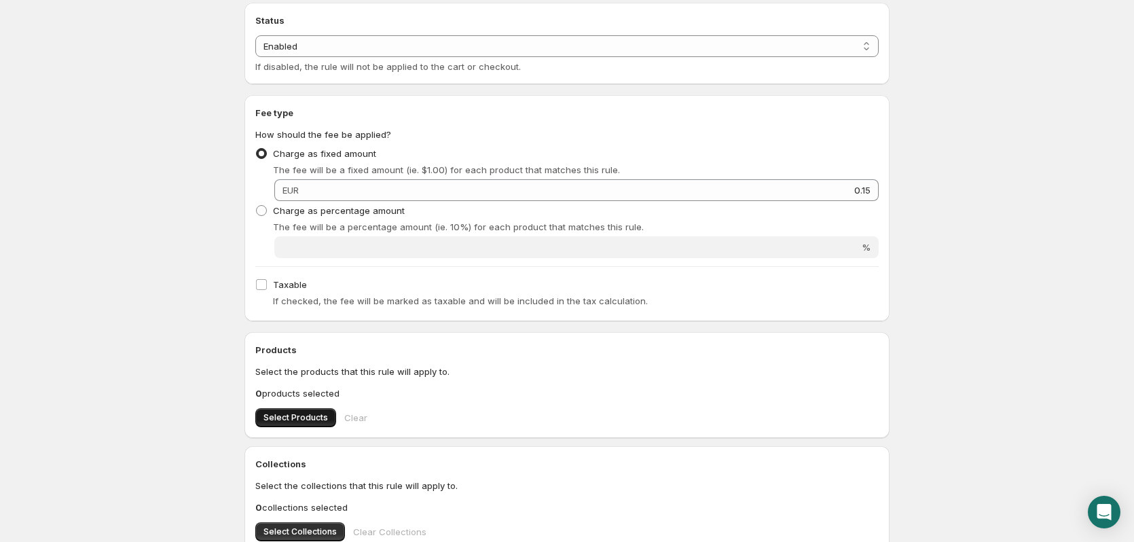
click at [278, 416] on span "Select Products" at bounding box center [296, 417] width 65 height 11
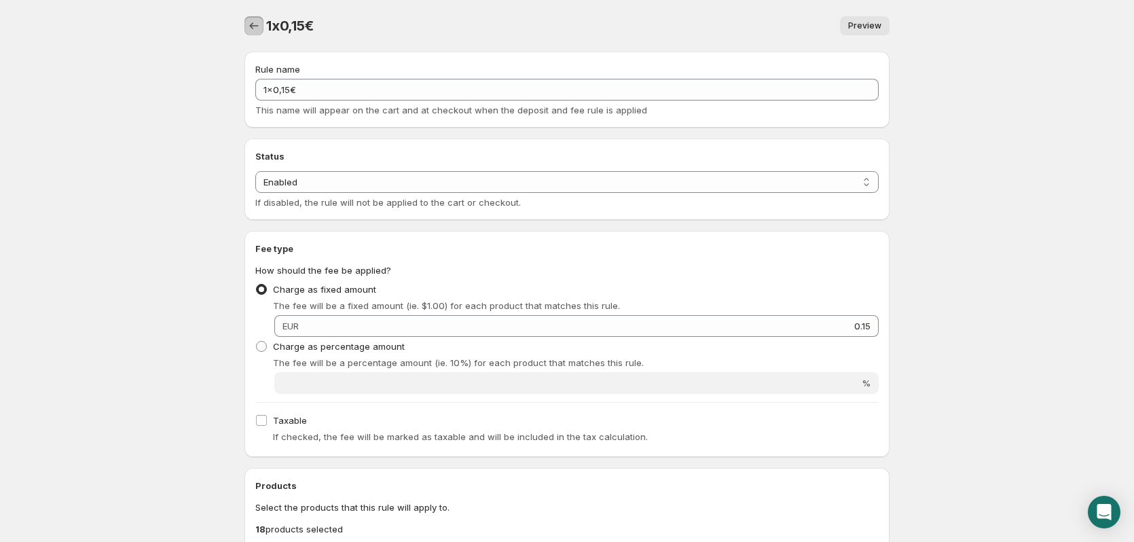
click at [257, 24] on icon "Settings" at bounding box center [254, 26] width 14 height 14
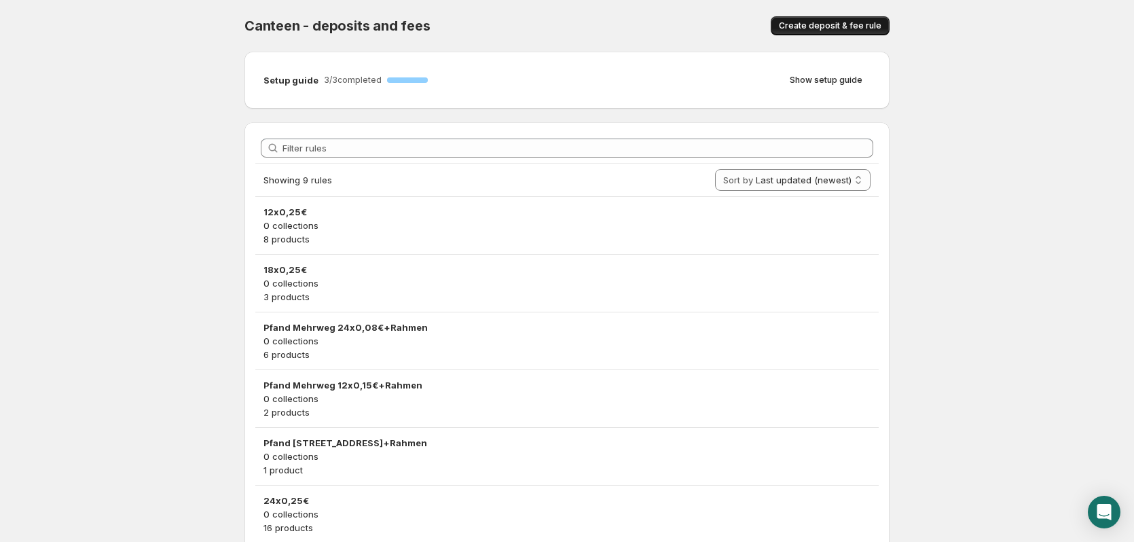
click at [833, 23] on span "Create deposit & fee rule" at bounding box center [830, 25] width 103 height 11
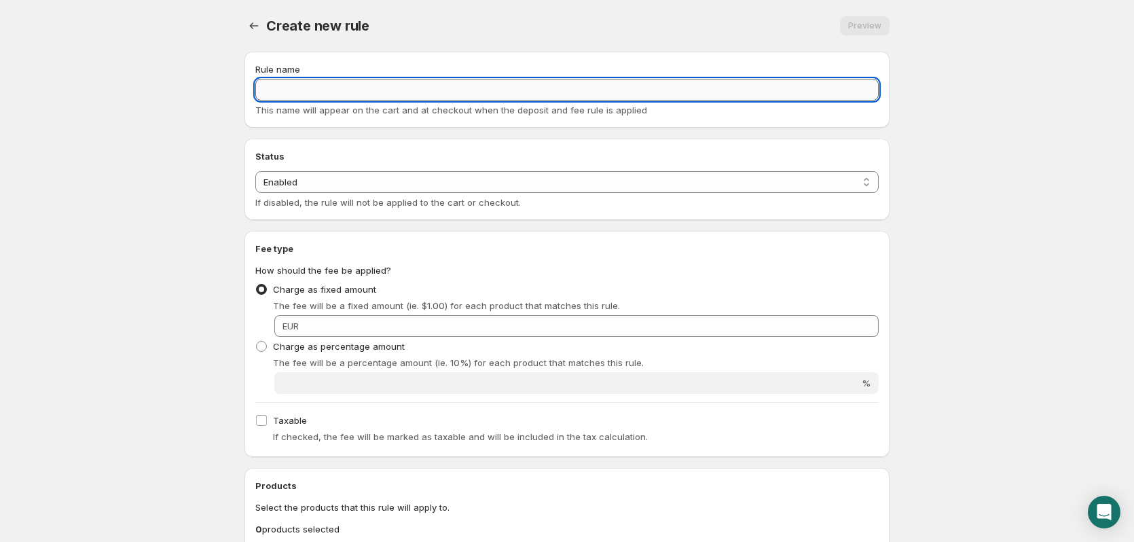
click at [803, 92] on input "Rule name" at bounding box center [566, 90] width 623 height 22
type input "1x0,08€"
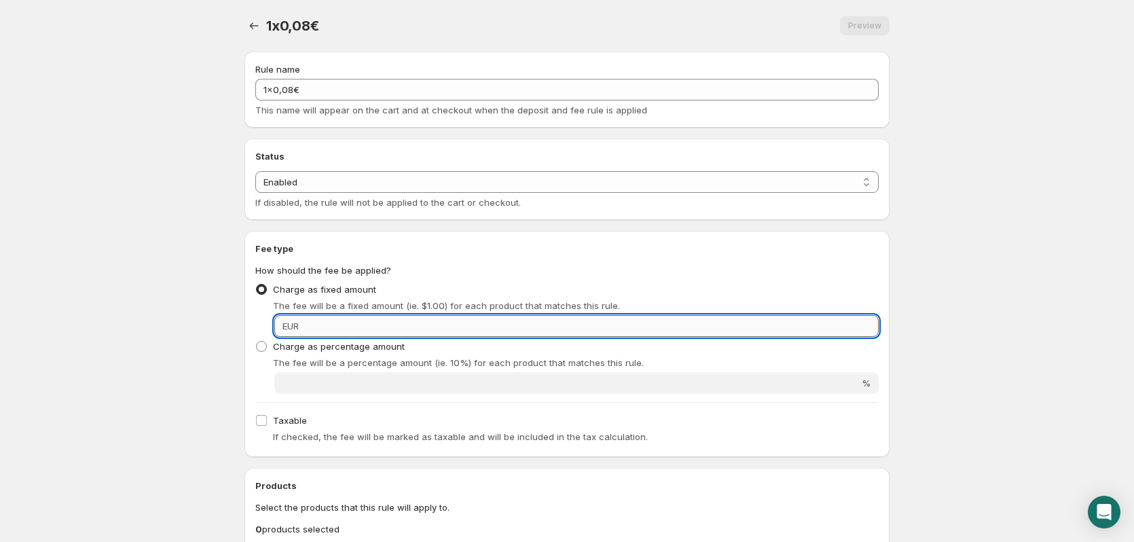
click at [813, 327] on input "Fixed amount" at bounding box center [591, 326] width 576 height 22
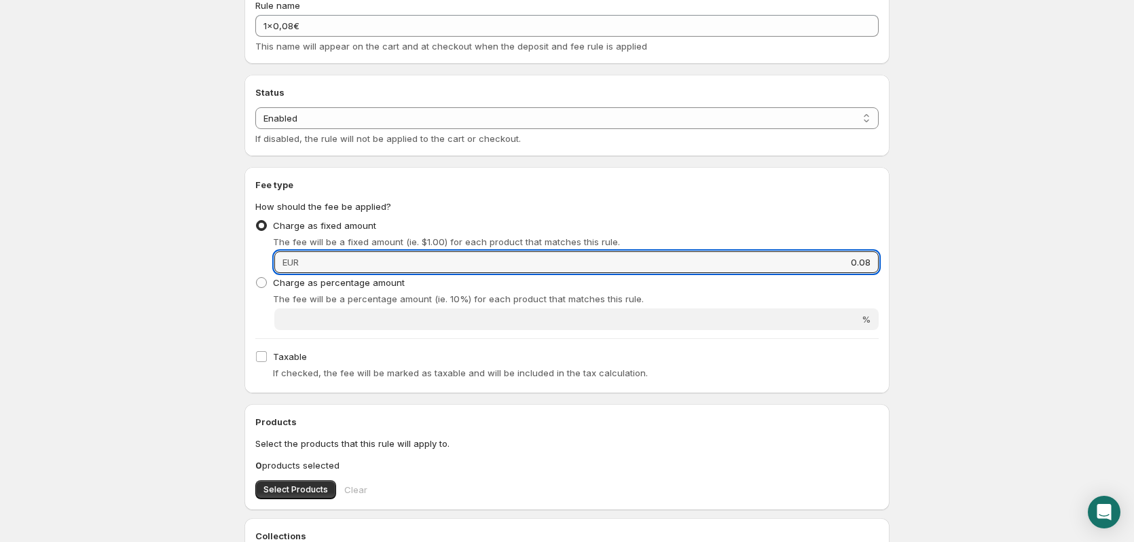
scroll to position [136, 0]
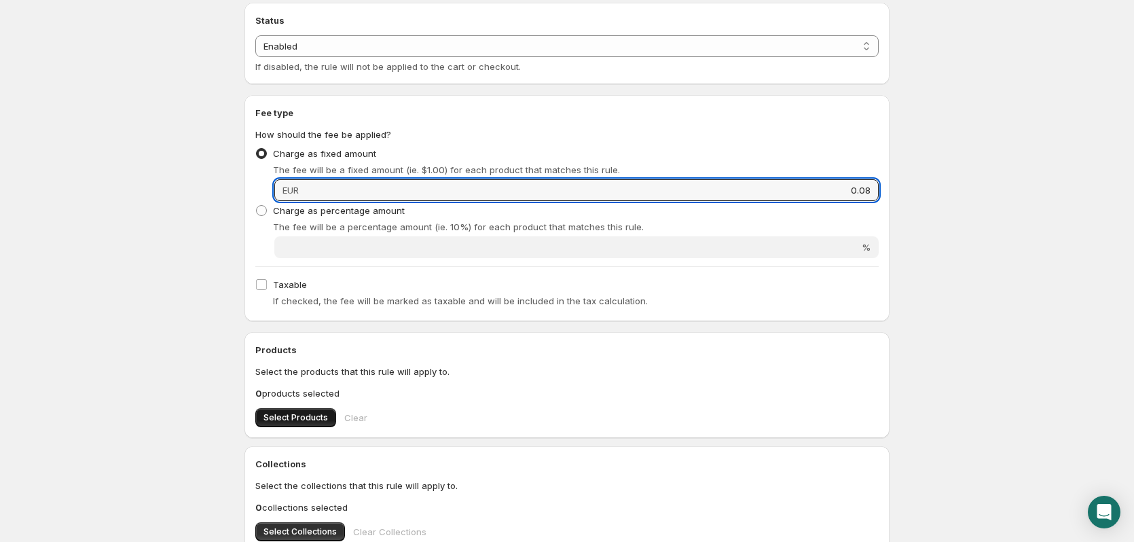
type input "0.08"
click at [299, 411] on button "Select Products" at bounding box center [295, 417] width 81 height 19
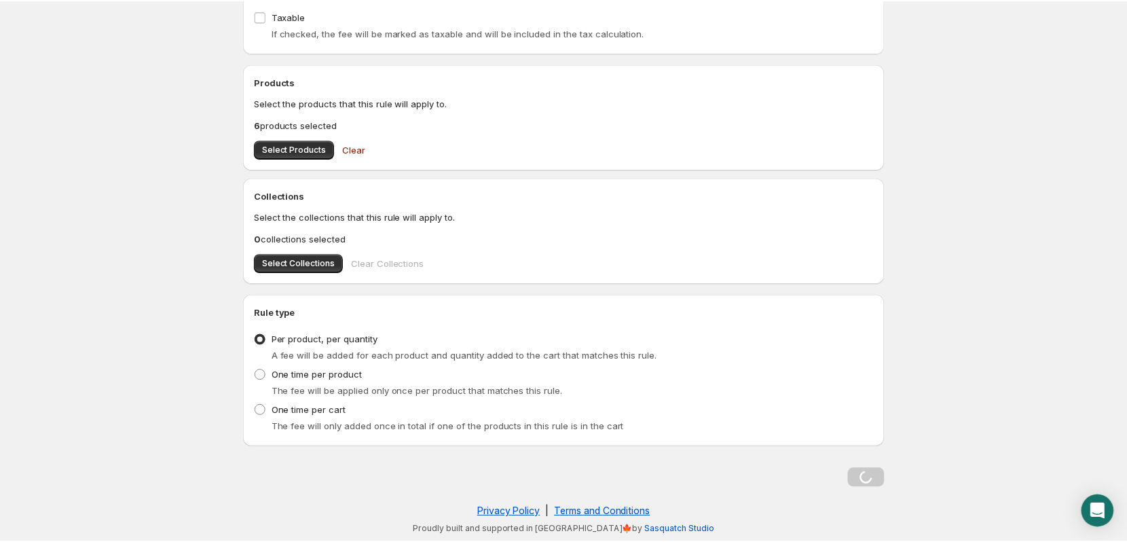
scroll to position [0, 0]
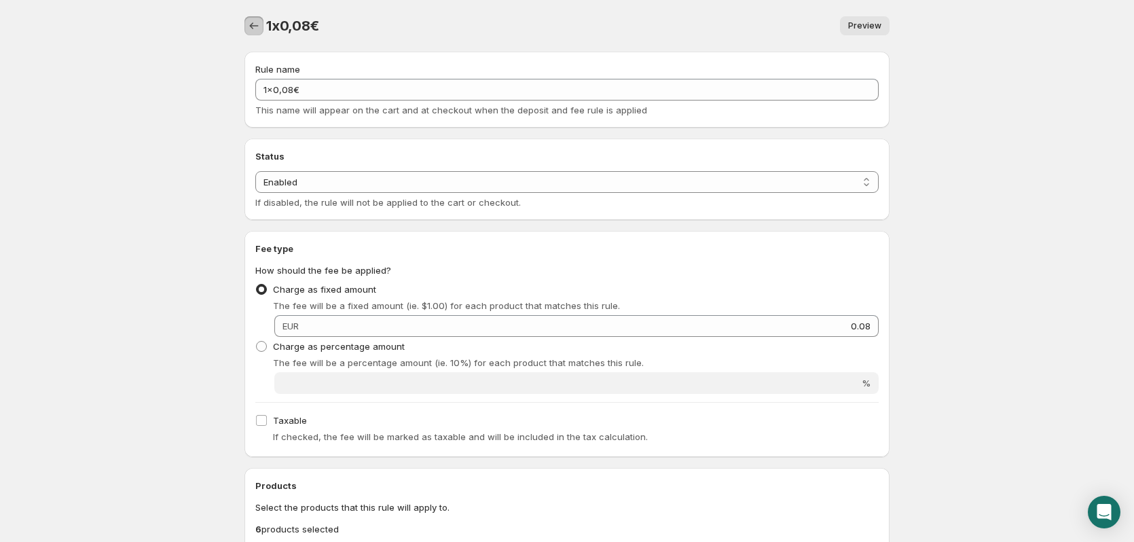
click at [253, 25] on icon "Settings" at bounding box center [254, 26] width 14 height 14
